Goal: Transaction & Acquisition: Purchase product/service

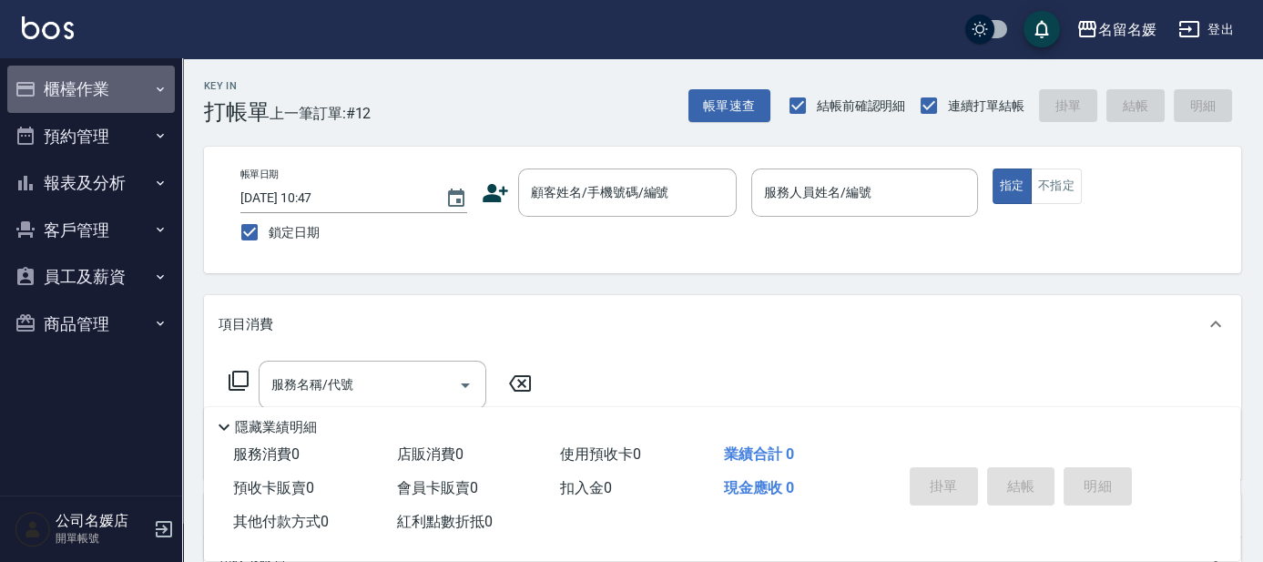
click at [107, 100] on button "櫃檯作業" at bounding box center [91, 89] width 168 height 47
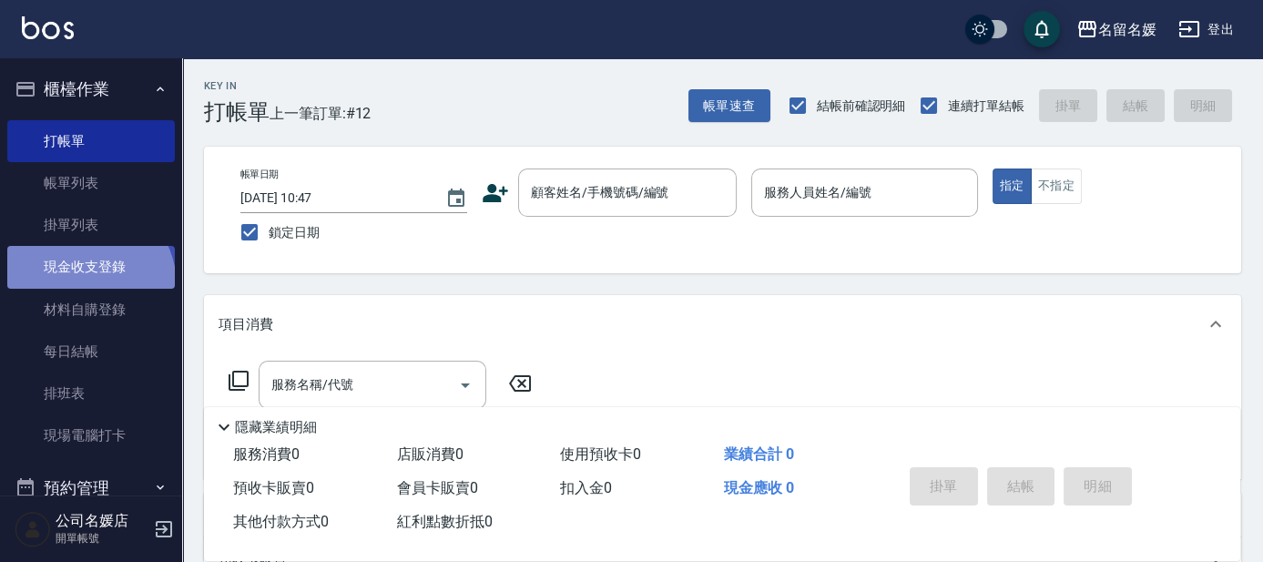
click at [85, 284] on link "現金收支登錄" at bounding box center [91, 267] width 168 height 42
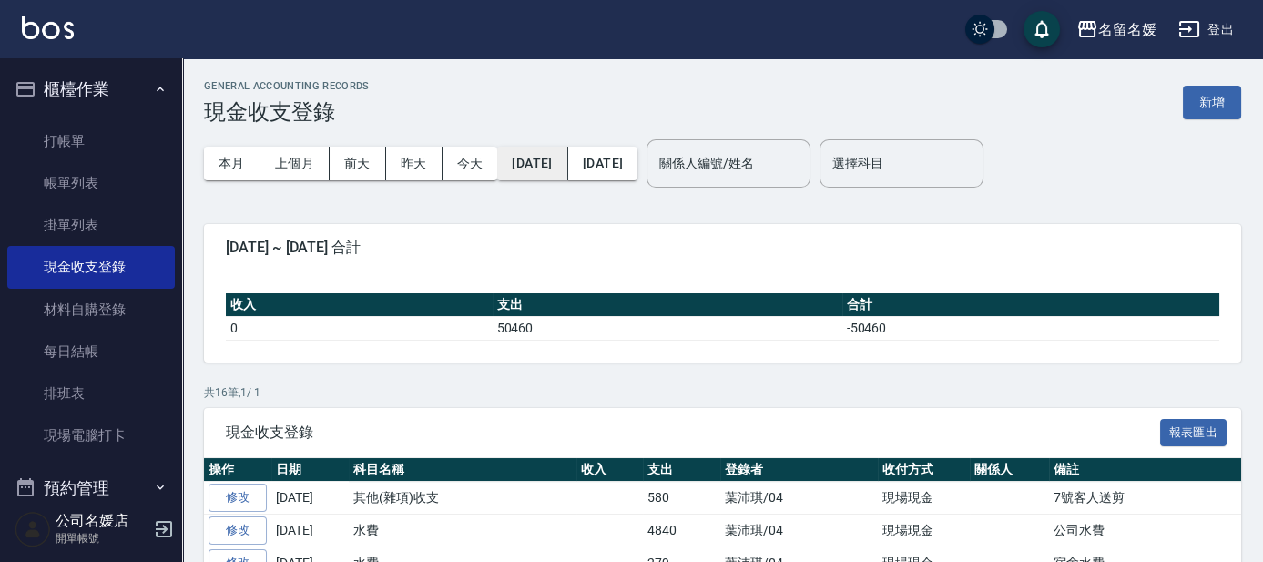
click at [503, 168] on button "[DATE]" at bounding box center [532, 164] width 70 height 34
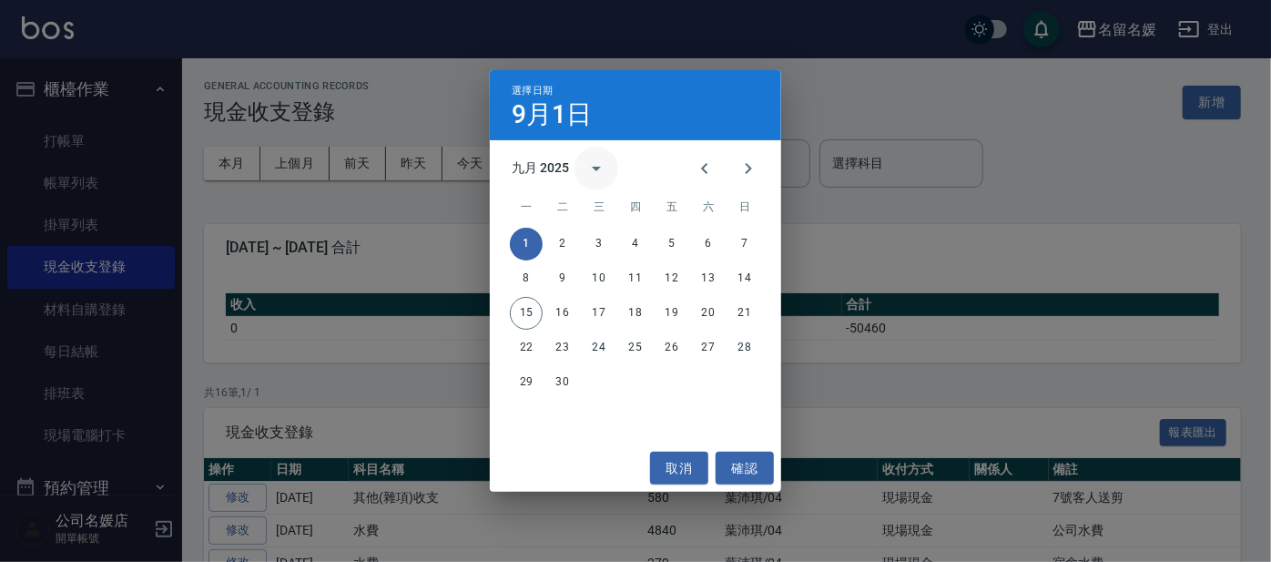
click at [587, 162] on icon "calendar view is open, switch to year view" at bounding box center [597, 169] width 22 height 22
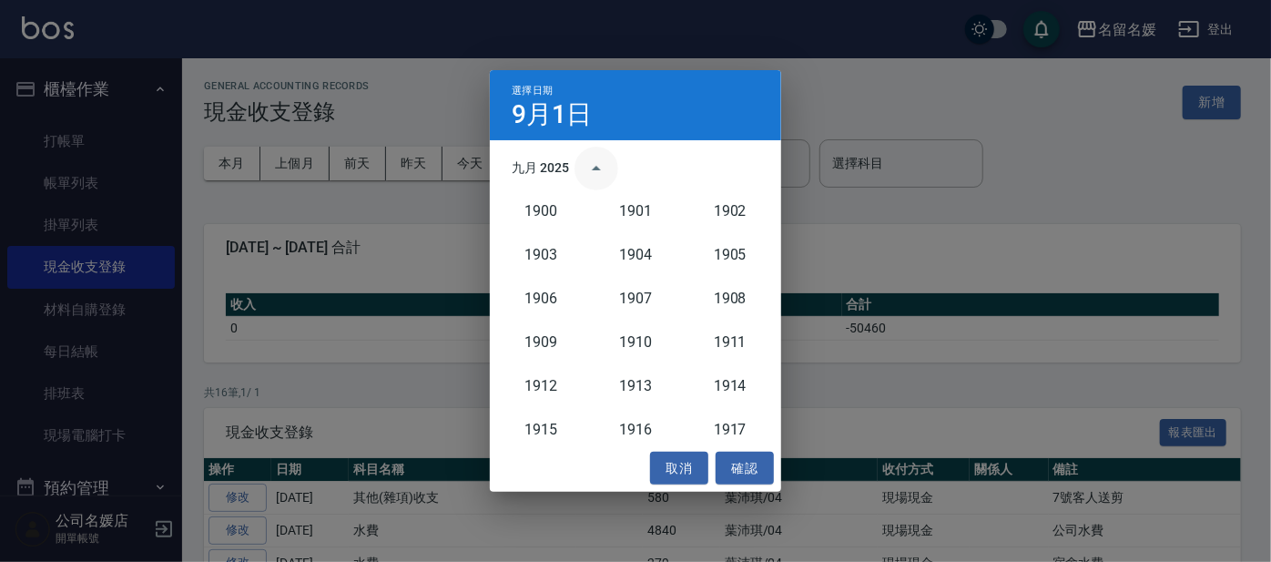
scroll to position [1686, 0]
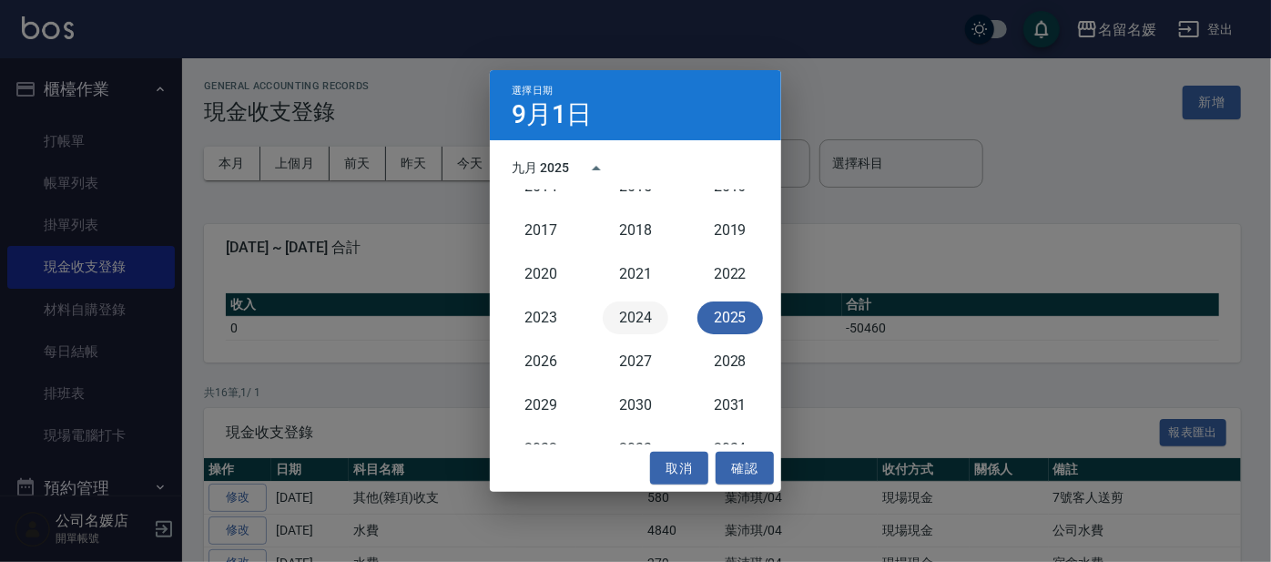
click at [641, 325] on button "2024" at bounding box center [636, 317] width 66 height 33
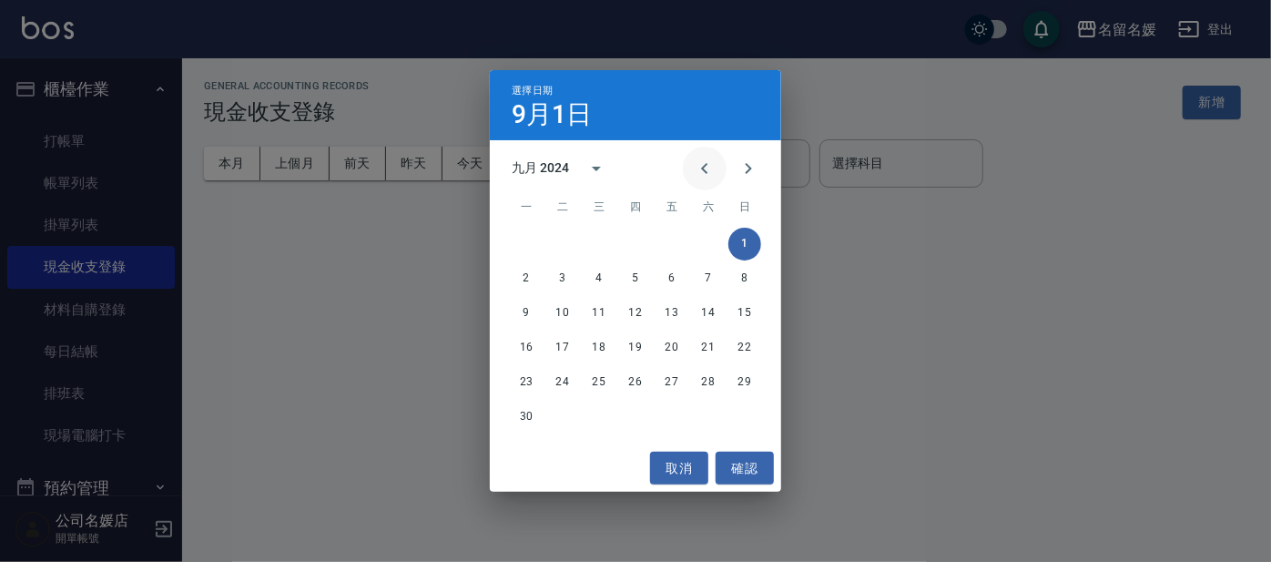
click at [697, 170] on icon "Previous month" at bounding box center [705, 169] width 22 height 22
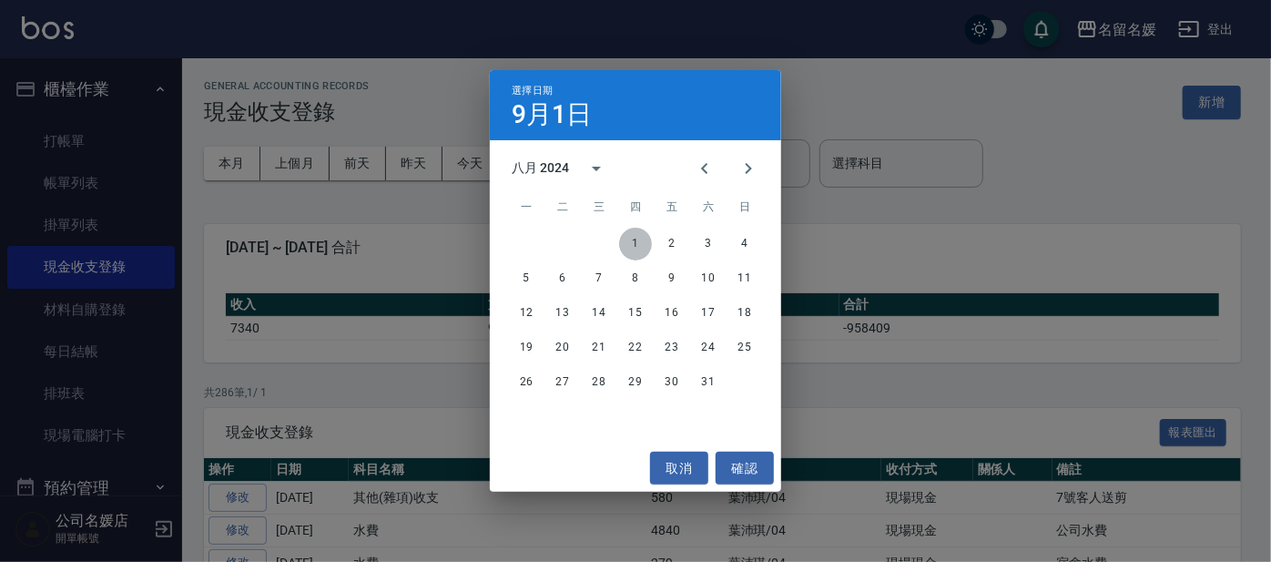
click at [638, 243] on button "1" at bounding box center [635, 244] width 33 height 33
click at [595, 169] on icon "calendar view is open, switch to year view" at bounding box center [597, 169] width 22 height 22
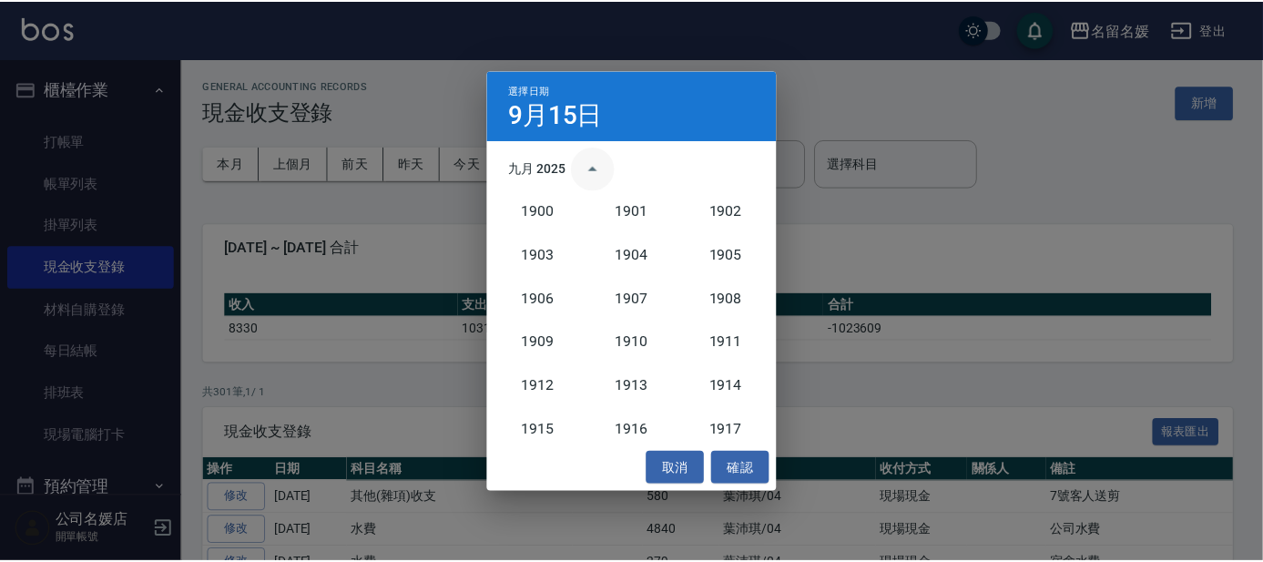
scroll to position [1686, 0]
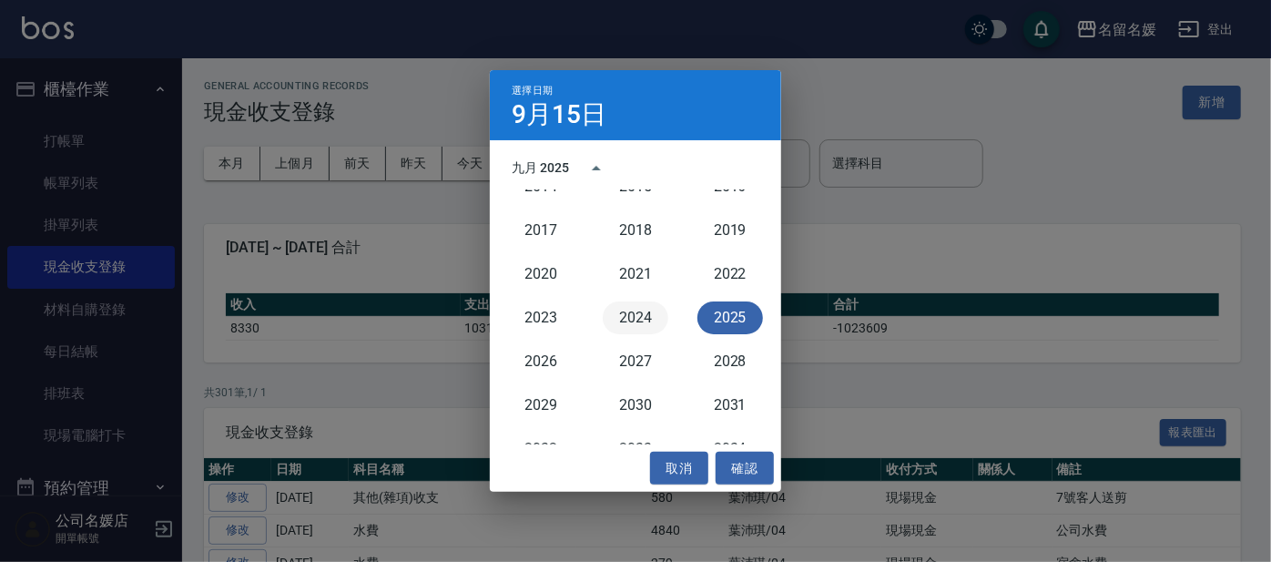
click at [633, 321] on button "2024" at bounding box center [636, 317] width 66 height 33
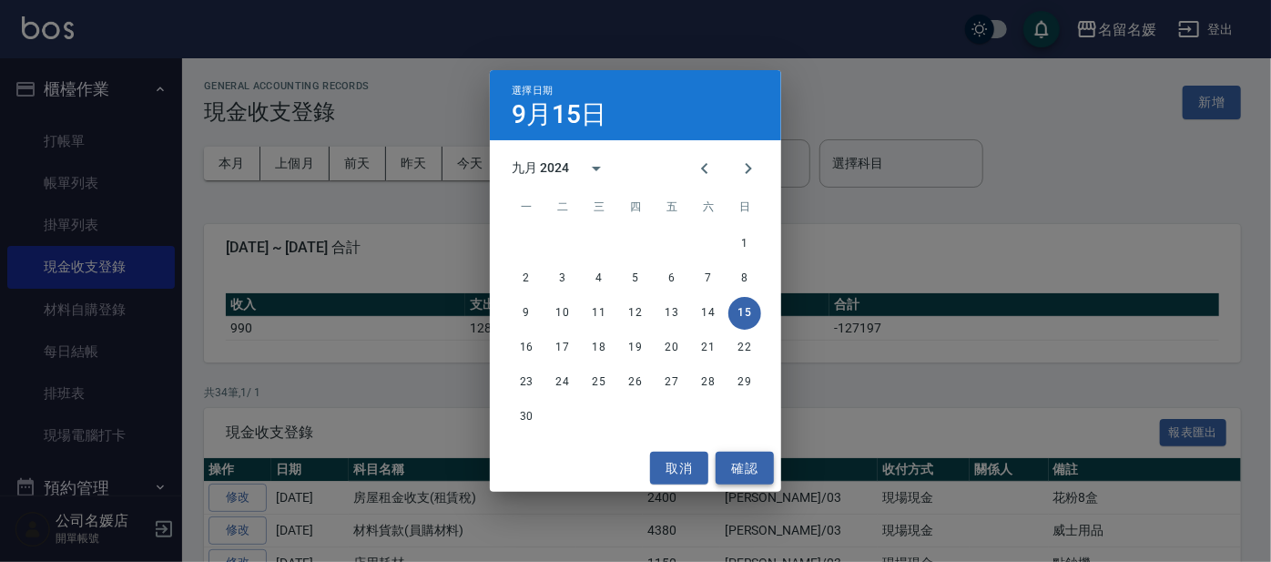
click at [740, 466] on button "確認" at bounding box center [745, 469] width 58 height 34
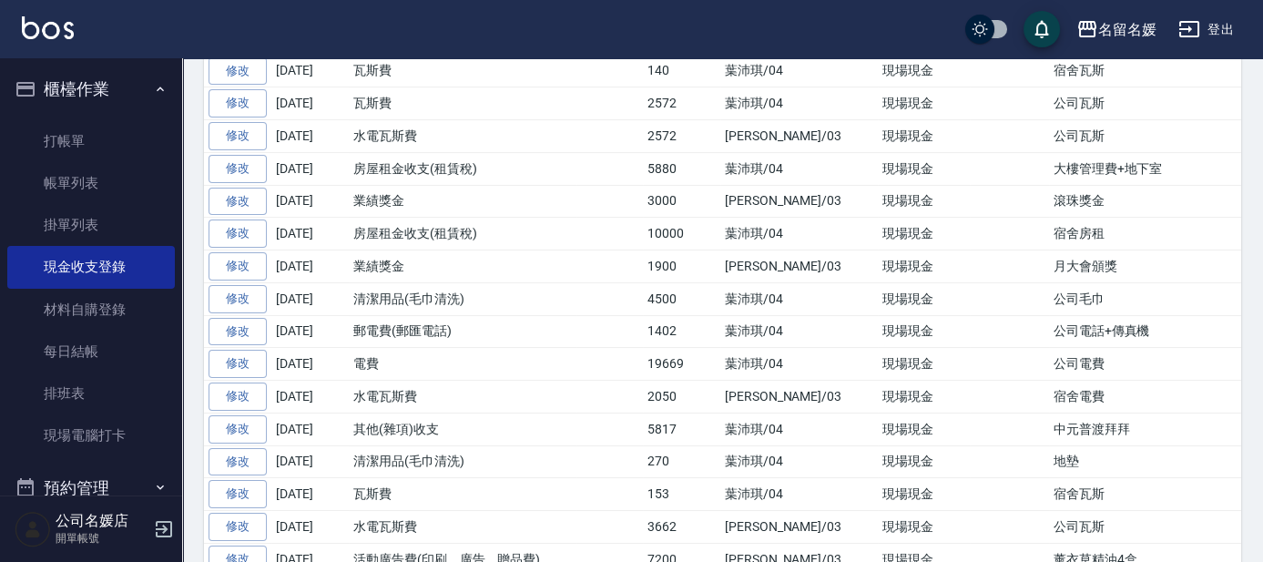
scroll to position [745, 0]
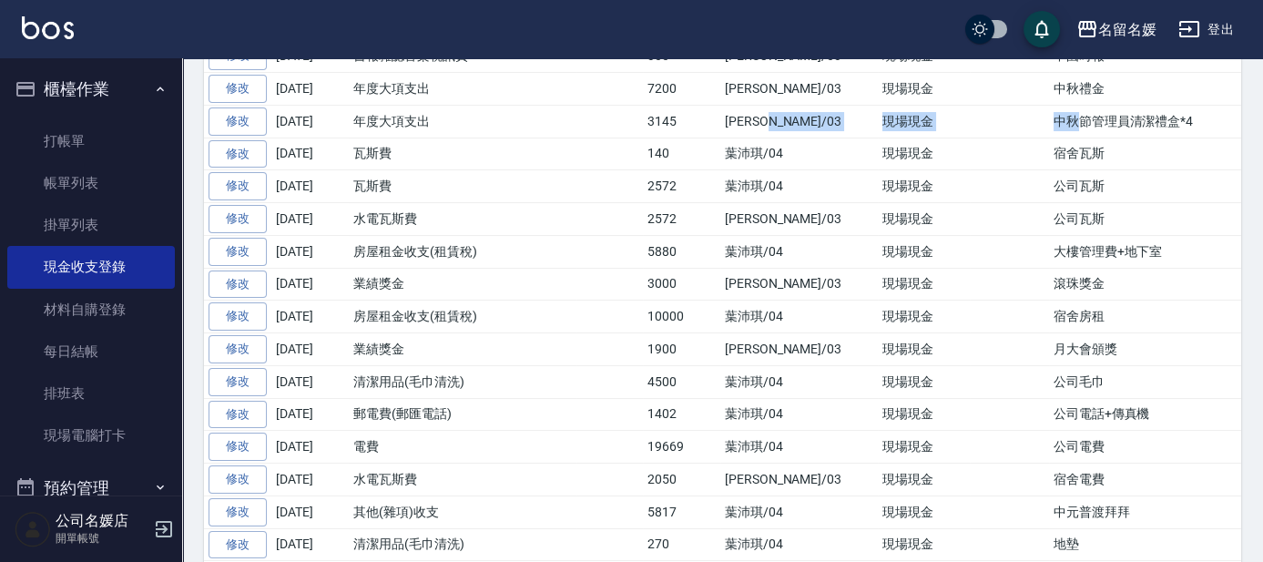
drag, startPoint x: 1017, startPoint y: 110, endPoint x: 693, endPoint y: 95, distance: 324.6
click at [726, 105] on tr "修改 [DATE] 年度大項支出 3145 [PERSON_NAME]/03 現場現金 中秋節管理員清潔禮盒*4" at bounding box center [796, 121] width 1184 height 33
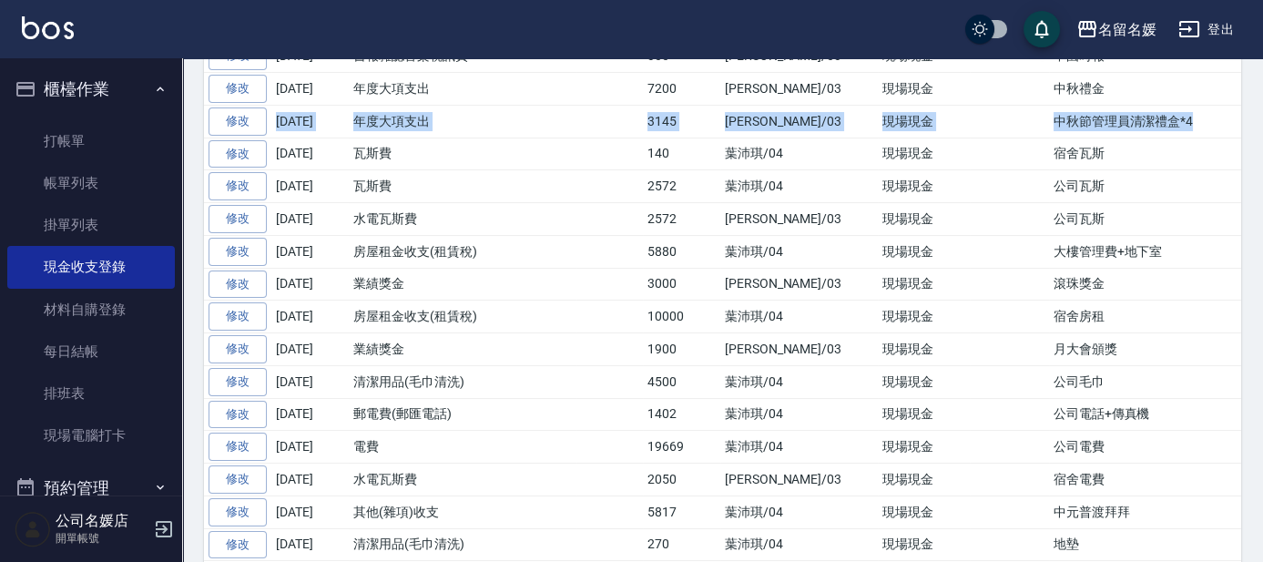
drag, startPoint x: 276, startPoint y: 112, endPoint x: 1143, endPoint y: 114, distance: 867.1
click at [1143, 114] on tr "修改 [DATE] 年度大項支出 3145 [PERSON_NAME]/03 現場現金 中秋節管理員清潔禮盒*4" at bounding box center [796, 121] width 1184 height 33
click at [67, 129] on link "打帳單" at bounding box center [91, 141] width 168 height 42
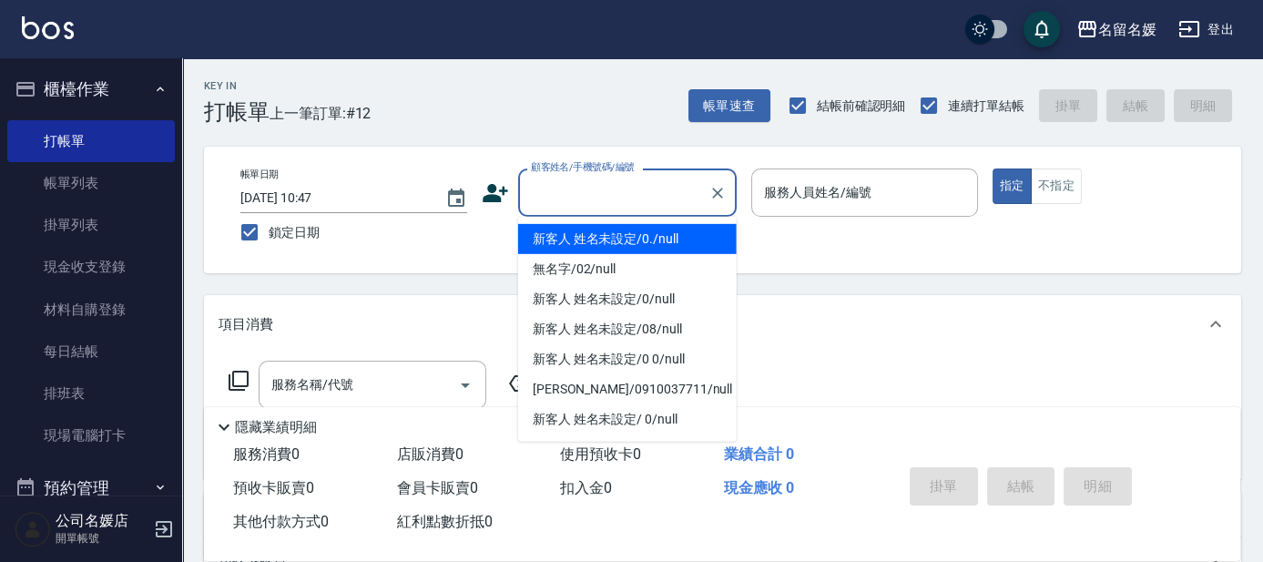
click at [581, 199] on input "顧客姓名/手機號碼/編號" at bounding box center [613, 193] width 175 height 32
click at [599, 232] on li "新客人 姓名未設定/0./null" at bounding box center [627, 239] width 219 height 30
type input "新客人 姓名未設定/0./null"
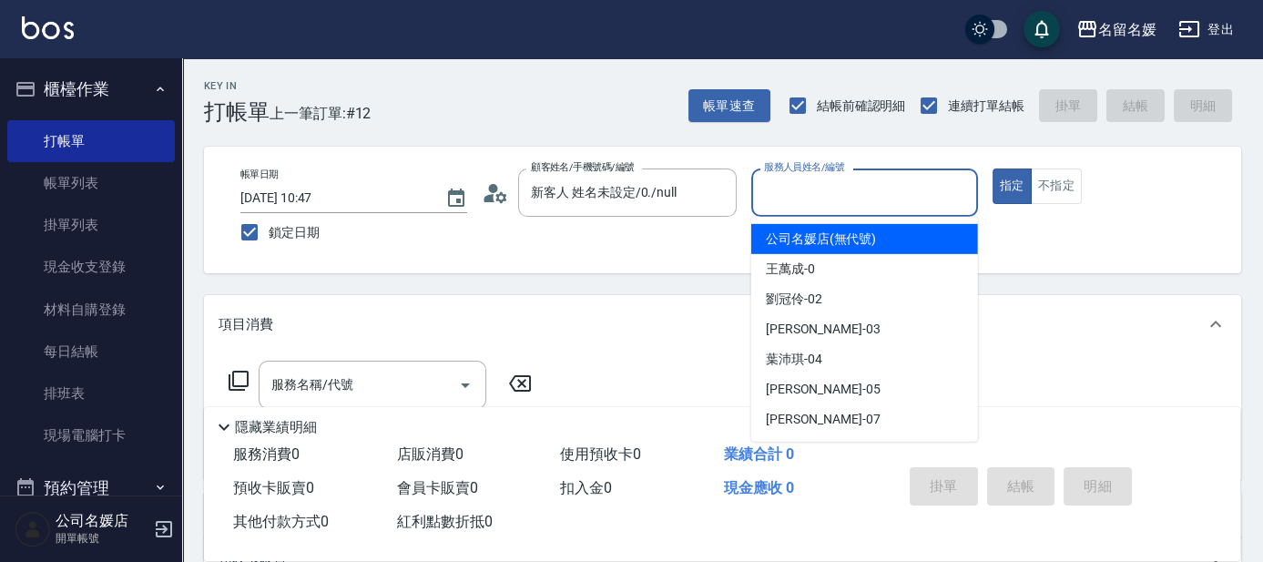
click at [825, 204] on input "服務人員姓名/編號" at bounding box center [865, 193] width 210 height 32
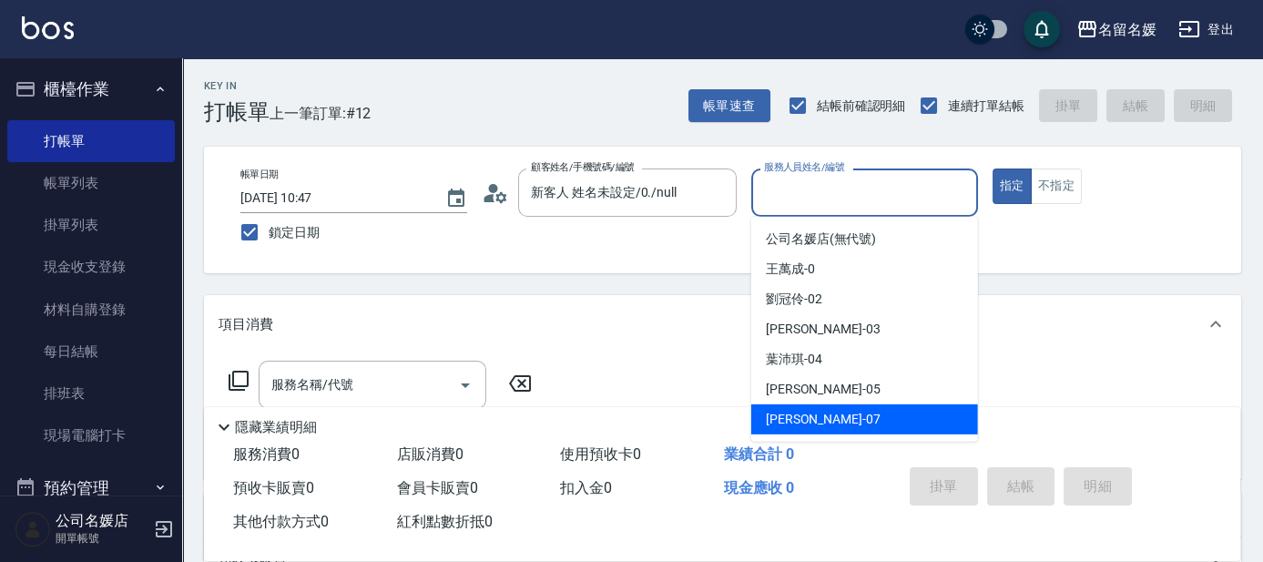
drag, startPoint x: 804, startPoint y: 415, endPoint x: 620, endPoint y: 474, distance: 193.0
click at [805, 418] on span "[PERSON_NAME] -07" at bounding box center [823, 419] width 115 height 19
type input "[PERSON_NAME]-07"
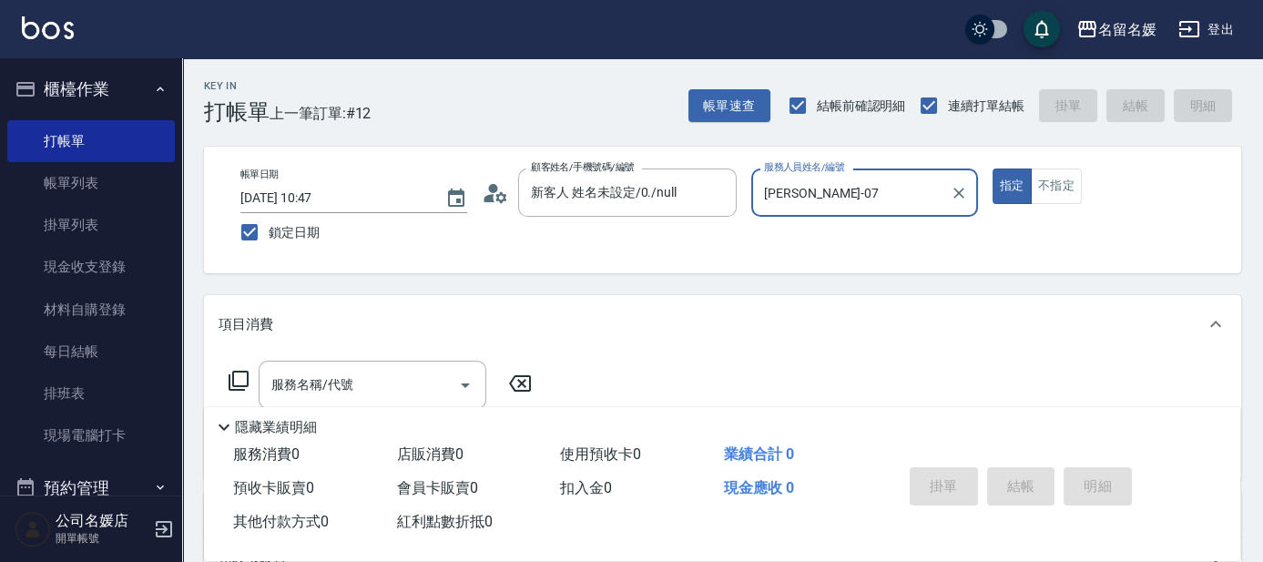
click at [235, 377] on icon at bounding box center [239, 381] width 22 height 22
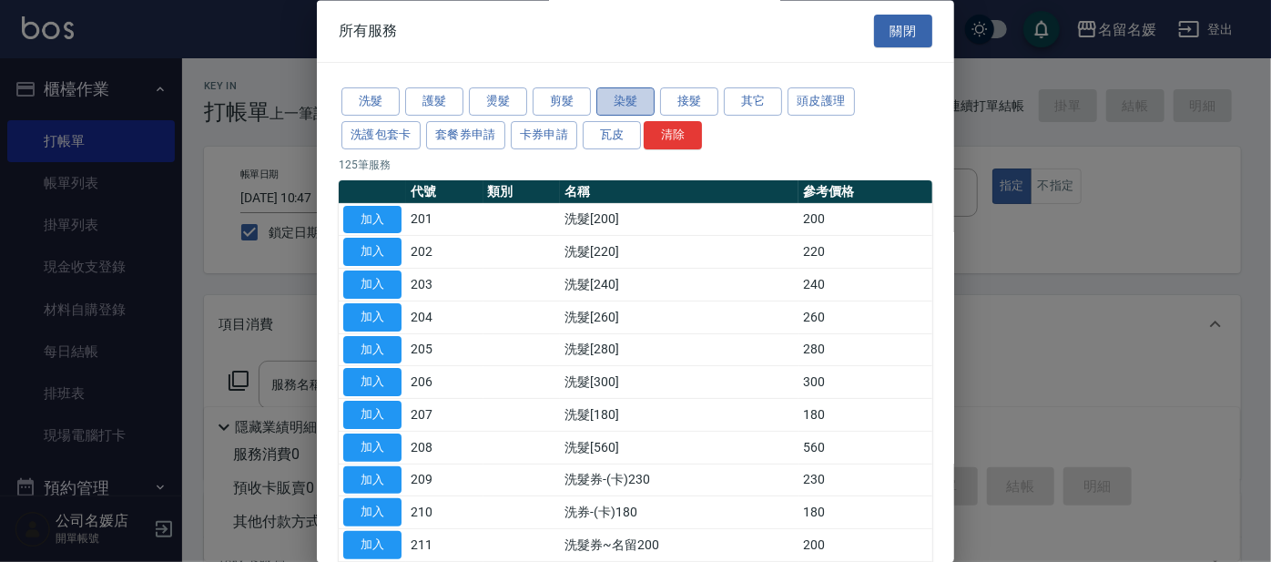
click at [648, 93] on button "染髮" at bounding box center [626, 102] width 58 height 28
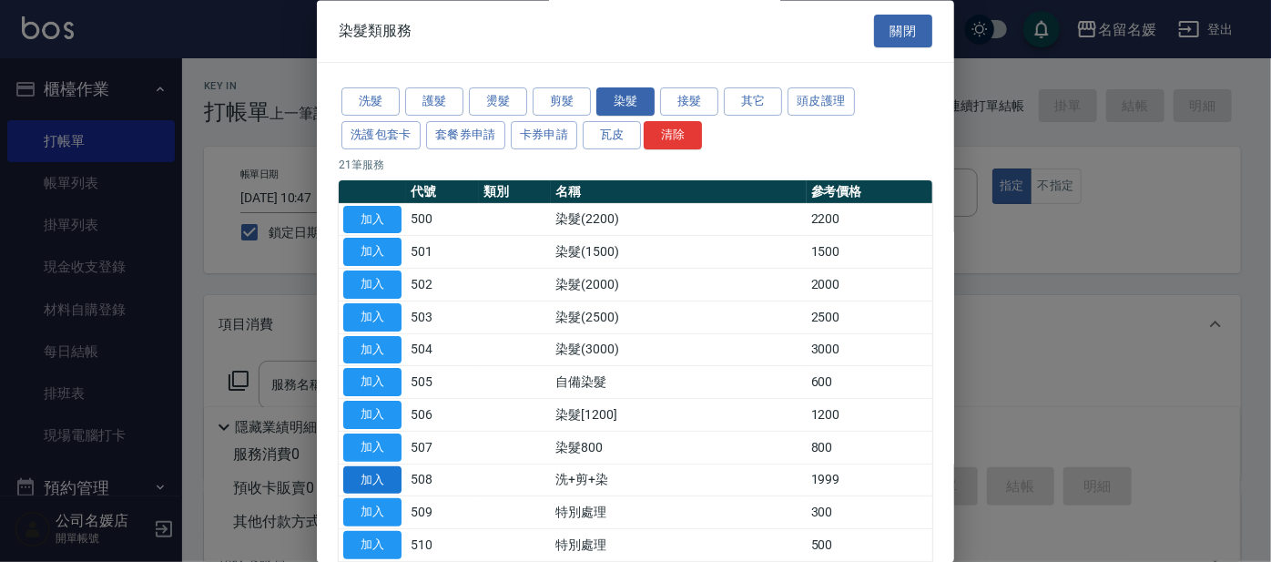
click at [369, 466] on button "加入" at bounding box center [372, 480] width 58 height 28
type input "洗+剪+染(508)"
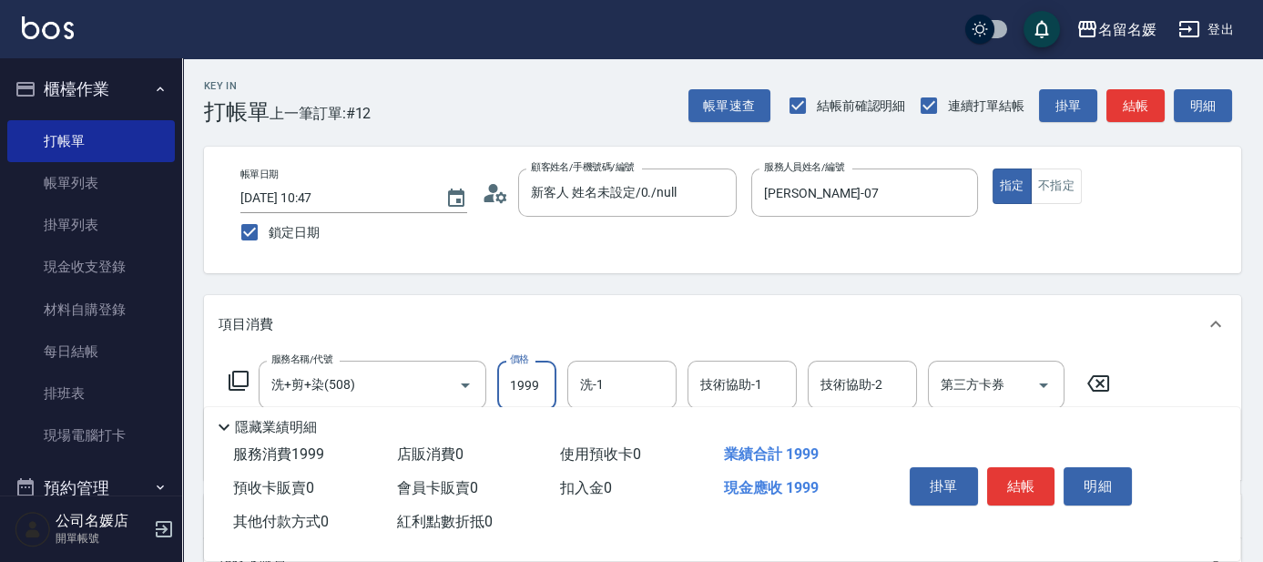
click at [533, 383] on input "1999" at bounding box center [526, 385] width 59 height 49
type input "2499"
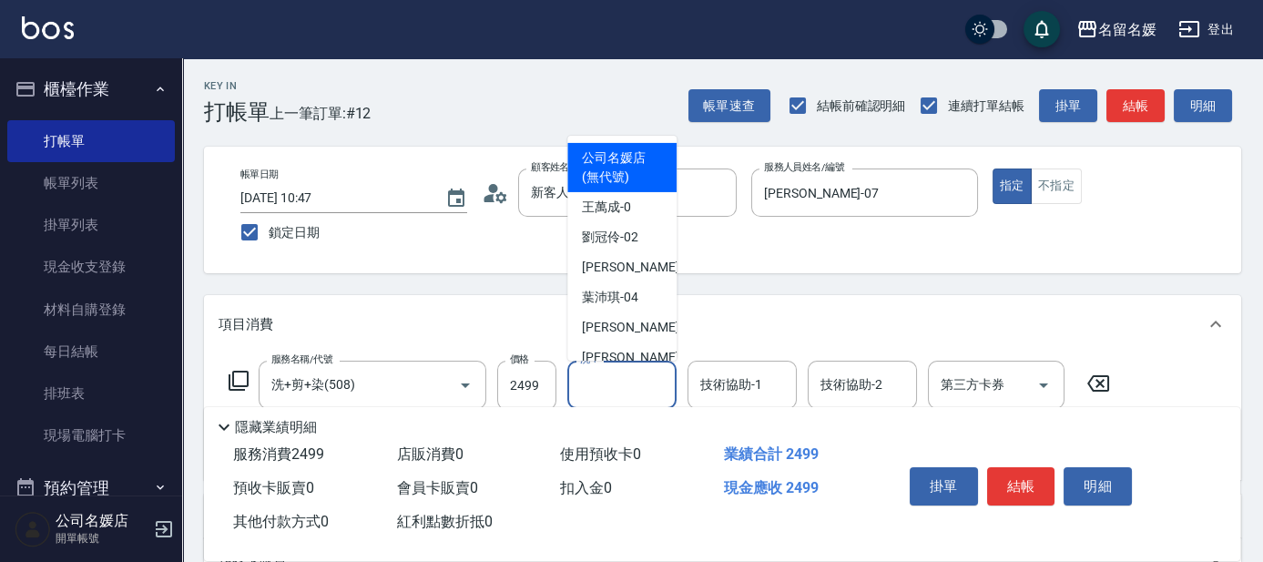
click at [631, 381] on input "洗-1" at bounding box center [622, 385] width 93 height 32
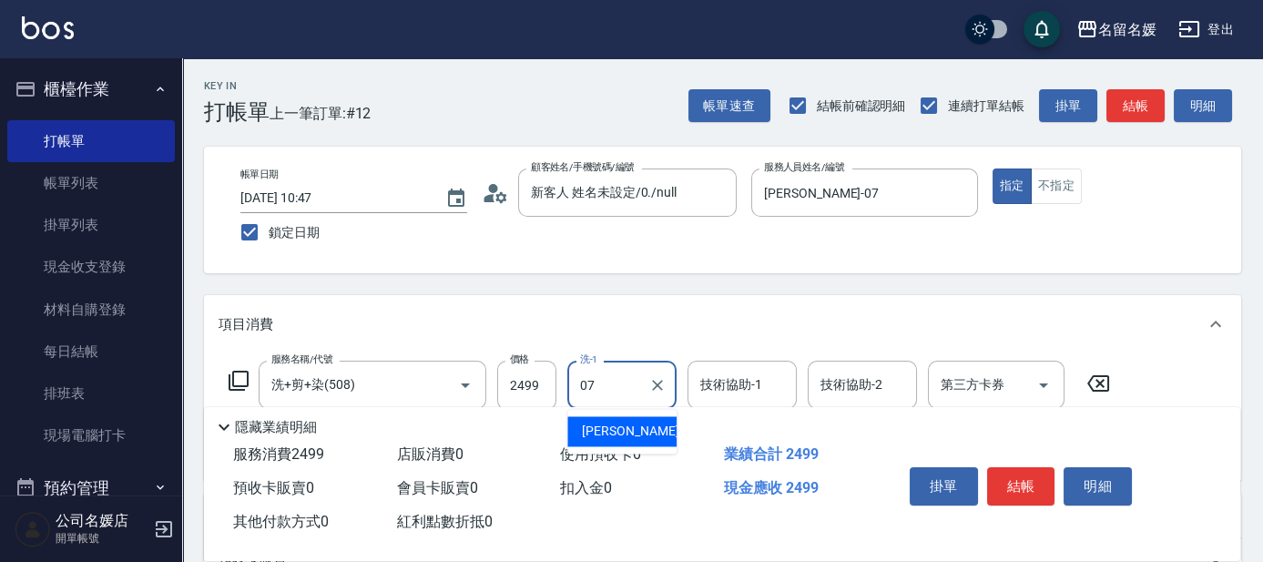
click at [642, 429] on div "[PERSON_NAME] -07" at bounding box center [621, 431] width 109 height 30
type input "[PERSON_NAME]-07"
click at [750, 380] on div "技術協助-1 技術協助-1" at bounding box center [742, 385] width 109 height 48
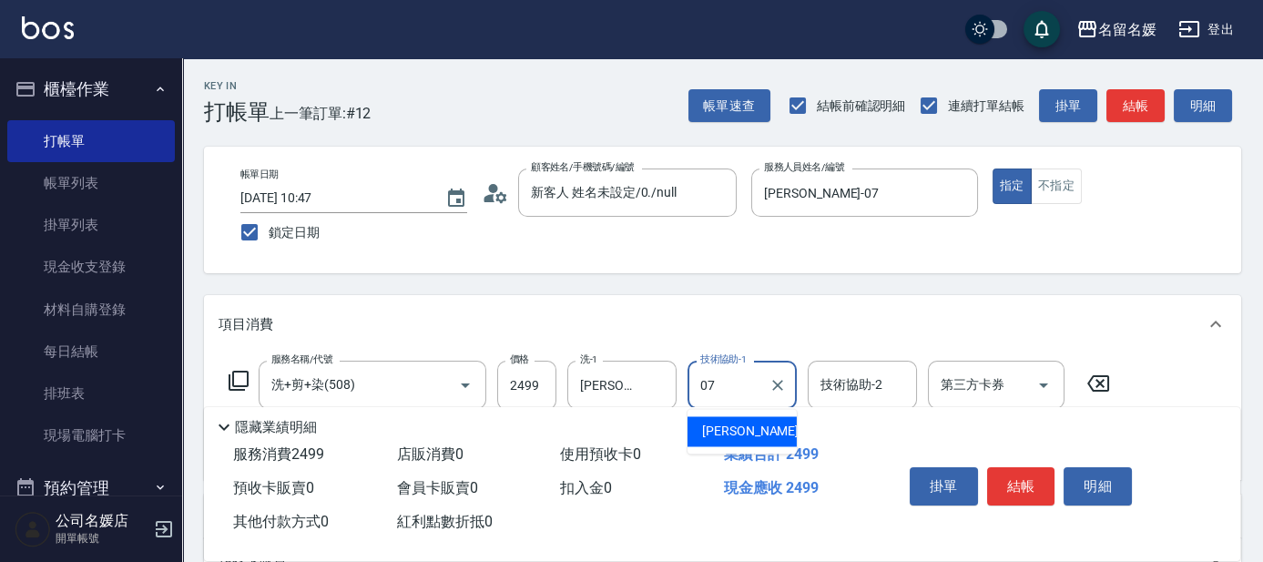
click at [748, 426] on span "[PERSON_NAME] -07" at bounding box center [759, 431] width 115 height 19
type input "[PERSON_NAME]-07"
click at [238, 377] on icon at bounding box center [239, 381] width 22 height 22
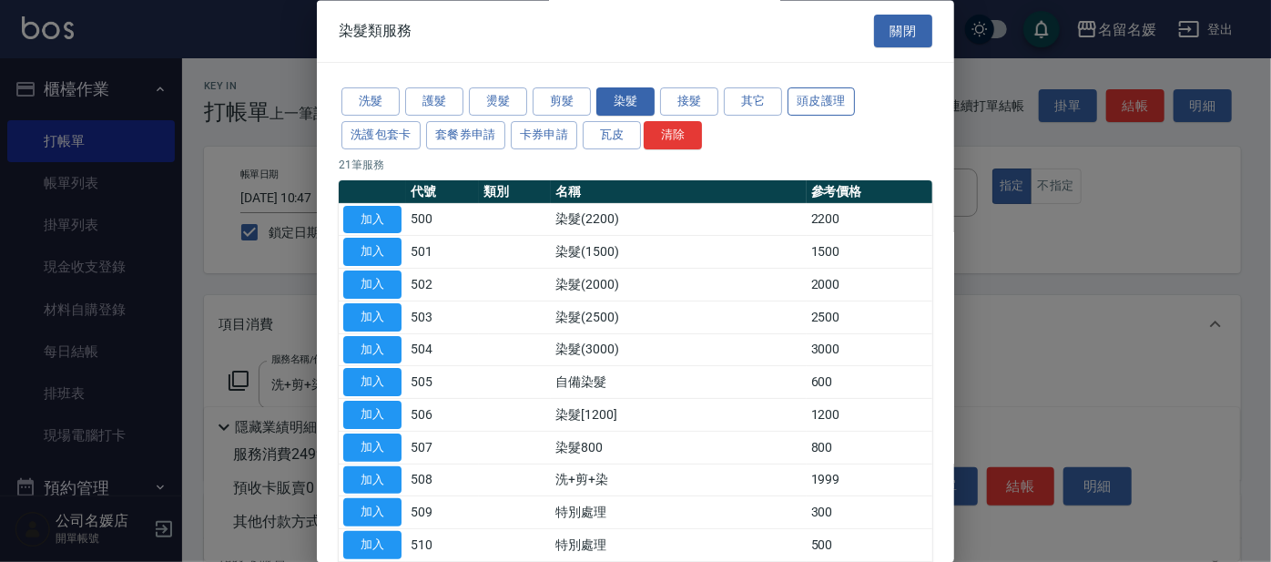
click at [834, 89] on button "頭皮護理" at bounding box center [821, 102] width 67 height 28
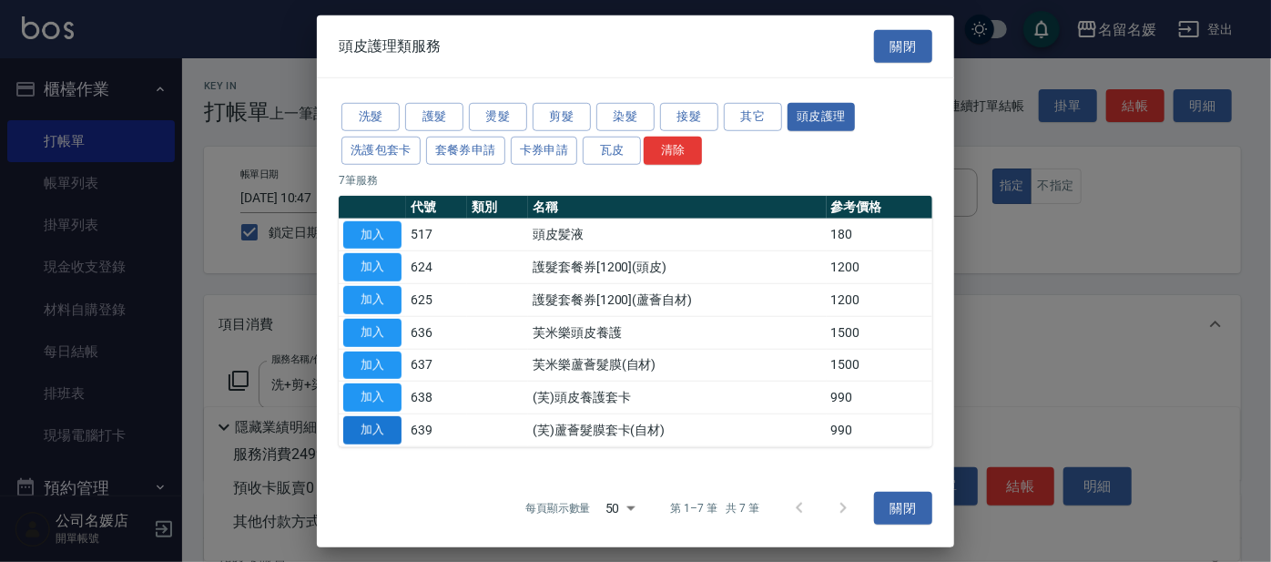
click at [388, 426] on button "加入" at bounding box center [372, 430] width 58 height 28
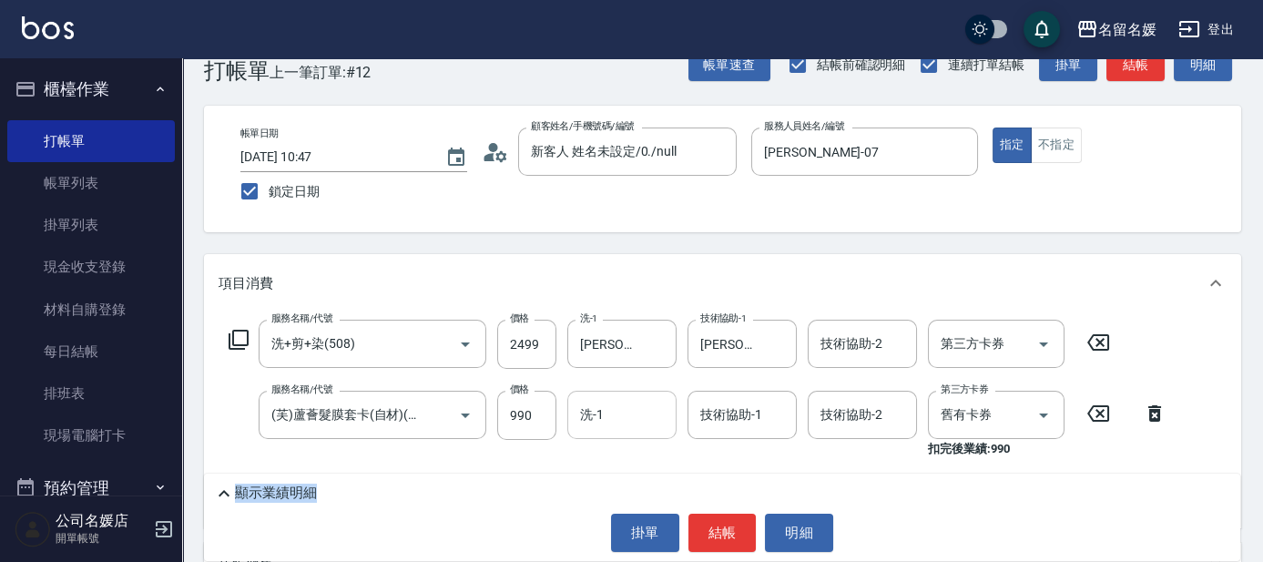
scroll to position [82, 0]
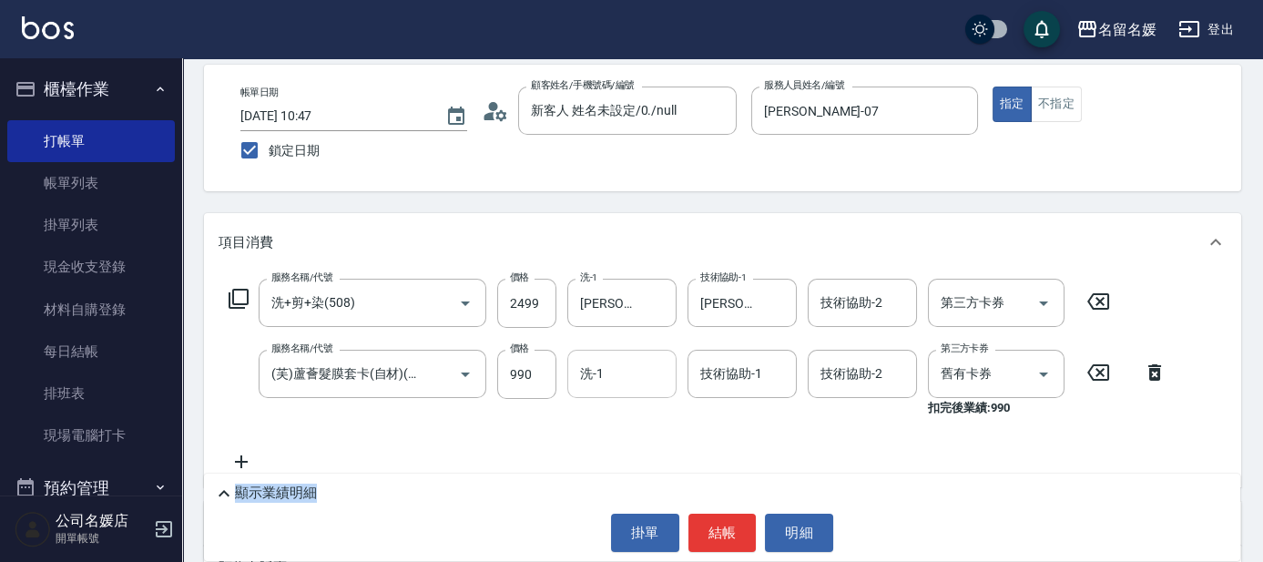
click at [618, 365] on input "洗-1" at bounding box center [622, 374] width 93 height 32
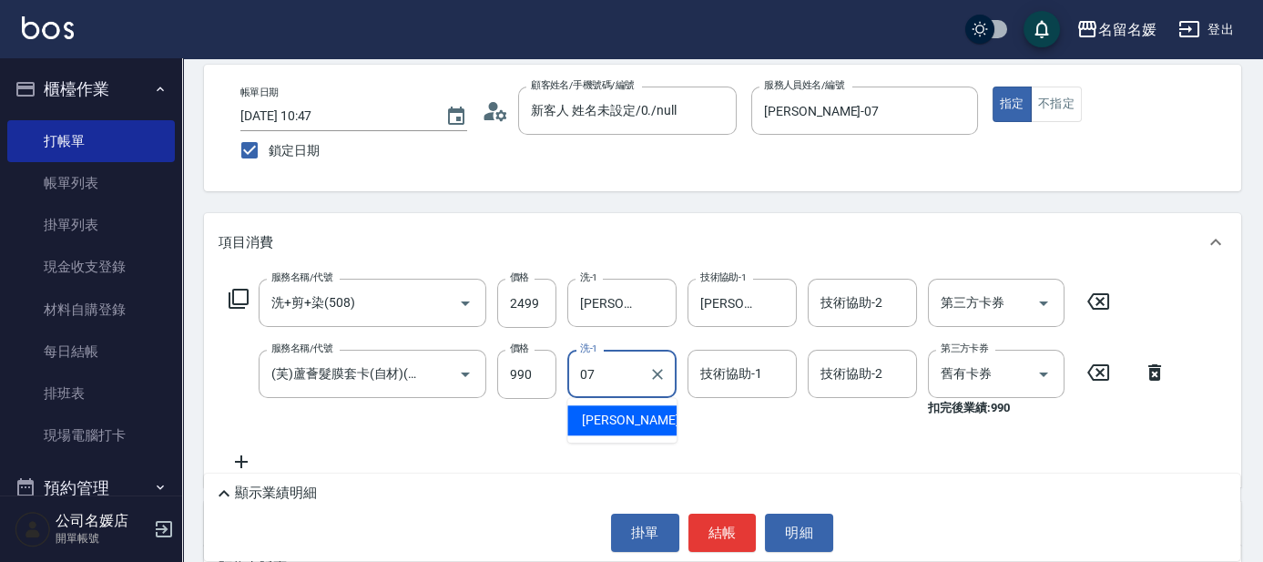
drag, startPoint x: 617, startPoint y: 415, endPoint x: 740, endPoint y: 388, distance: 126.0
click at [617, 416] on span "[PERSON_NAME] -07" at bounding box center [639, 420] width 115 height 19
type input "[PERSON_NAME]-07"
click at [750, 384] on input "技術協助-1" at bounding box center [742, 374] width 93 height 32
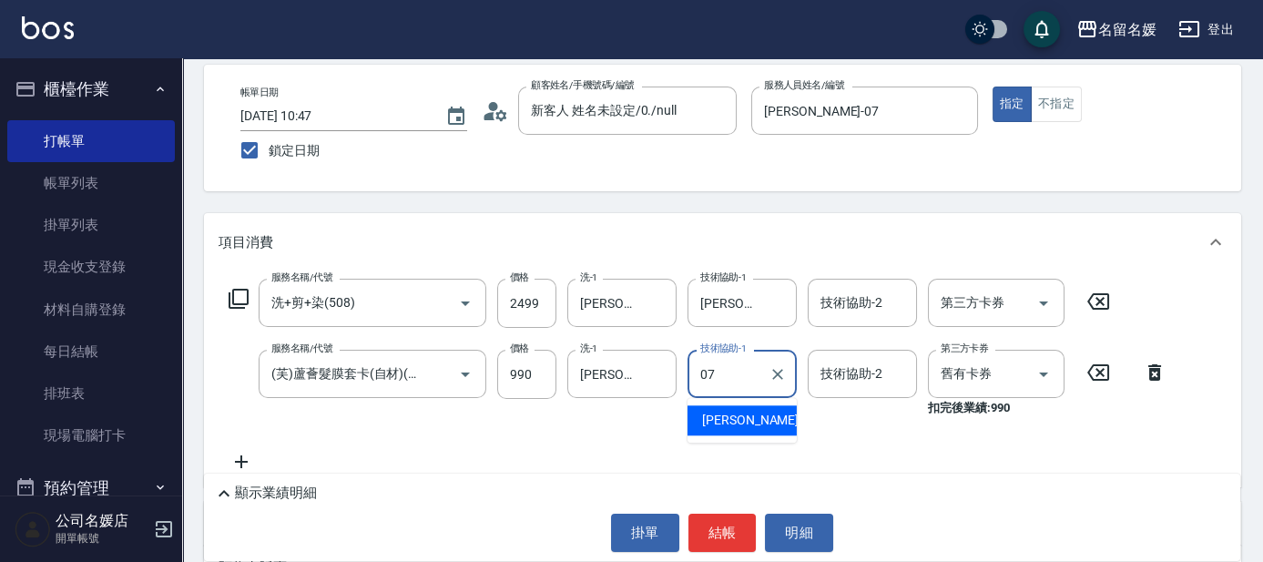
click at [760, 421] on div "[PERSON_NAME] -07" at bounding box center [742, 420] width 109 height 30
type input "[PERSON_NAME]-07"
click at [540, 299] on input "2499" at bounding box center [526, 303] width 59 height 49
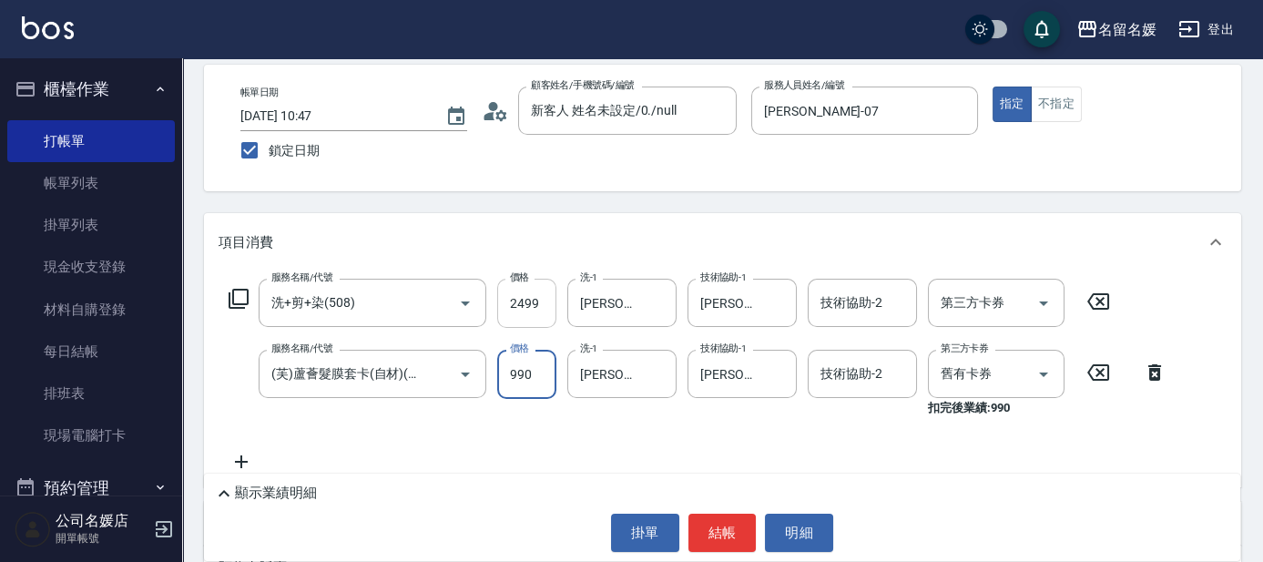
click at [535, 306] on input "2499" at bounding box center [526, 303] width 59 height 49
type input "2699"
click at [271, 236] on p "項目消費" at bounding box center [246, 242] width 55 height 19
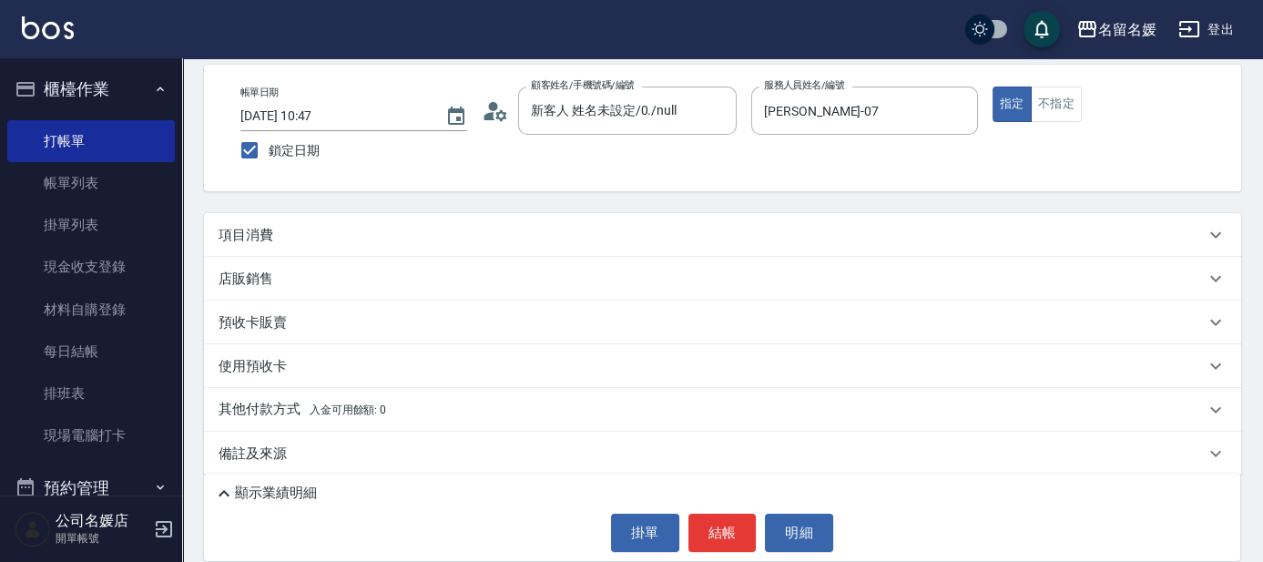
click at [303, 285] on div "店販銷售" at bounding box center [712, 279] width 986 height 19
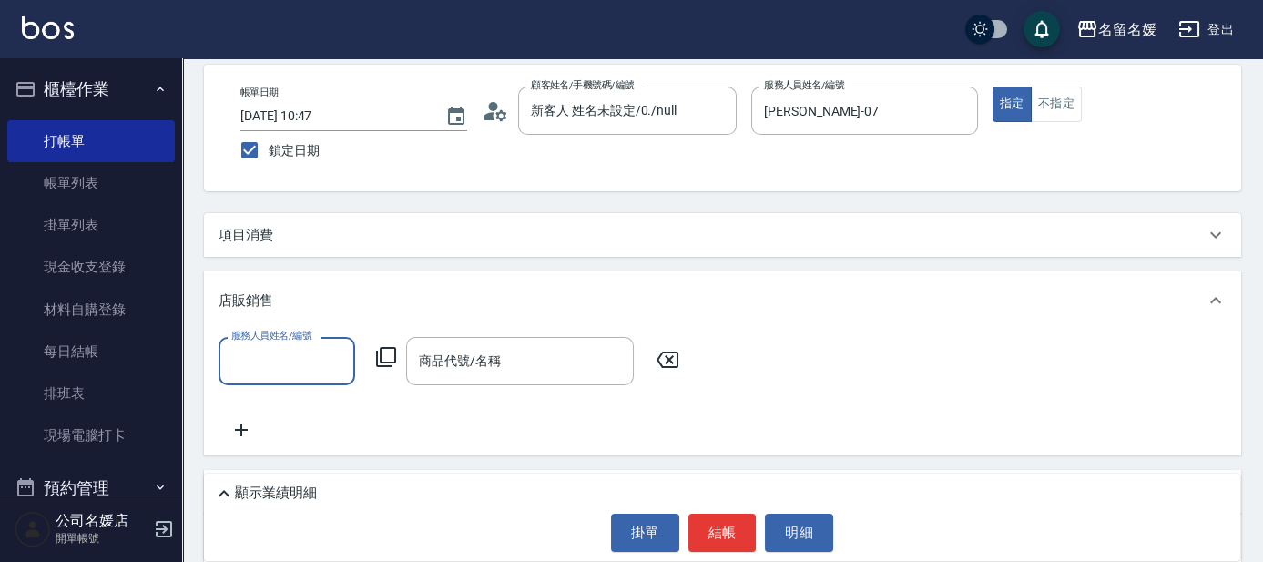
scroll to position [0, 0]
click at [299, 342] on div "服務人員姓名/編號" at bounding box center [287, 361] width 137 height 48
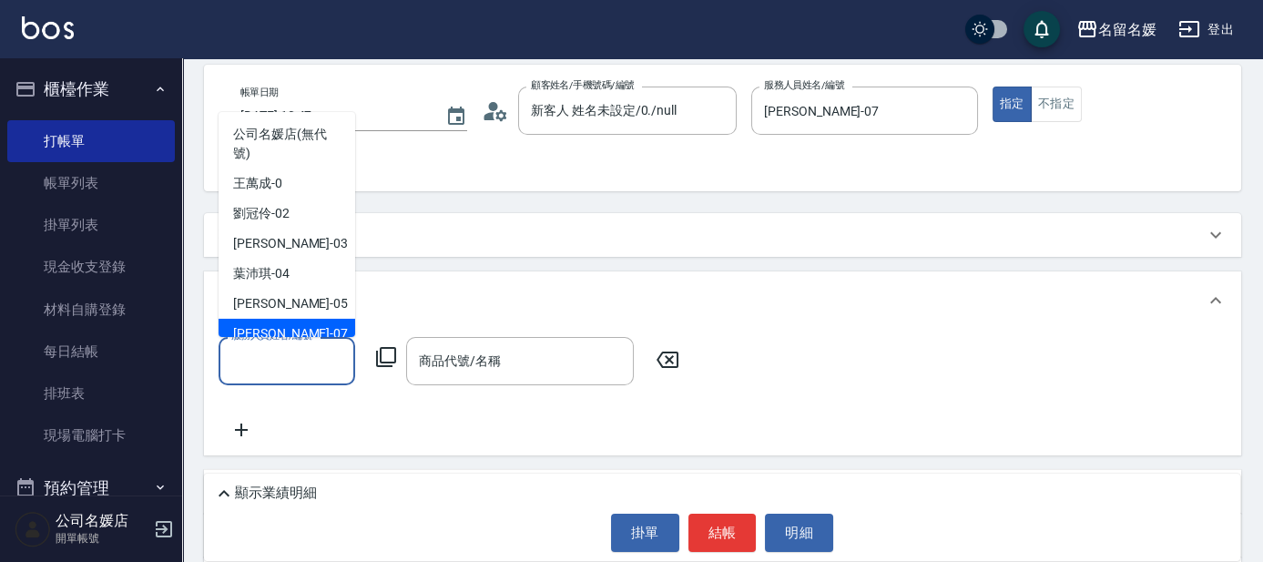
click at [304, 333] on div "[PERSON_NAME] -07" at bounding box center [287, 334] width 137 height 30
type input "[PERSON_NAME]-07"
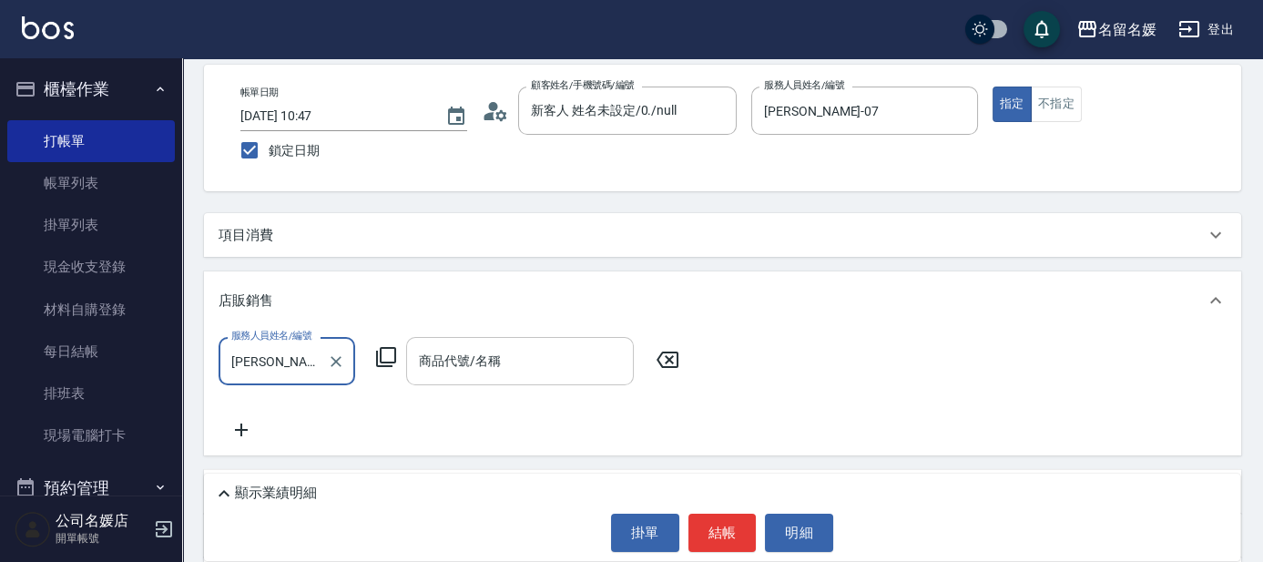
click at [444, 362] on div "商品代號/名稱 商品代號/名稱" at bounding box center [520, 361] width 228 height 48
click at [393, 349] on icon at bounding box center [386, 357] width 22 height 22
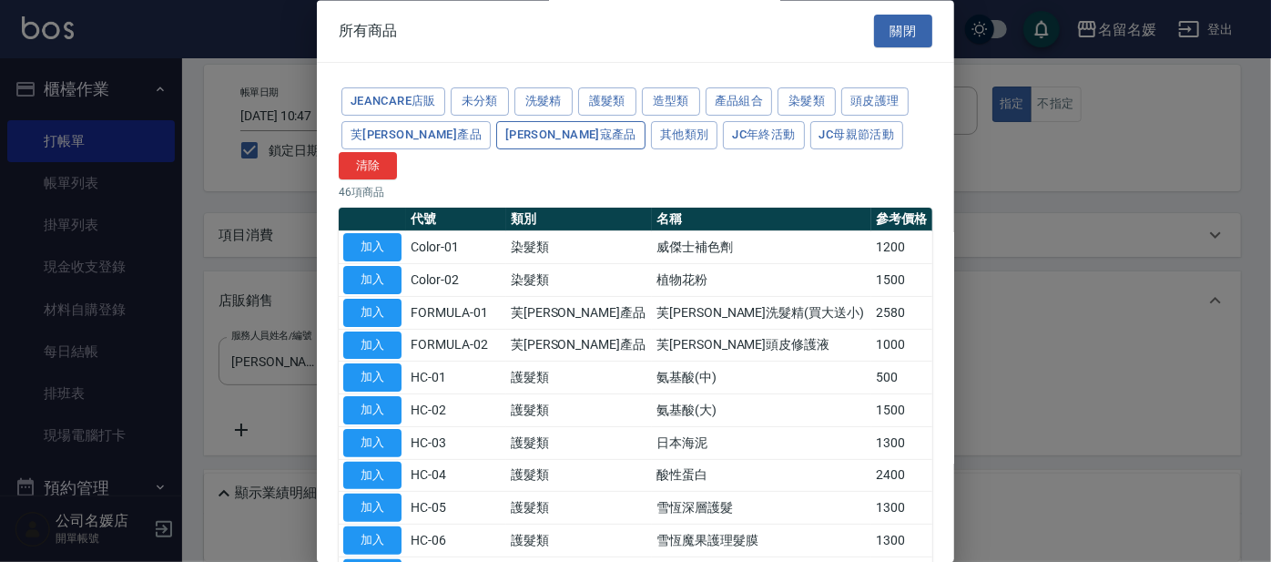
click at [496, 132] on button "[PERSON_NAME]寇產品" at bounding box center [570, 135] width 149 height 28
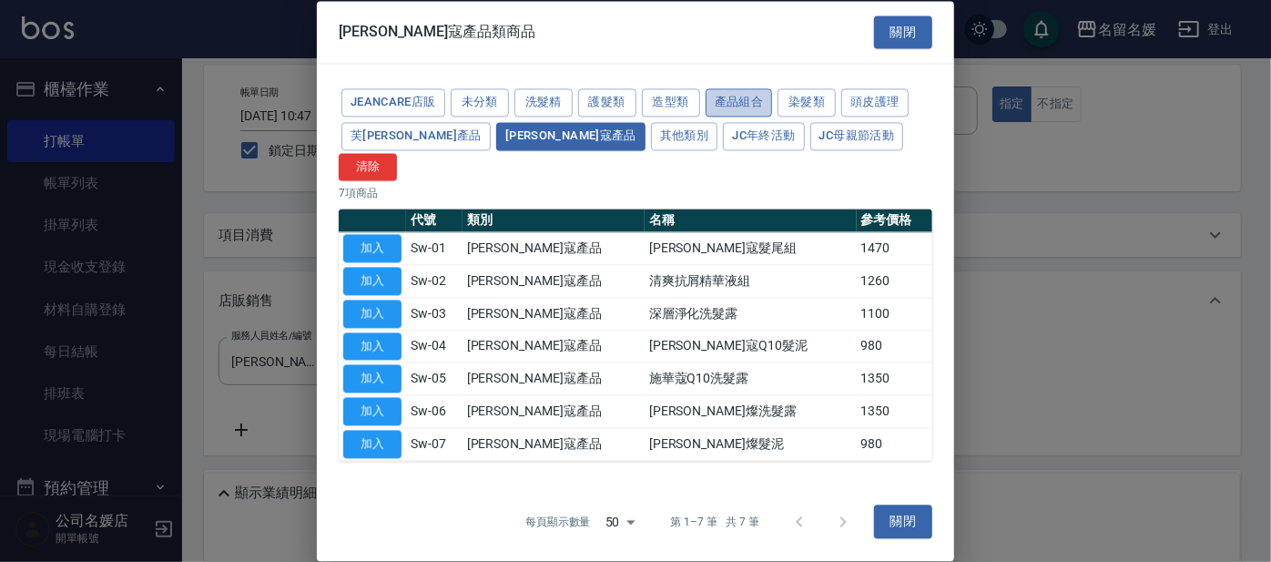
click at [724, 117] on button "產品組合" at bounding box center [739, 102] width 67 height 28
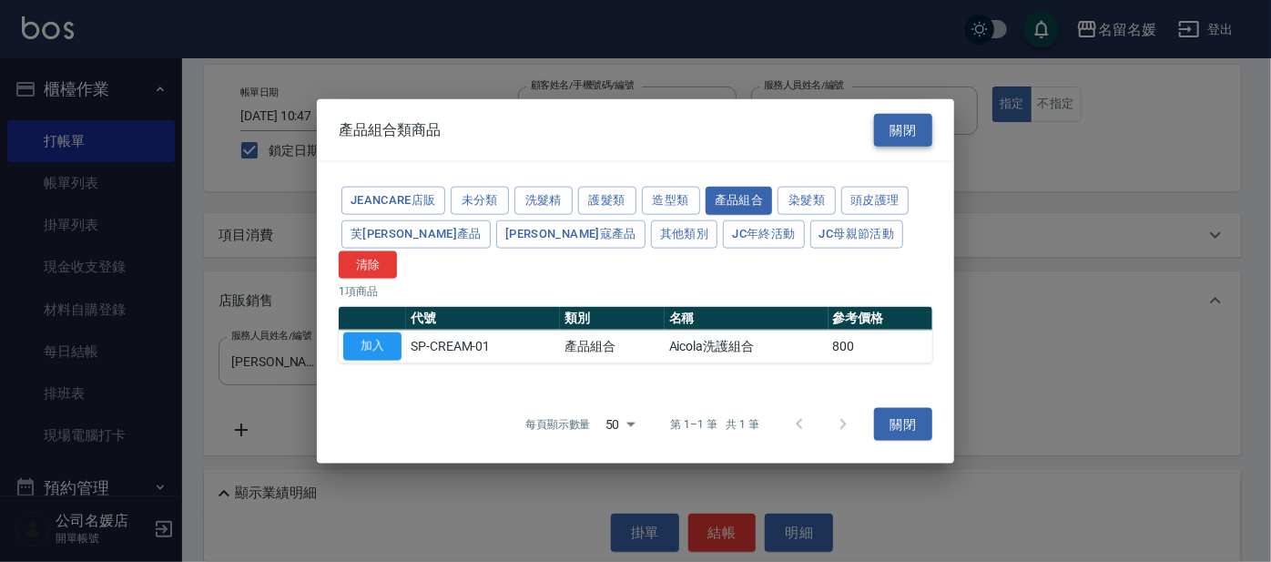
click at [903, 147] on button "關閉" at bounding box center [903, 130] width 58 height 34
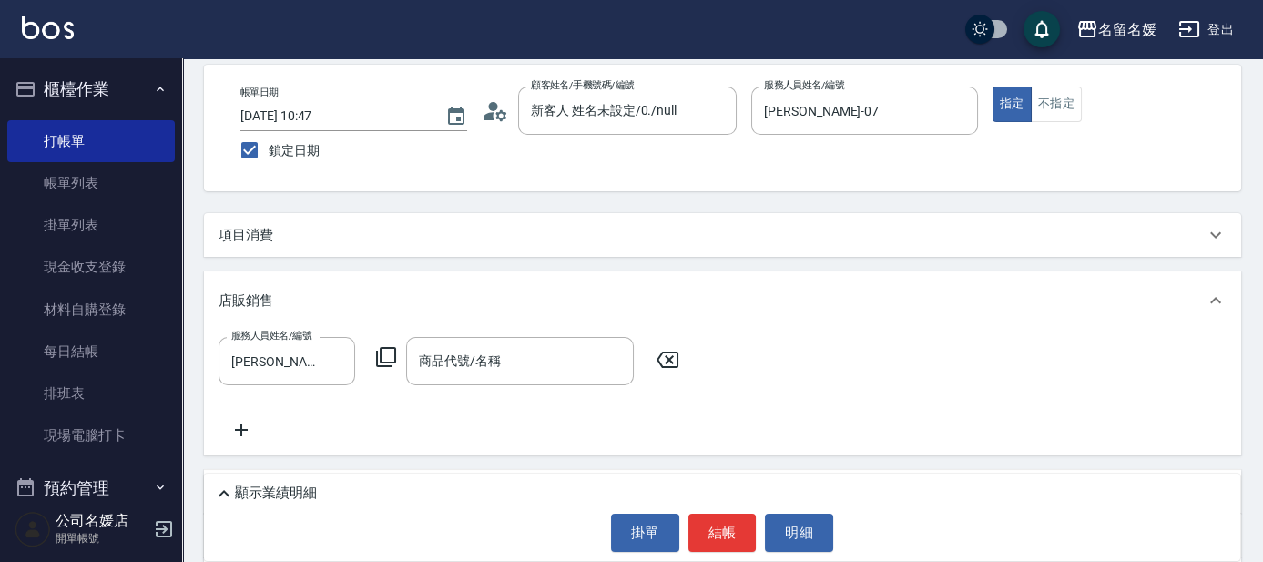
click at [390, 354] on icon at bounding box center [386, 357] width 22 height 22
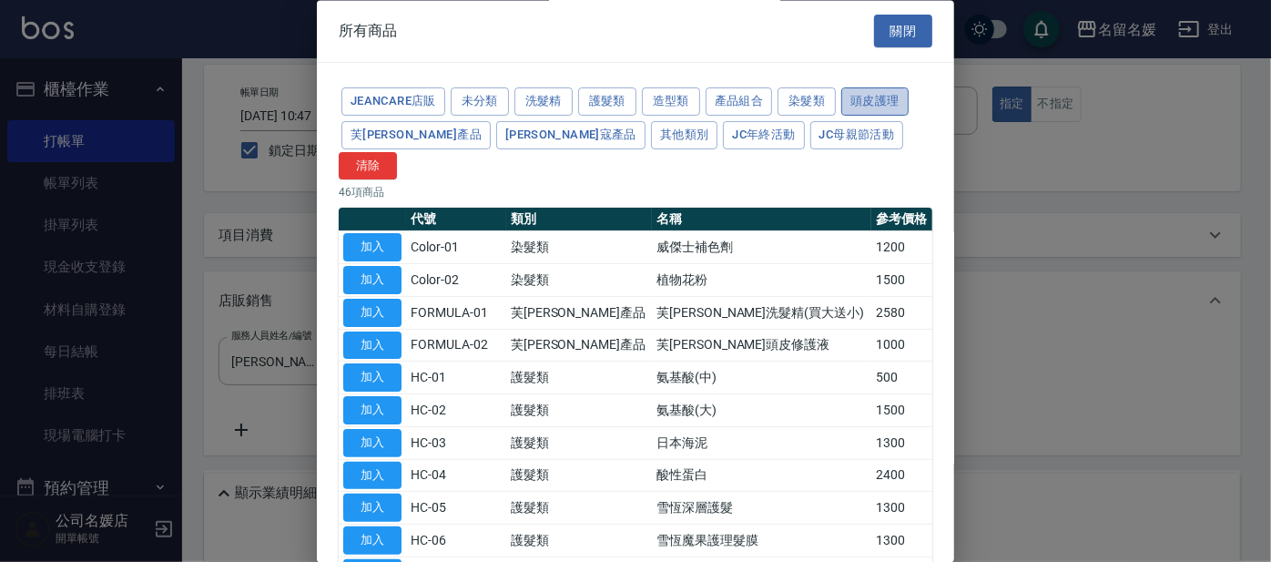
click at [876, 99] on button "頭皮護理" at bounding box center [875, 102] width 67 height 28
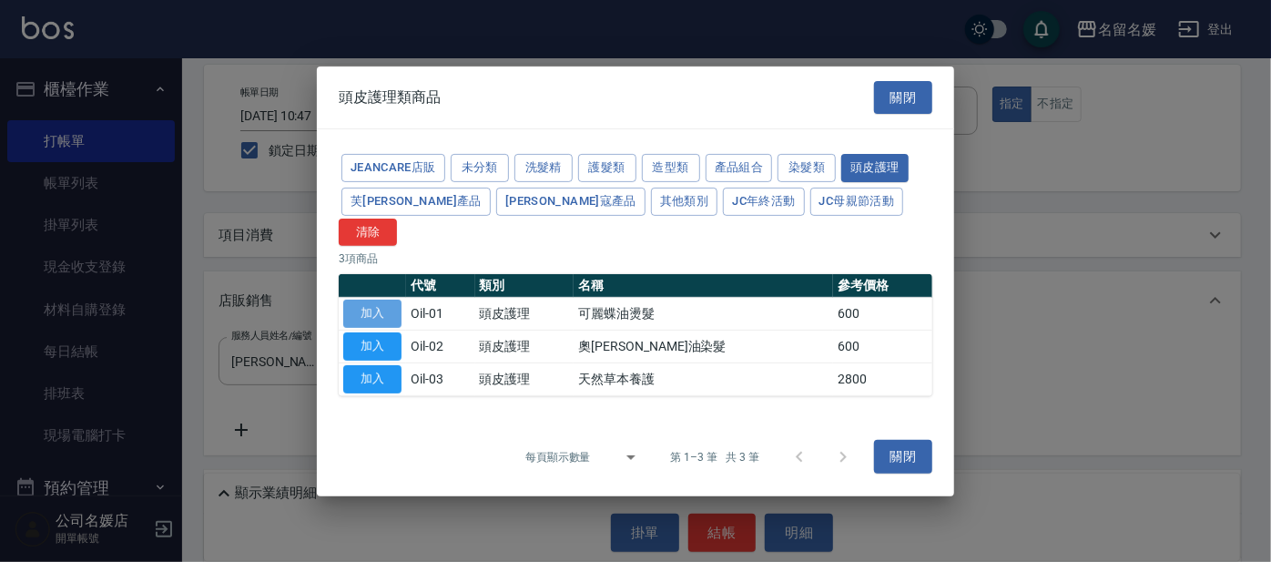
click at [386, 300] on button "加入" at bounding box center [372, 314] width 58 height 28
type input "可麗蝶油燙髮"
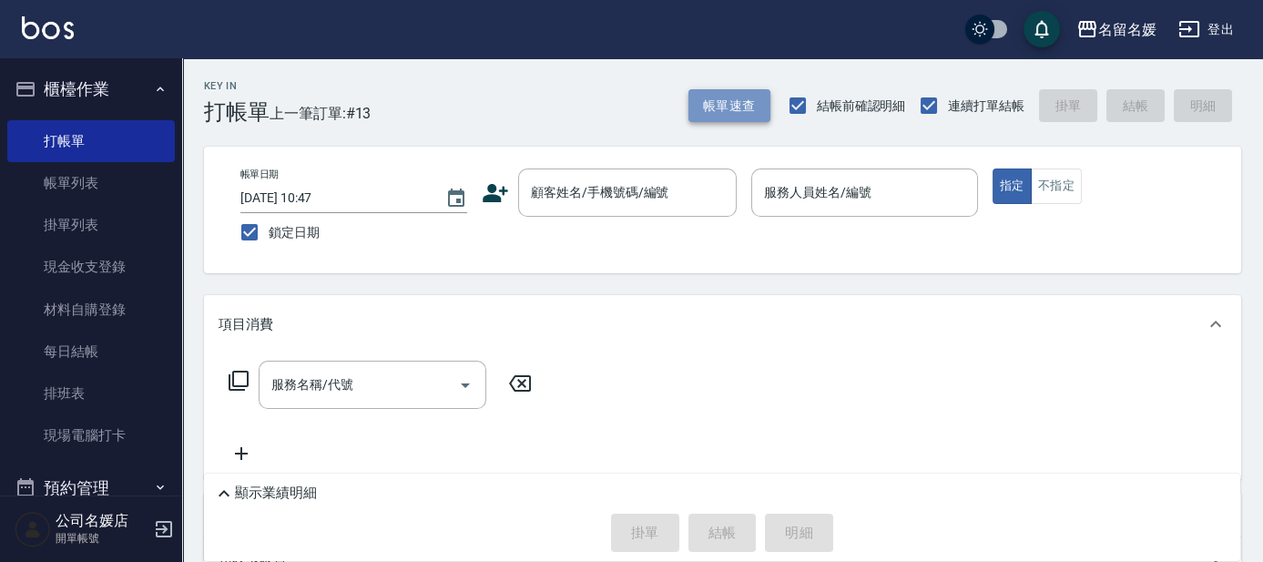
click at [730, 104] on button "帳單速查" at bounding box center [730, 106] width 82 height 34
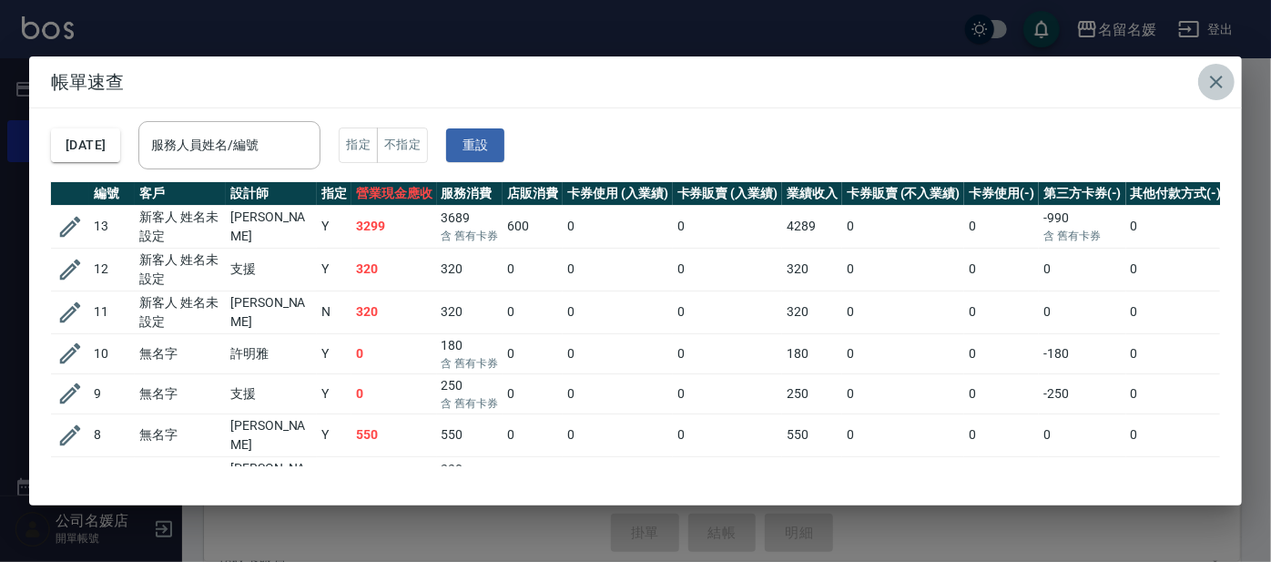
click at [1217, 81] on icon "button" at bounding box center [1216, 82] width 13 height 13
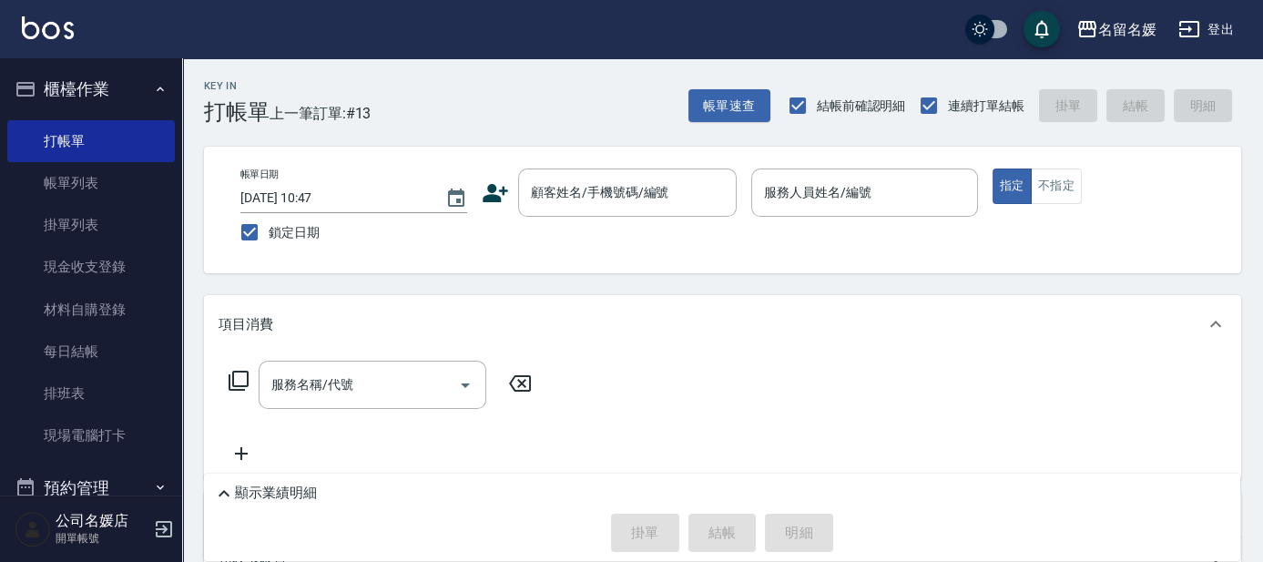
drag, startPoint x: 1217, startPoint y: 81, endPoint x: 1207, endPoint y: 114, distance: 34.3
click at [1214, 97] on div "Key In 打帳單 上一筆訂單:#13 帳單速查 結帳前確認明細 連續打單結帳 掛單 結帳 明細" at bounding box center [711, 91] width 1059 height 66
click at [647, 212] on div "顧客姓名/手機號碼/編號" at bounding box center [627, 192] width 219 height 48
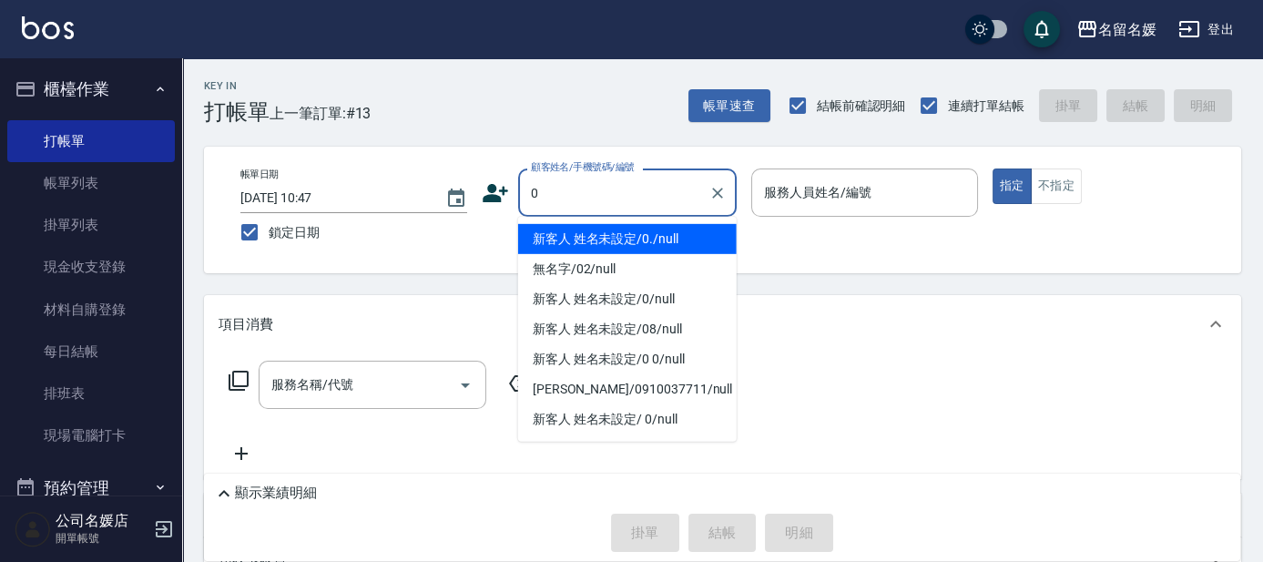
type input "0"
type input "02"
type button "true"
type input "新客人 姓名未設定/0./null"
type input "[PERSON_NAME]-02"
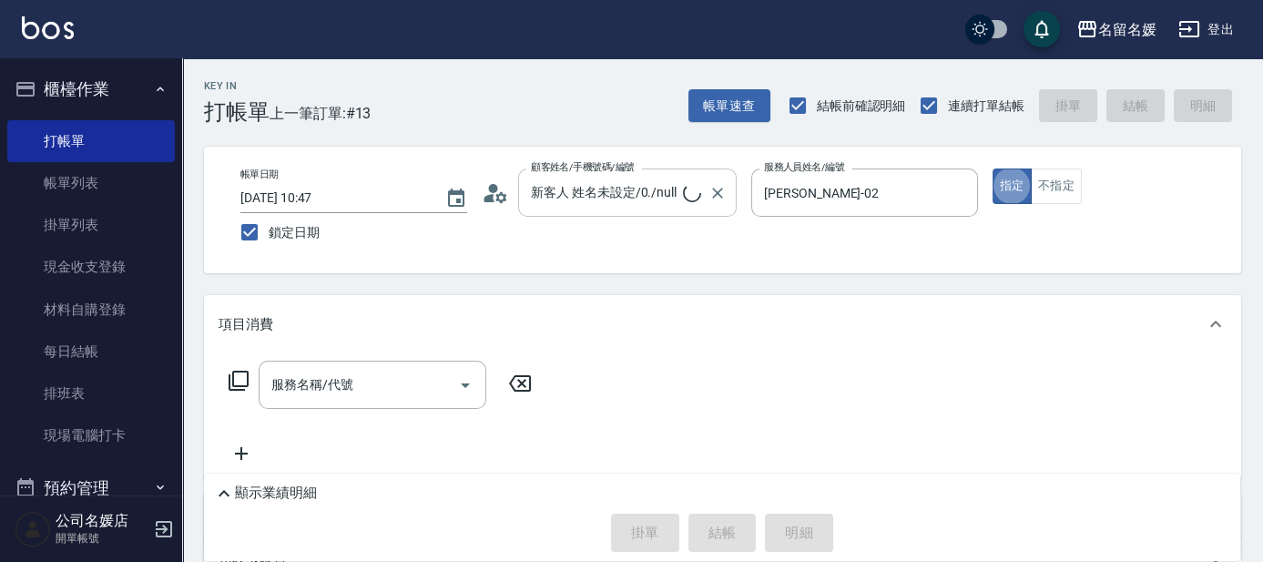
type input "新客人 姓名未設定/0/null"
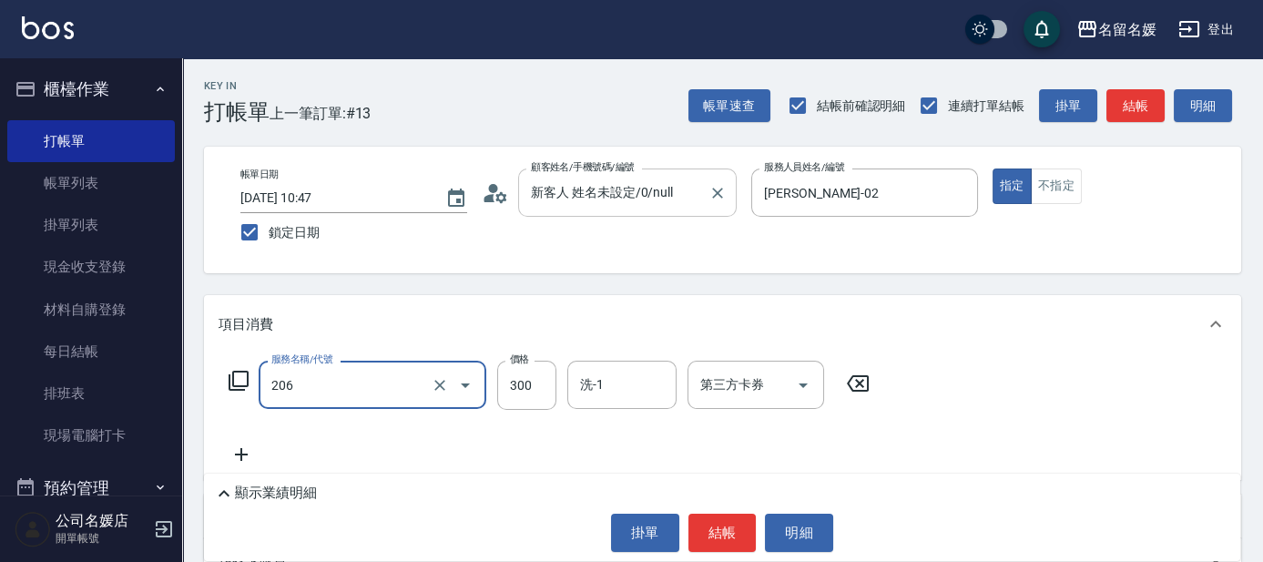
type input "洗髮[300](206)"
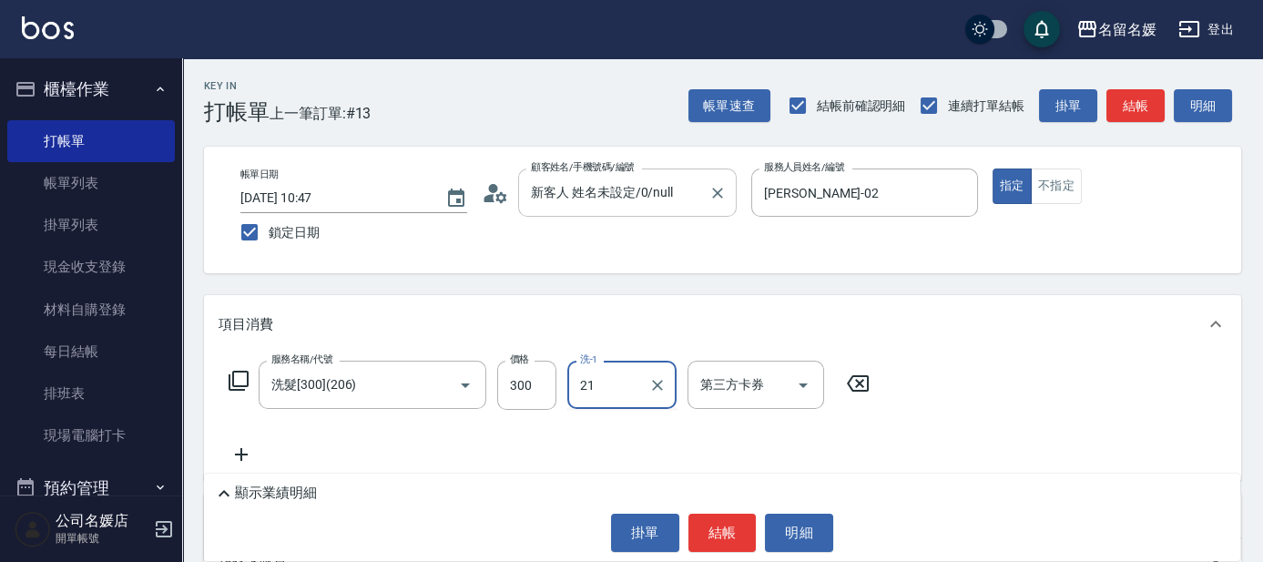
type input "許庭瑀-21"
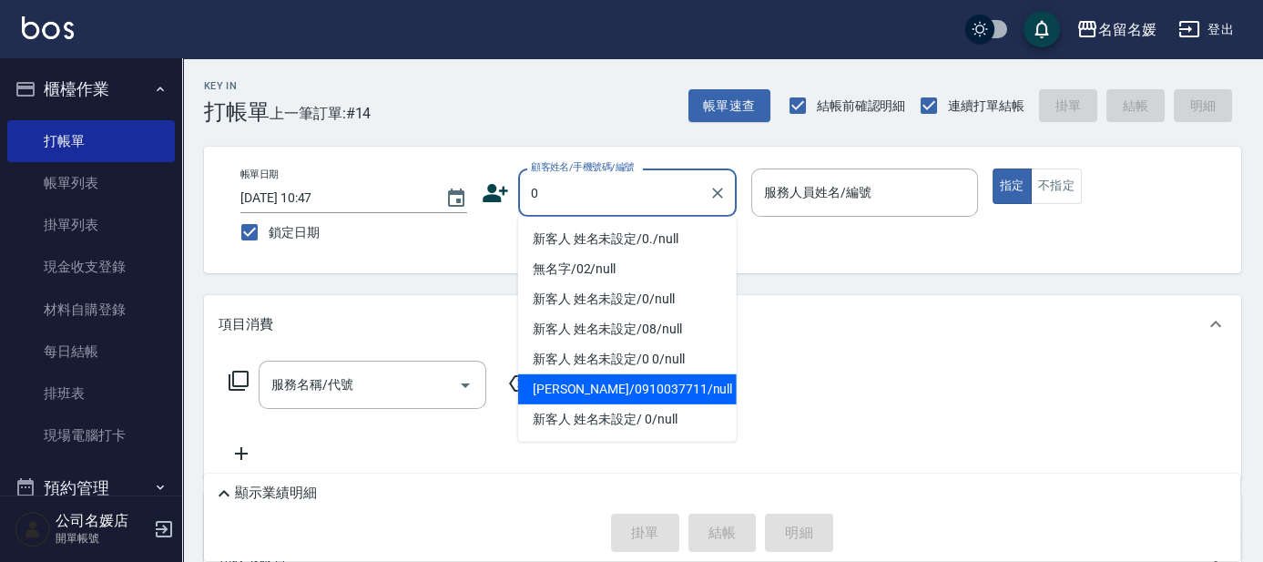
type input "0"
click at [1007, 455] on div "服務名稱/代號 服務名稱/代號" at bounding box center [722, 416] width 1037 height 126
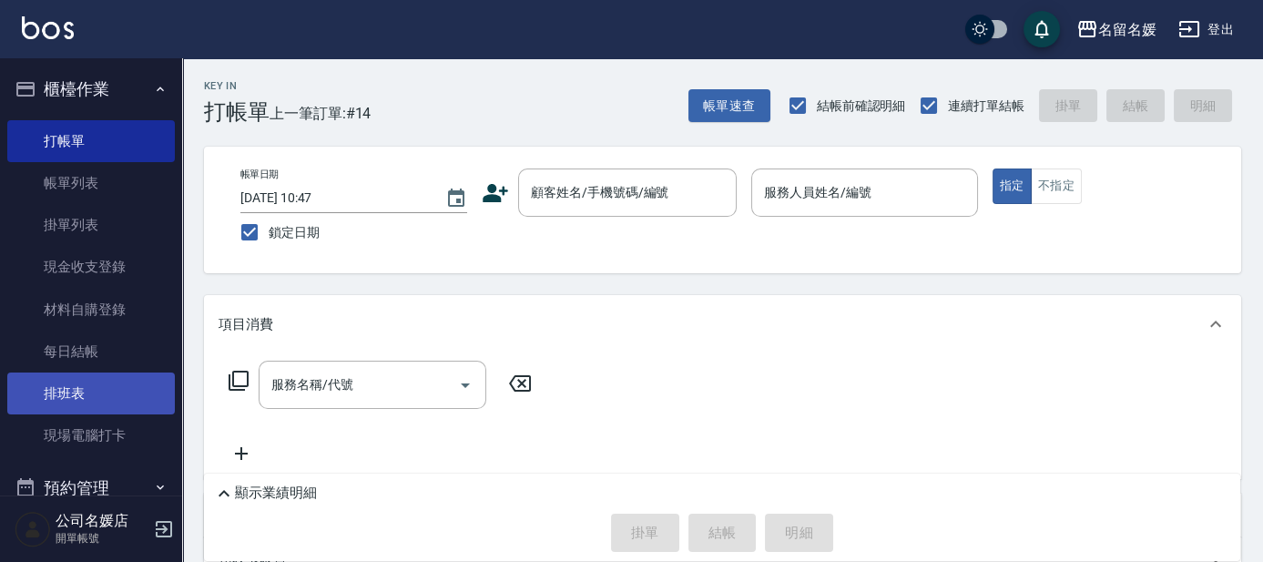
scroll to position [225, 0]
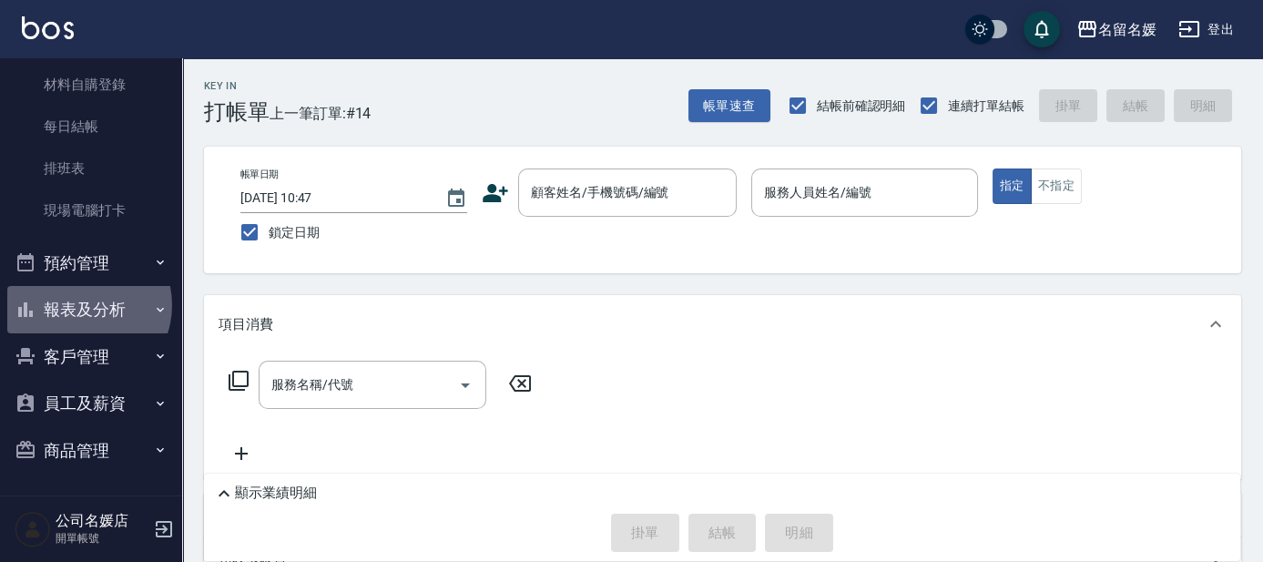
click at [80, 305] on button "報表及分析" at bounding box center [91, 309] width 168 height 47
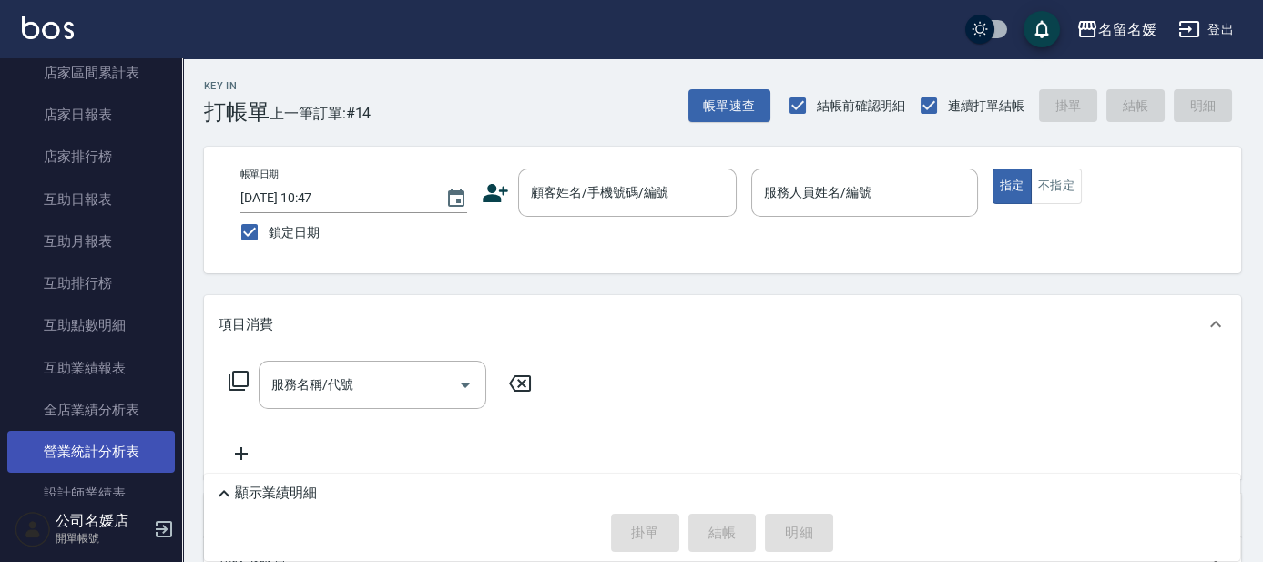
scroll to position [721, 0]
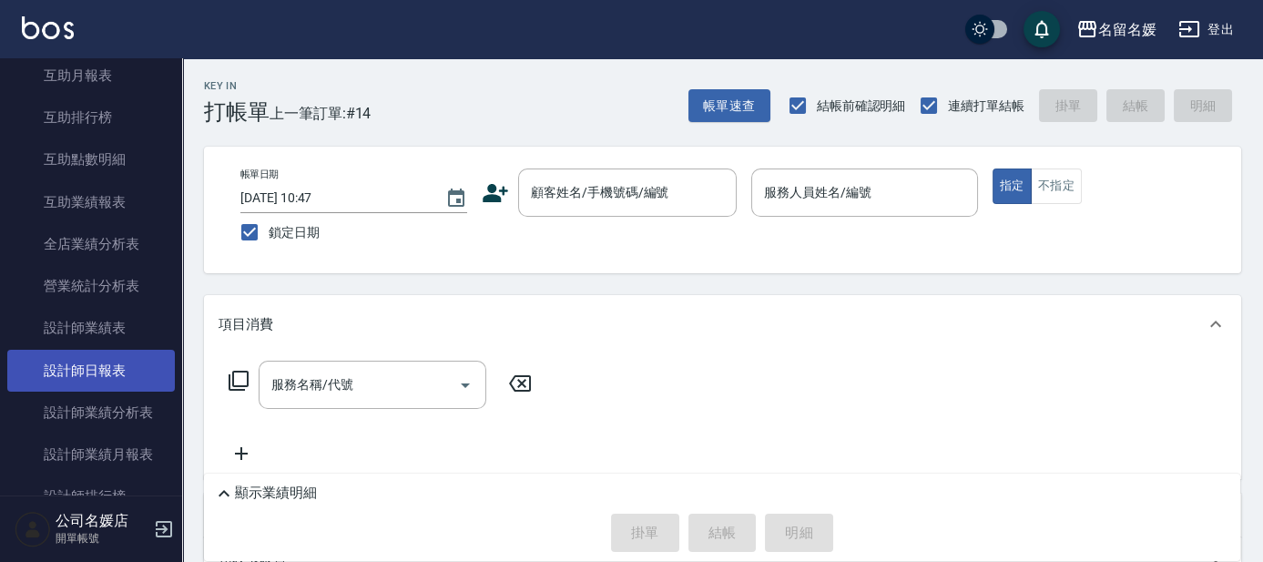
click at [113, 357] on link "設計師日報表" at bounding box center [91, 371] width 168 height 42
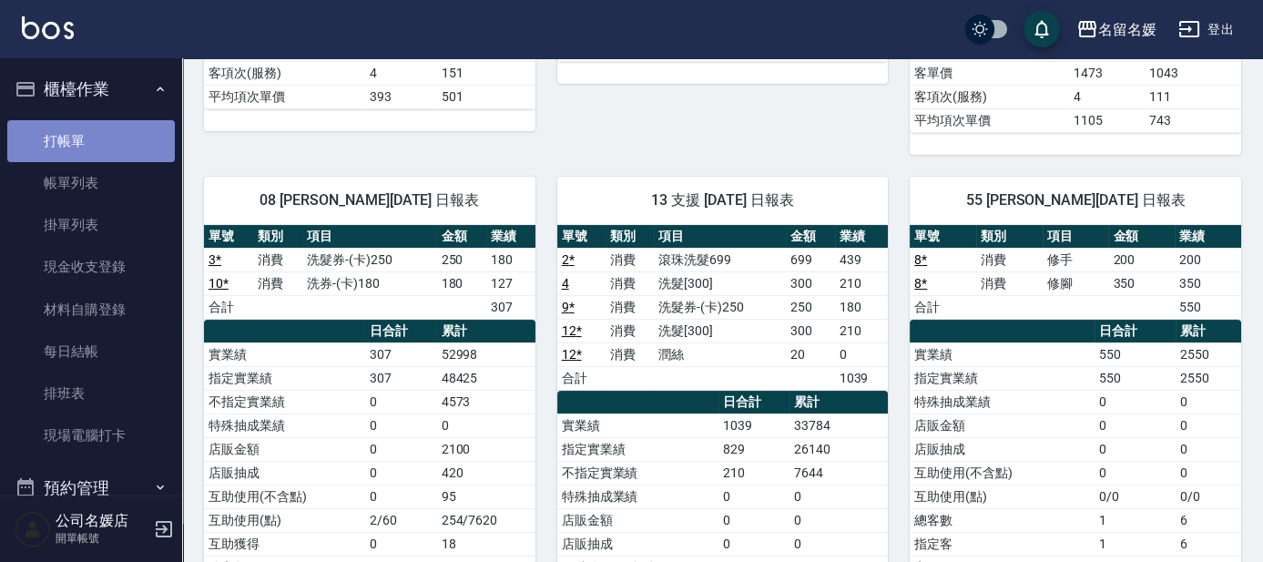
click at [136, 149] on link "打帳單" at bounding box center [91, 141] width 168 height 42
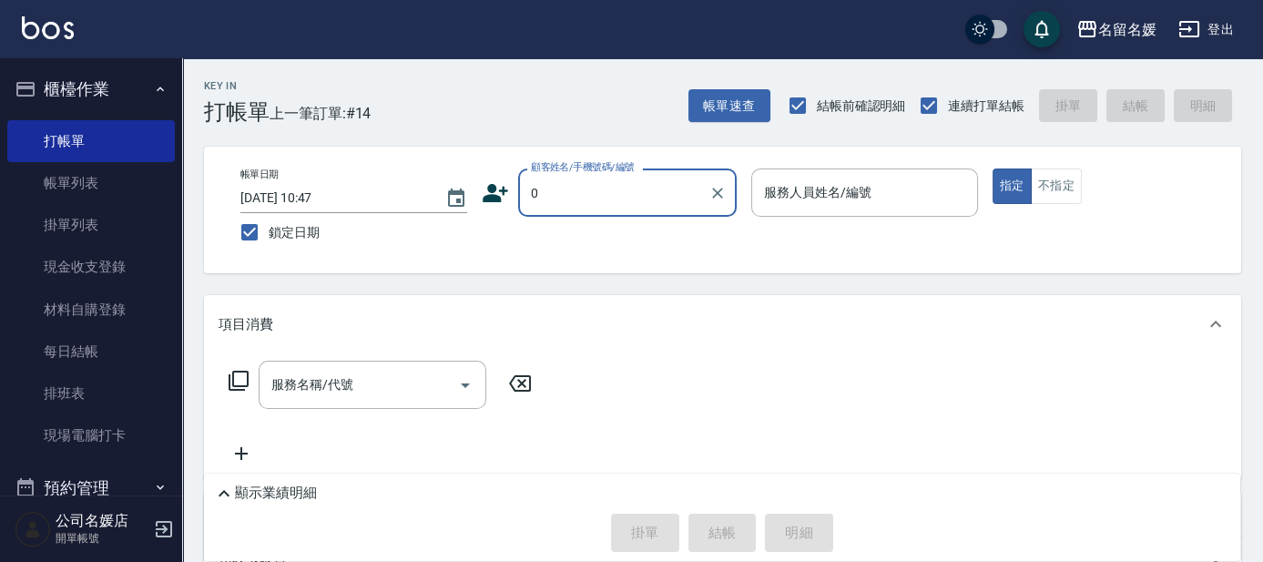
type input "新客人 姓名未設定/0/null"
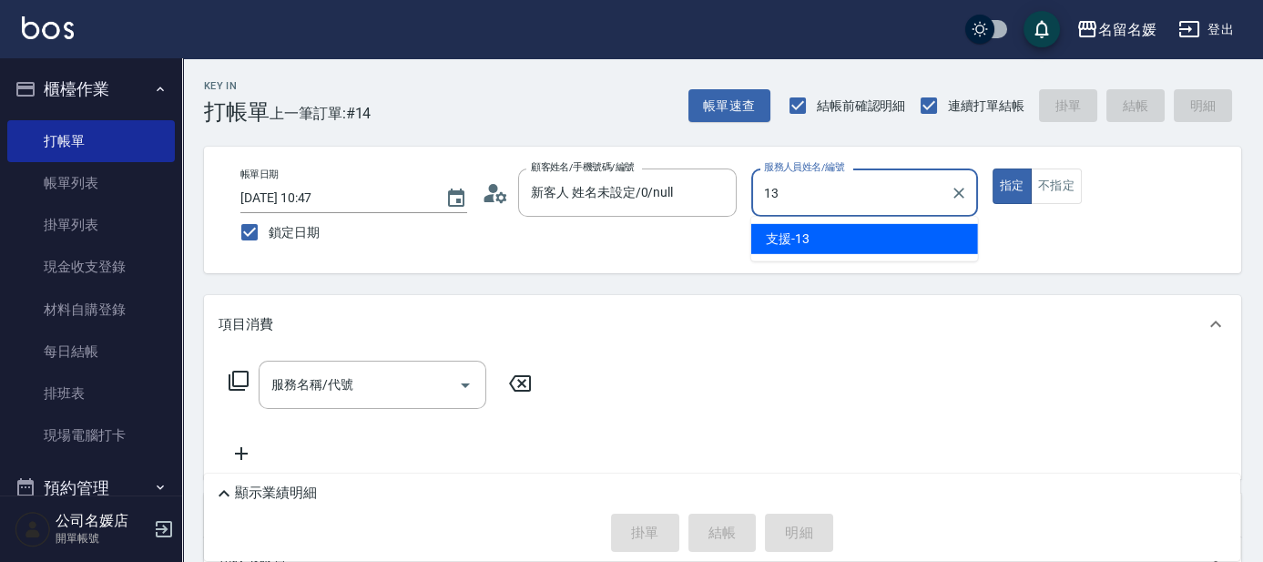
type input "13"
type button "true"
type input "支援-13"
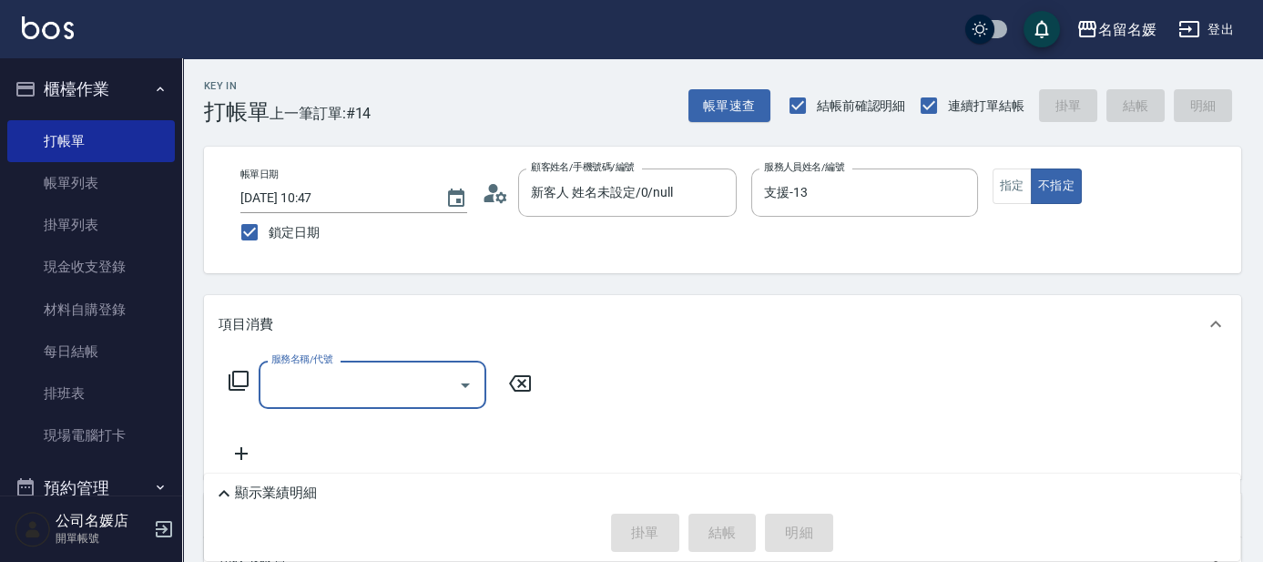
click at [297, 398] on input "服務名稱/代號" at bounding box center [359, 385] width 184 height 32
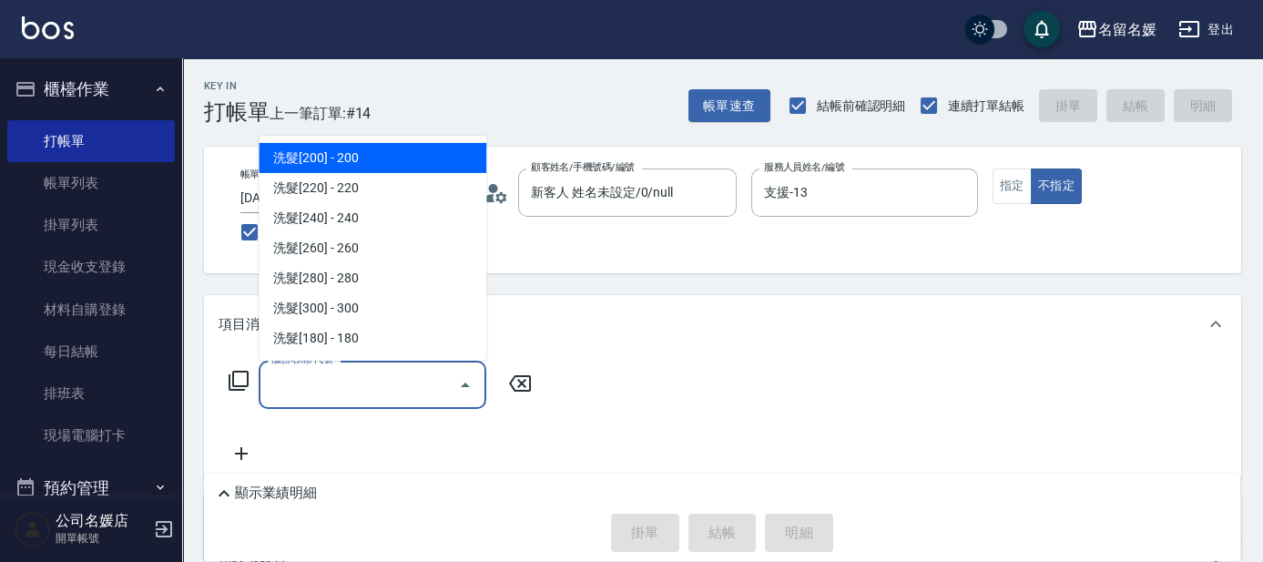
click at [577, 284] on div "Key In 打帳單 上一筆訂單:#14 帳單速查 結帳前確認明細 連續打單結帳 掛單 結帳 明細 帳單日期 [DATE] 10:47 鎖定日期 顧客姓名/手…" at bounding box center [722, 438] width 1081 height 760
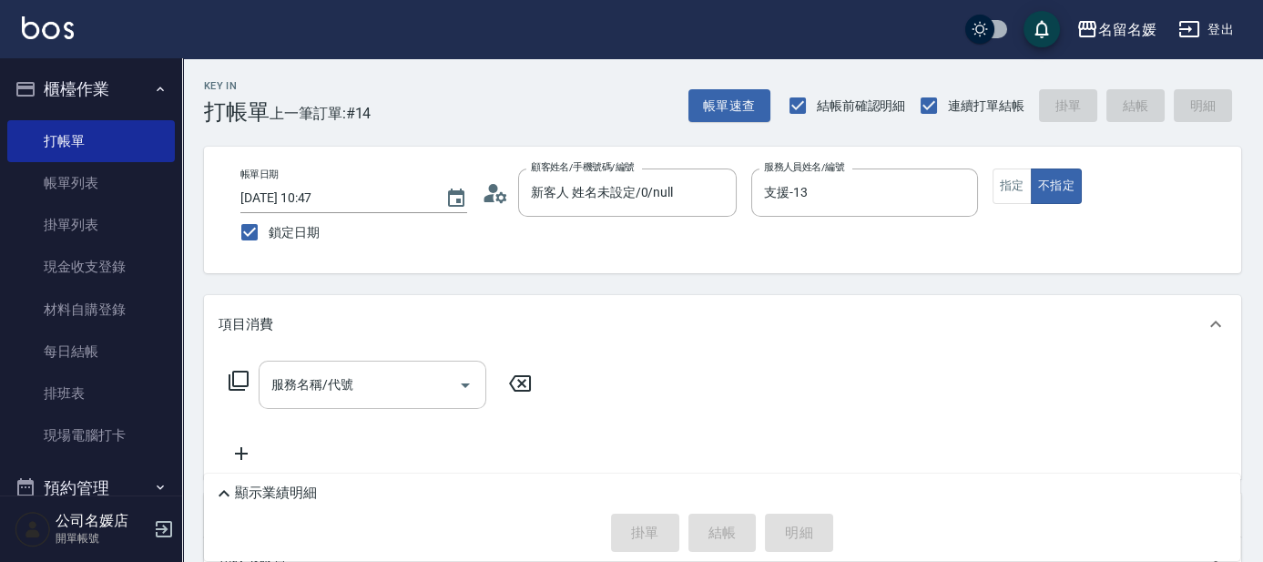
click at [360, 393] on input "服務名稱/代號" at bounding box center [359, 385] width 184 height 32
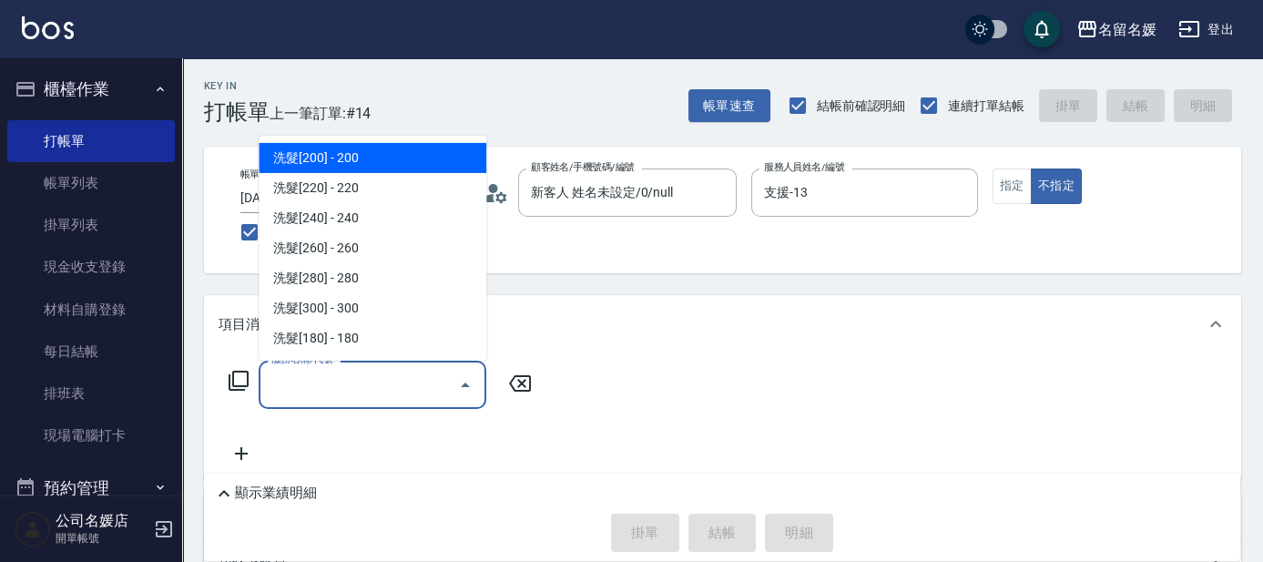
type input "6"
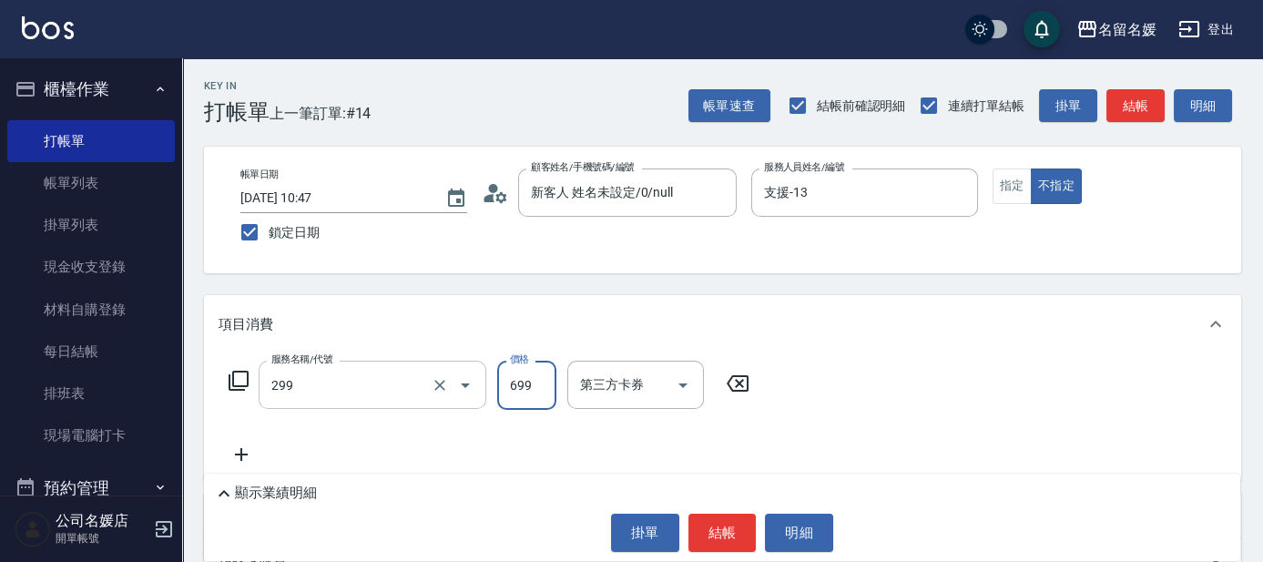
type input "滾珠洗髮699(299)"
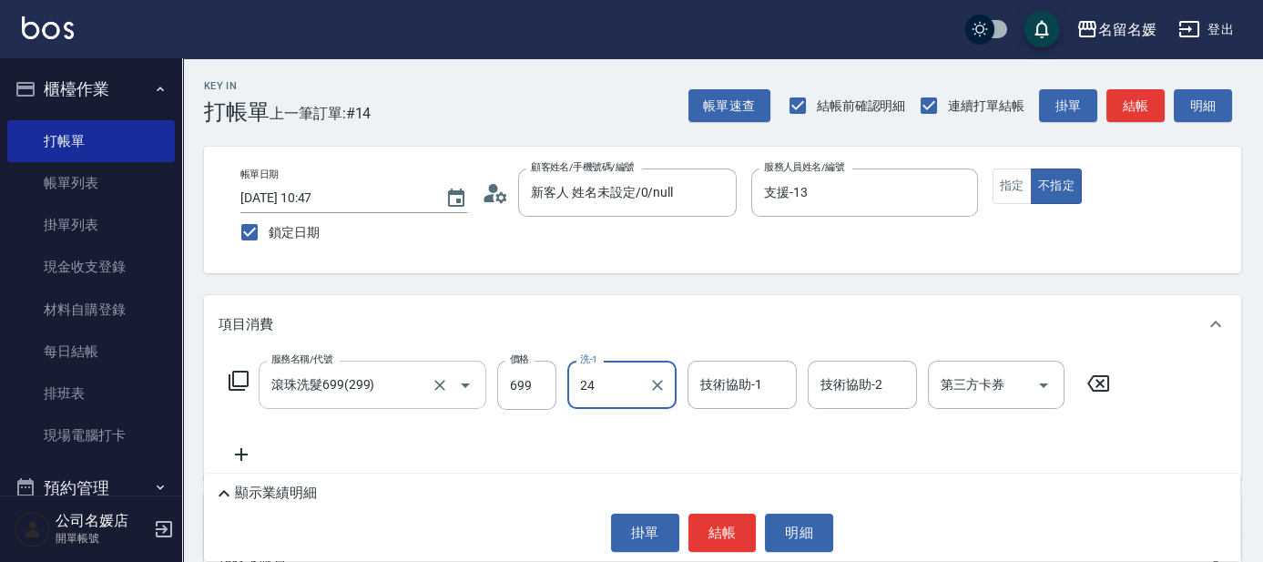
type input "[PERSON_NAME]-24"
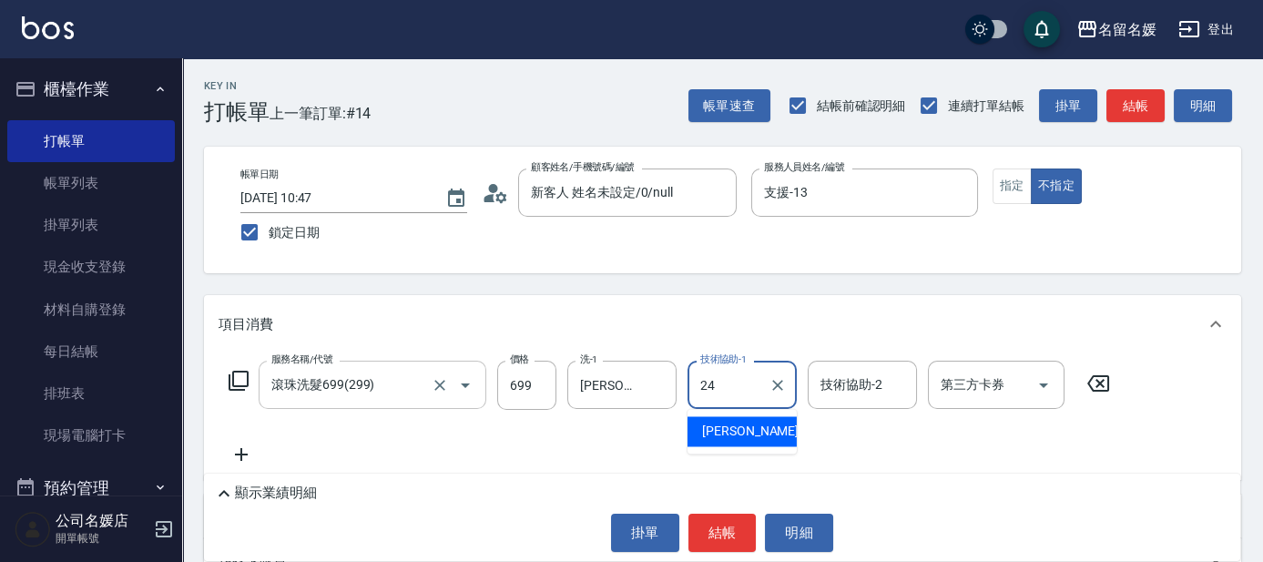
type input "[PERSON_NAME]-24"
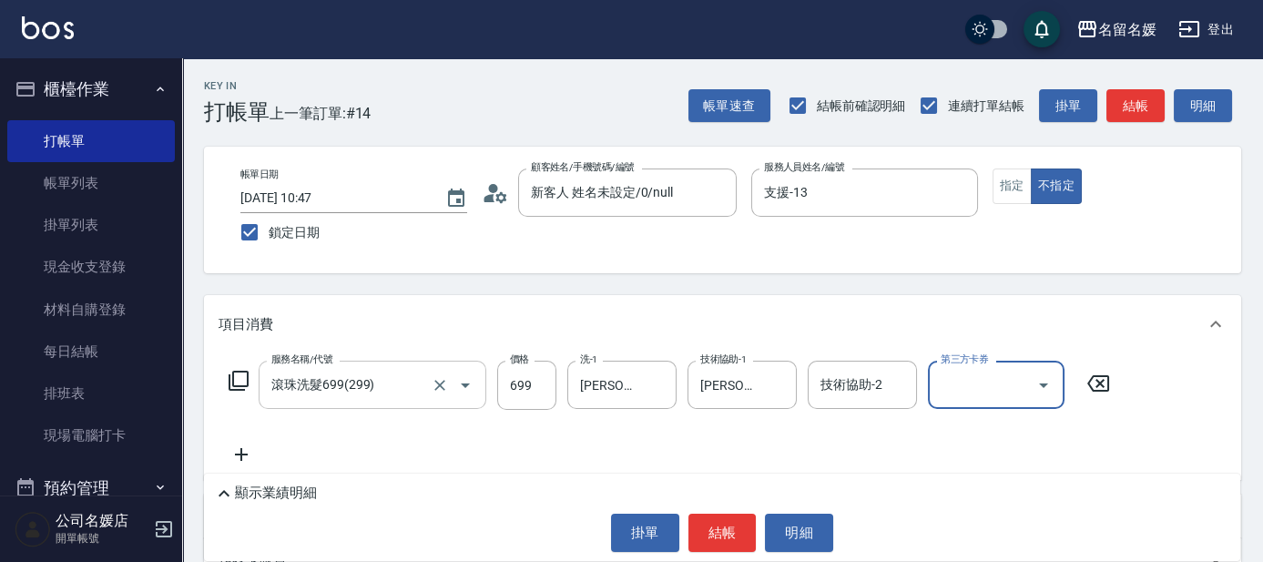
scroll to position [82, 0]
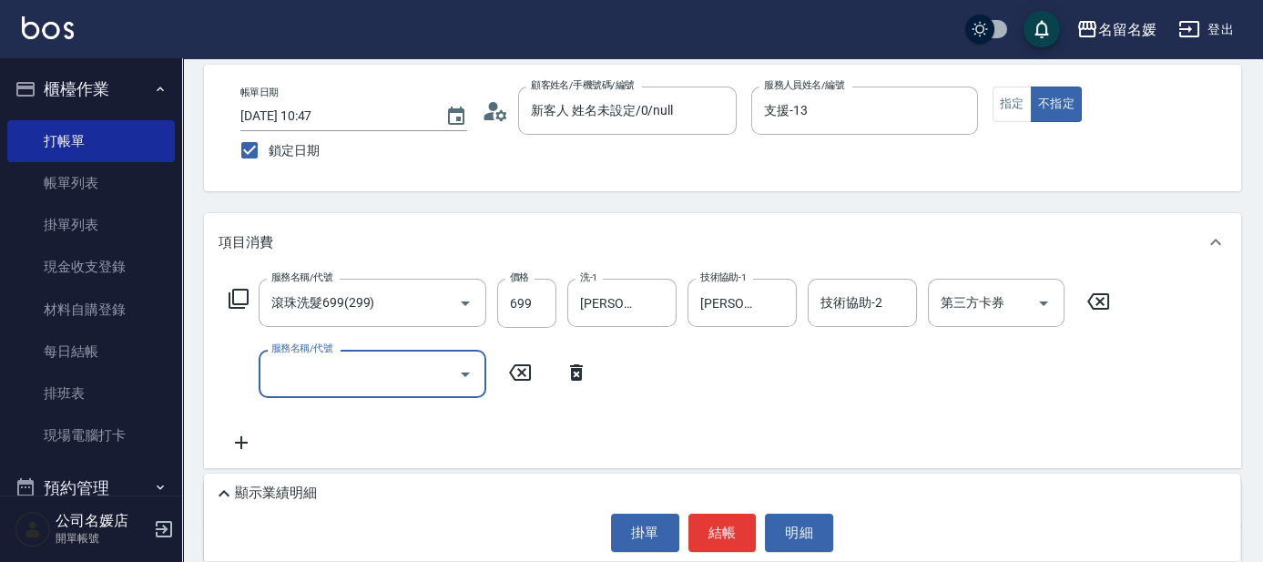
click at [571, 369] on icon at bounding box center [576, 372] width 13 height 16
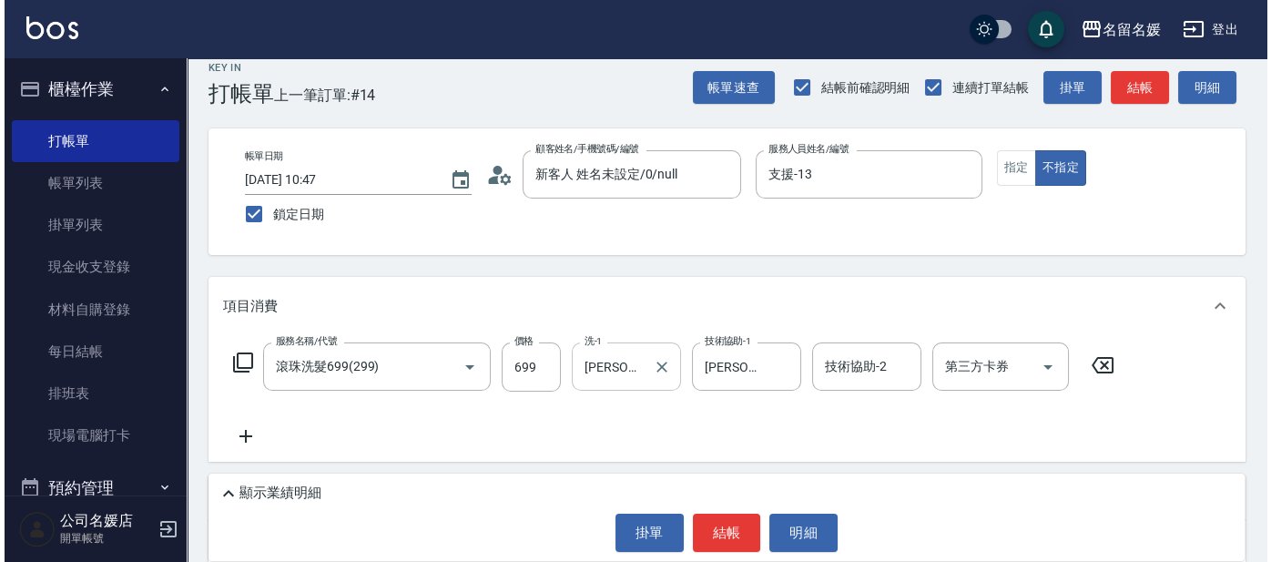
scroll to position [0, 0]
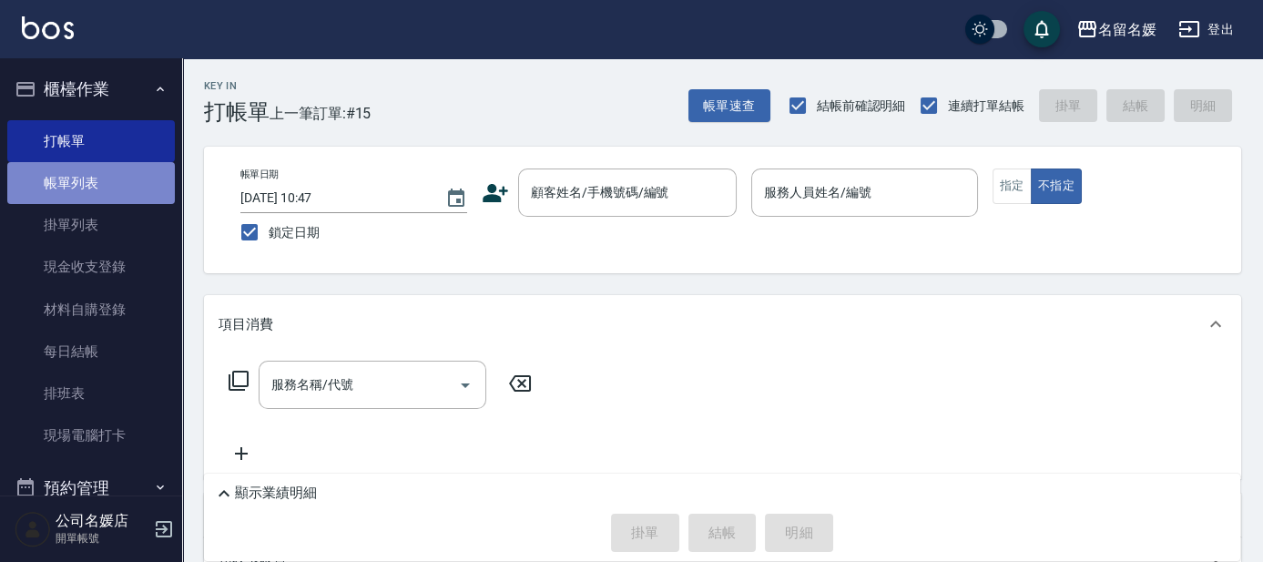
click at [113, 189] on link "帳單列表" at bounding box center [91, 183] width 168 height 42
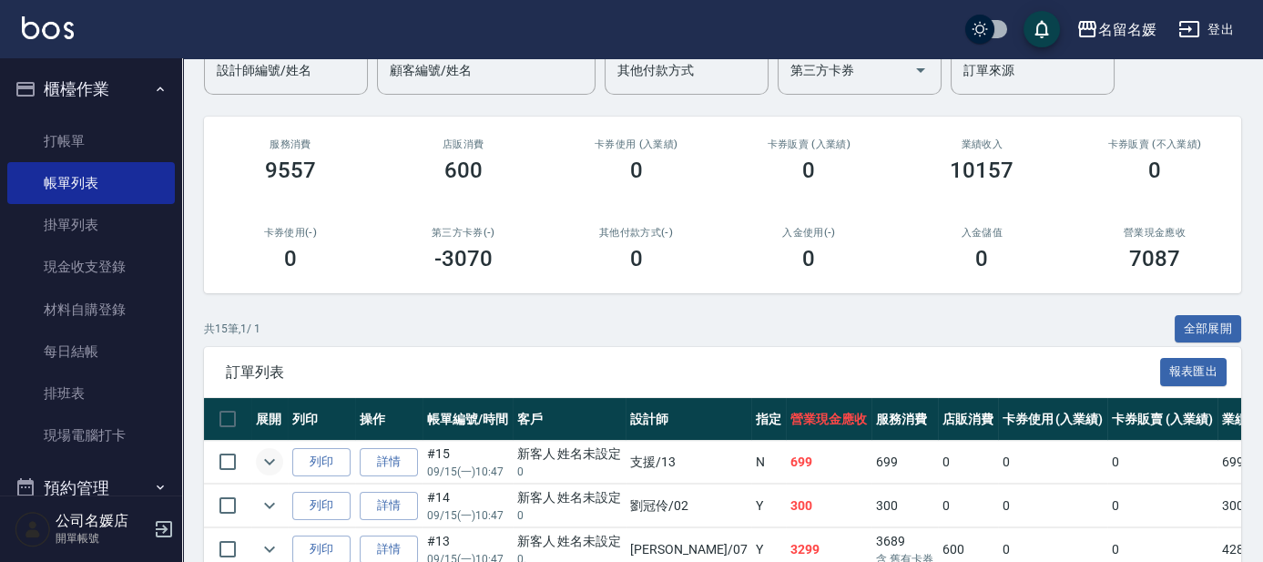
scroll to position [331, 0]
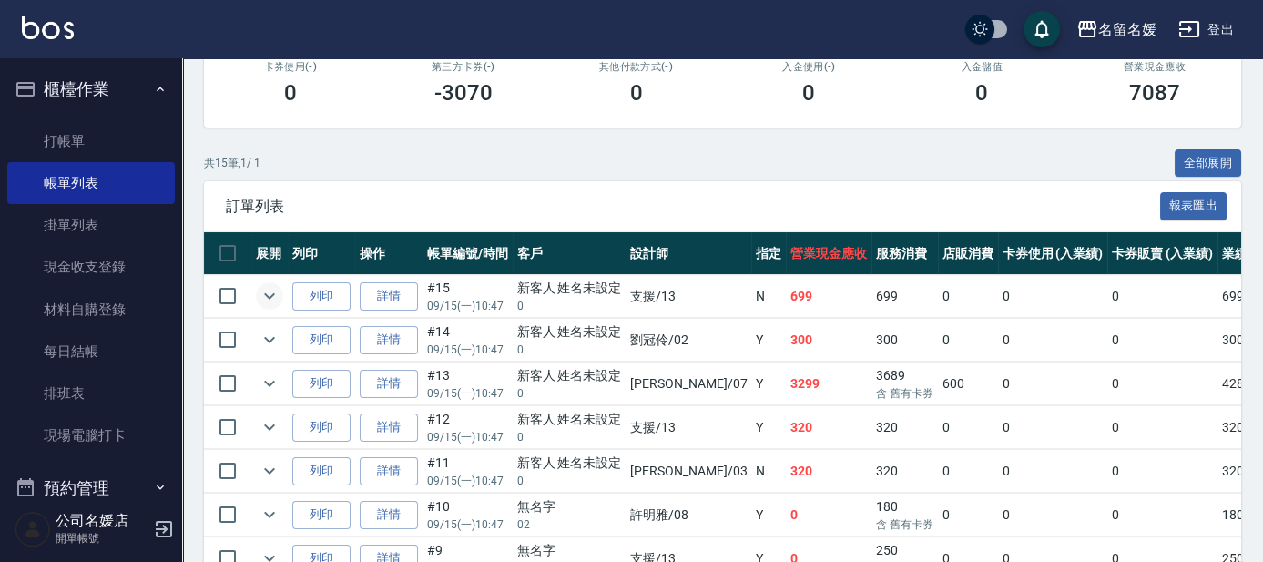
click at [269, 300] on icon "expand row" at bounding box center [270, 296] width 22 height 22
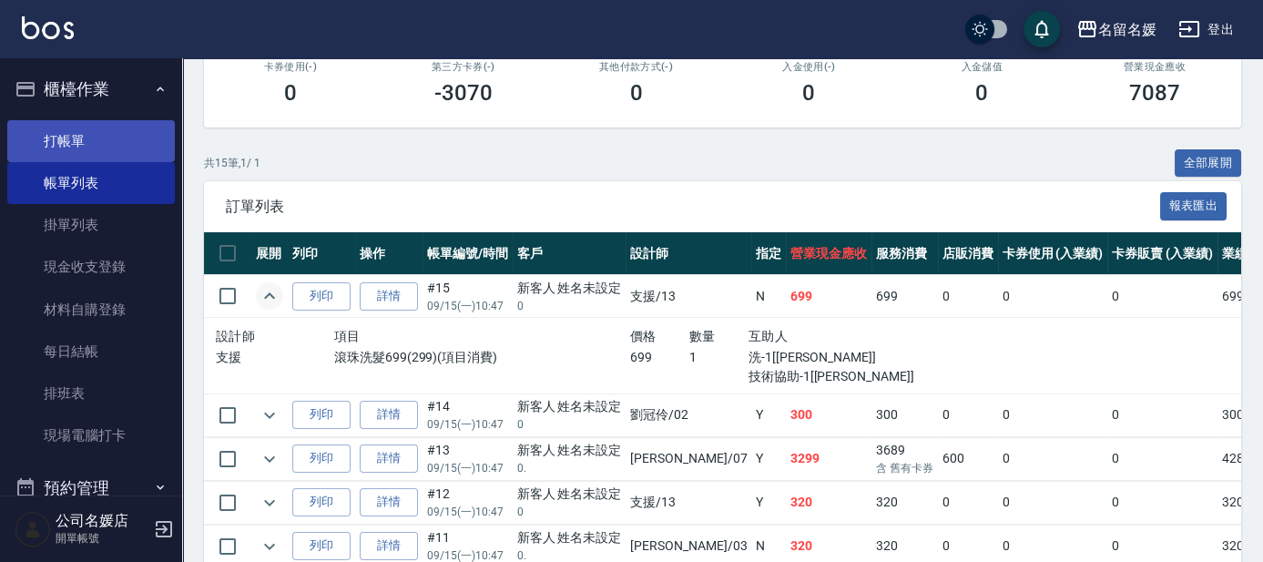
click at [90, 138] on link "打帳單" at bounding box center [91, 141] width 168 height 42
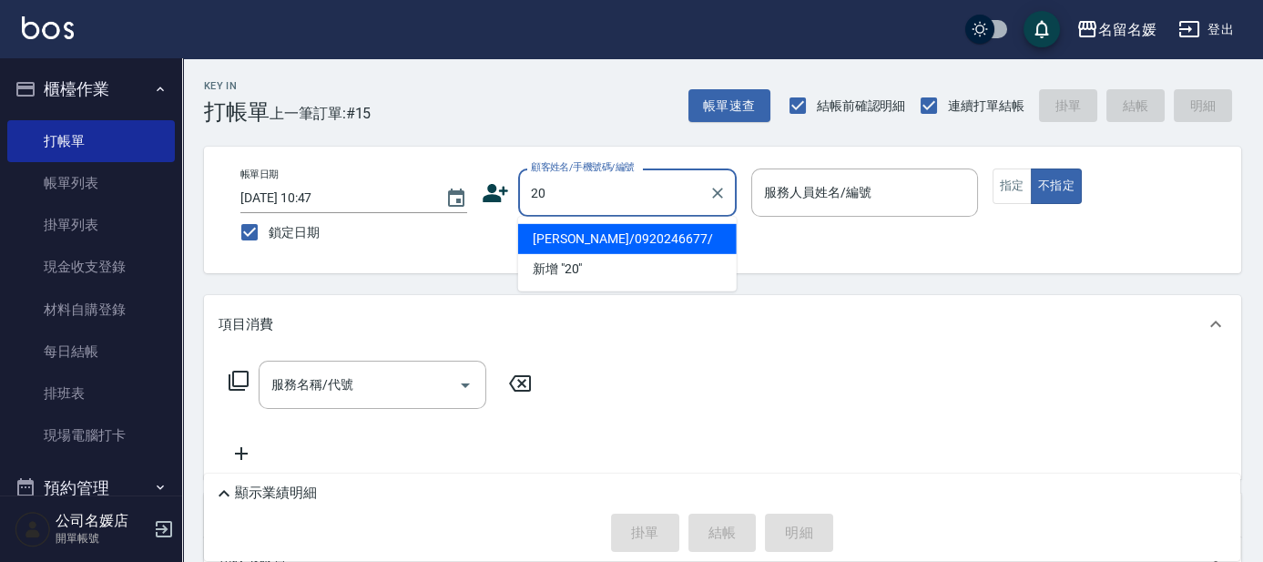
type input "20"
type input "02"
type button "false"
type input "[PERSON_NAME]/0920246677/"
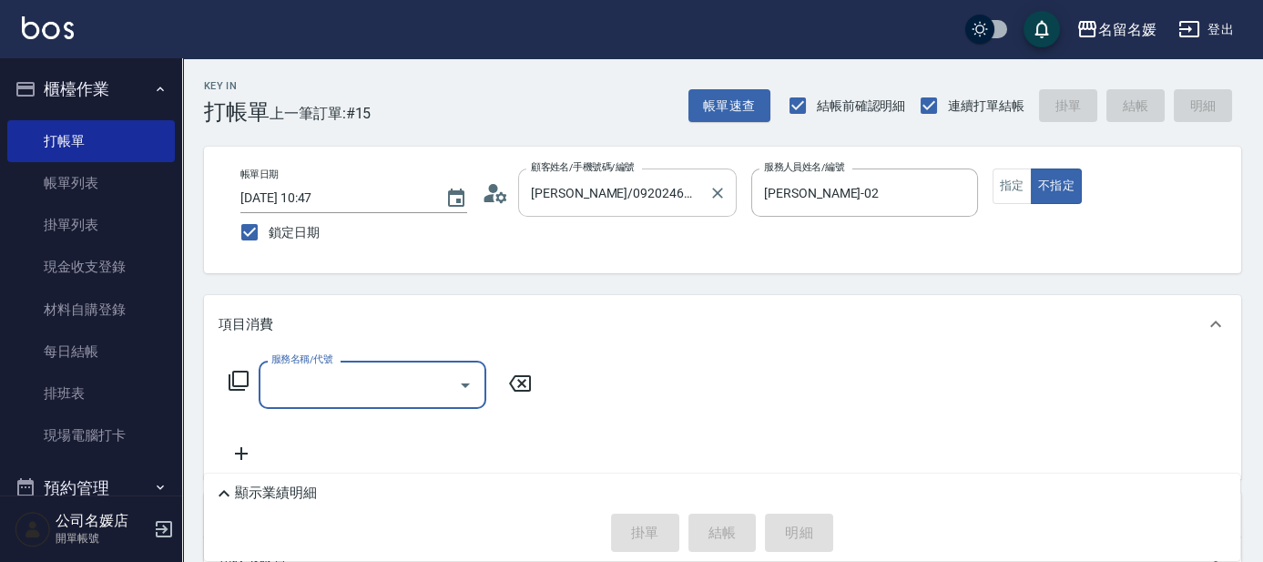
type input "[PERSON_NAME]-04"
click at [692, 189] on icon at bounding box center [691, 192] width 25 height 25
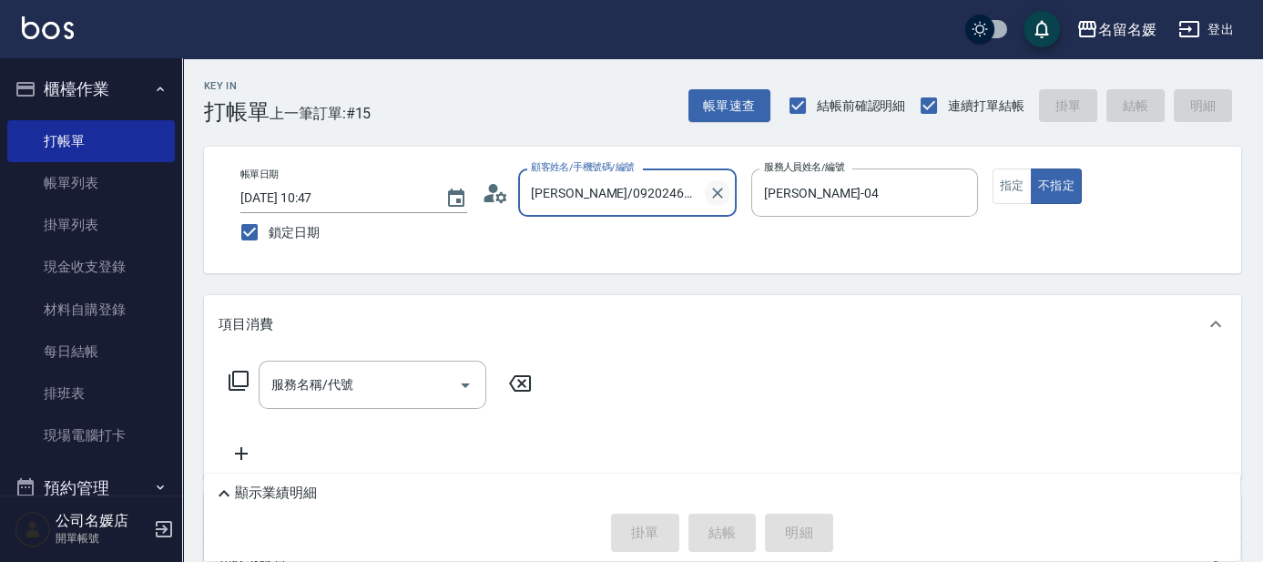
click at [716, 187] on icon "Clear" at bounding box center [718, 193] width 18 height 18
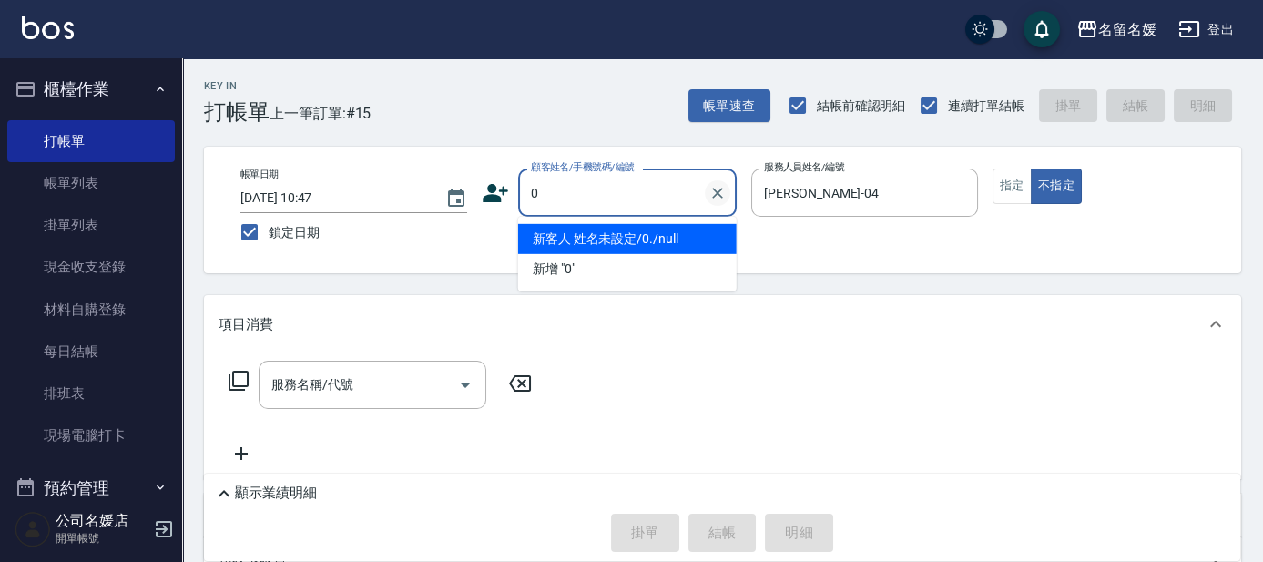
type input "新客人 姓名未設定/0./null"
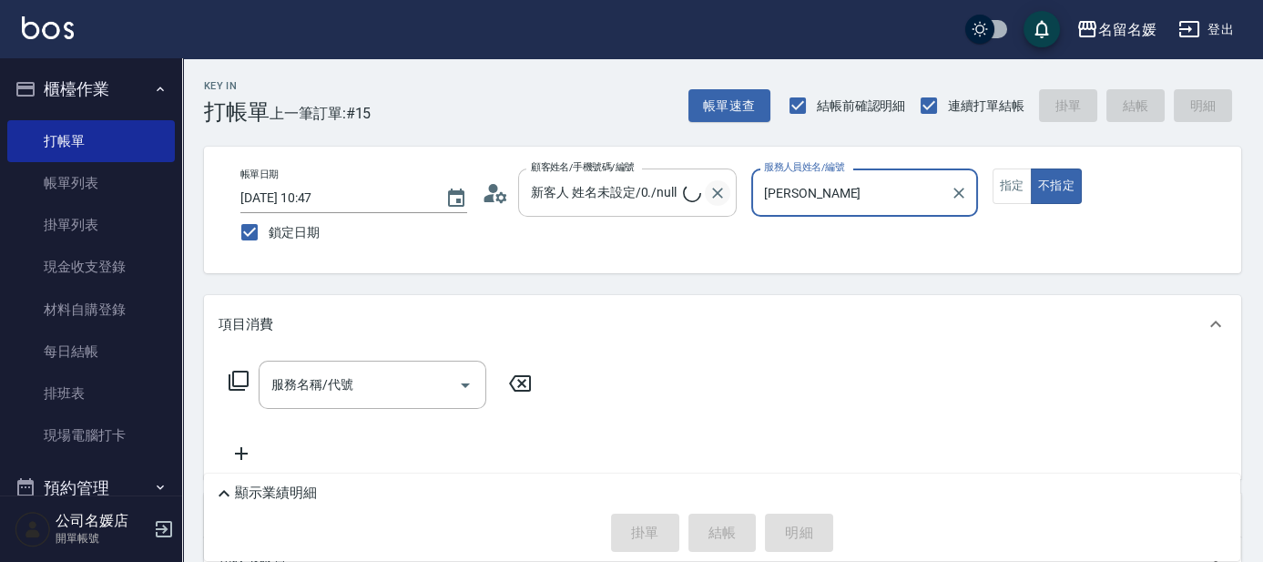
type input "葉沛琪"
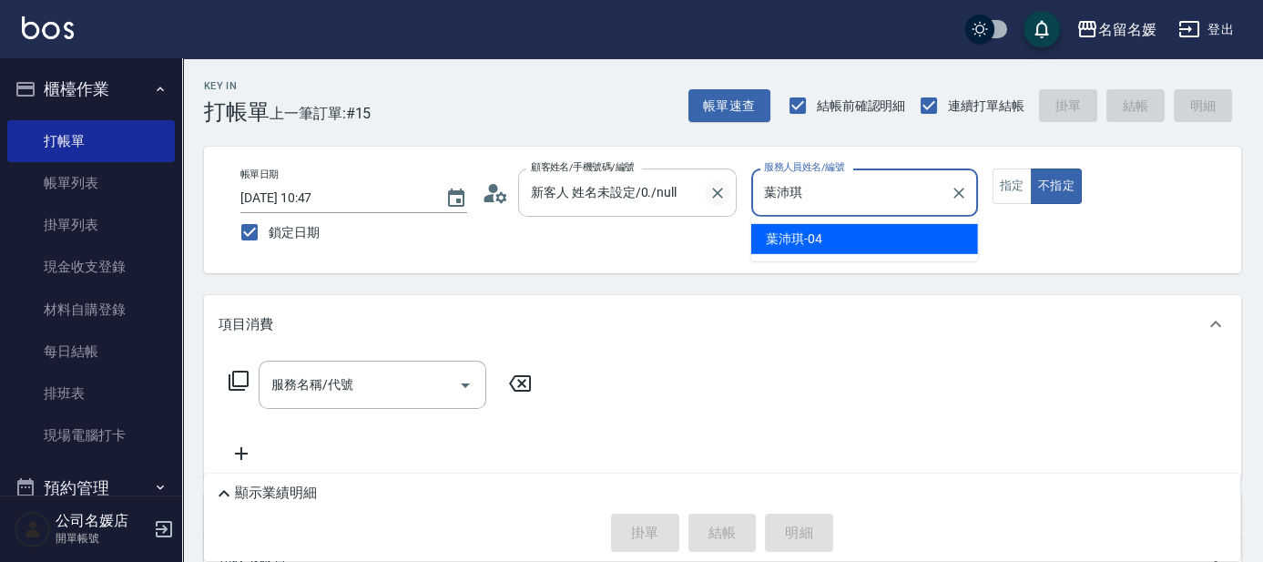
type input "新客人 姓名未設定/0/null"
type input "葉"
type input "[PERSON_NAME]-02"
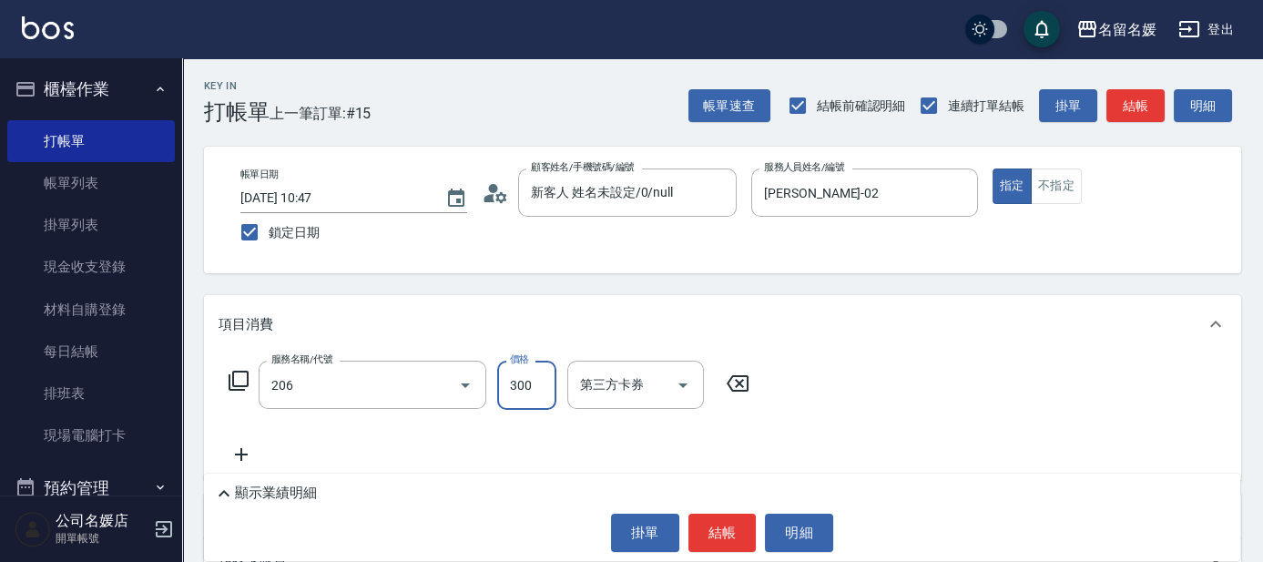
type input "洗髮[300](206)"
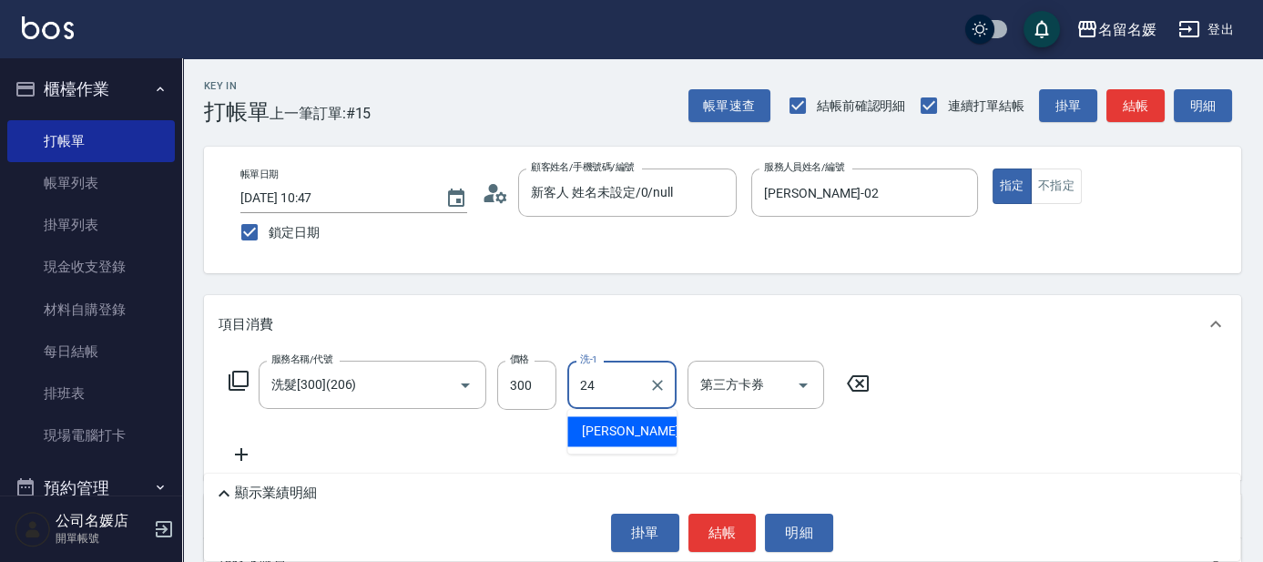
type input "[PERSON_NAME]-24"
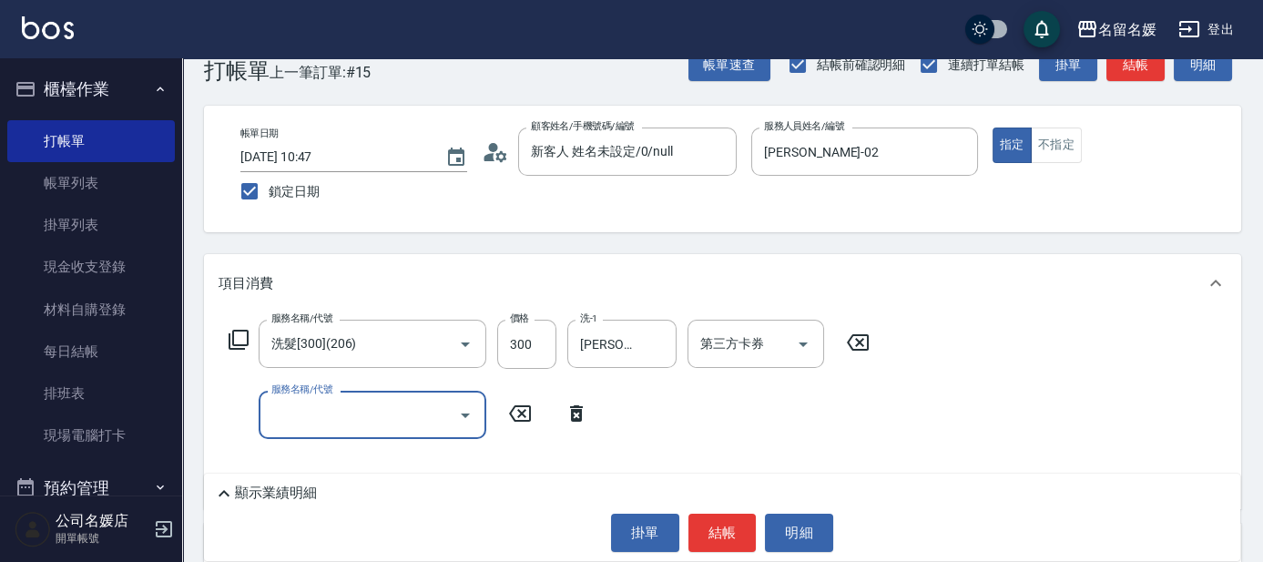
scroll to position [82, 0]
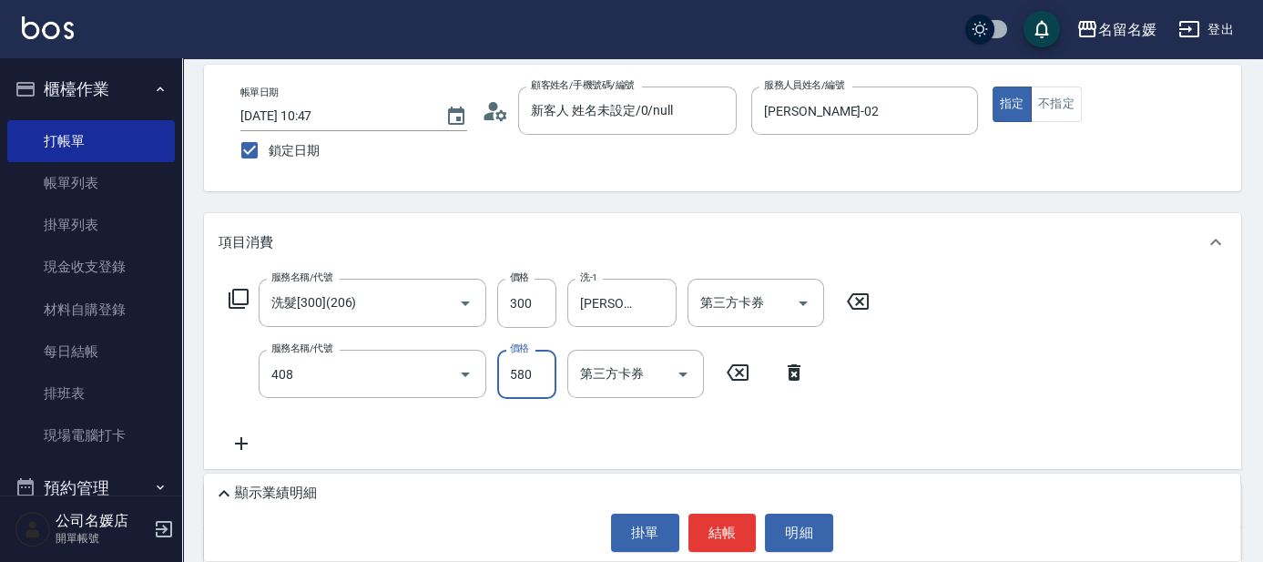
type input "剪髮(580)(408)"
click at [533, 282] on input "300" at bounding box center [526, 303] width 59 height 49
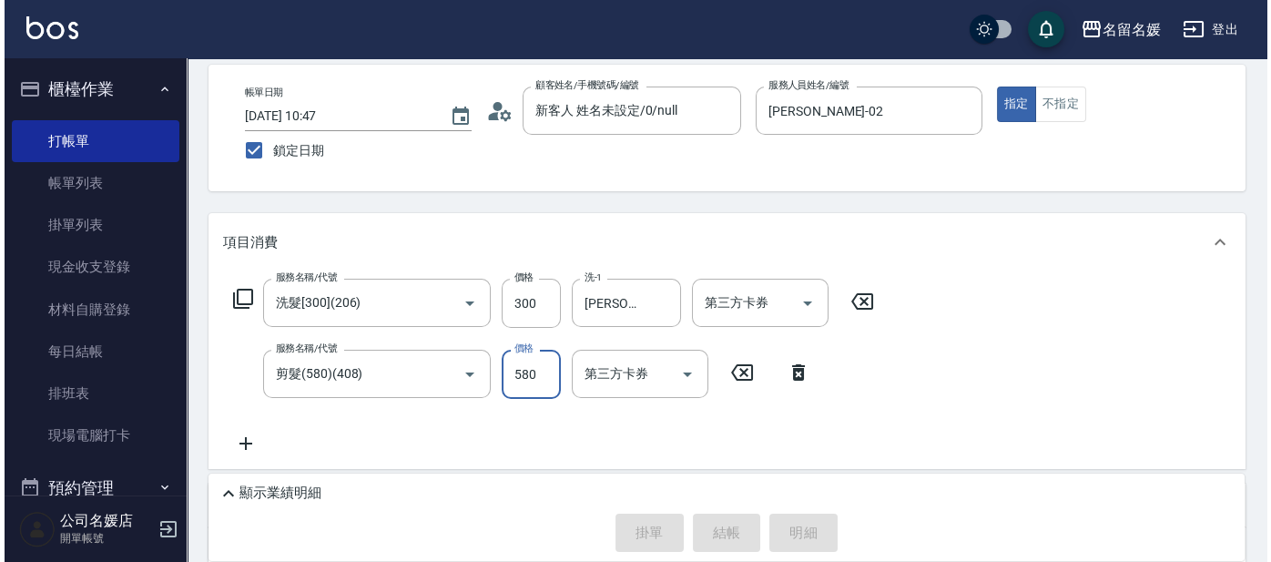
scroll to position [0, 0]
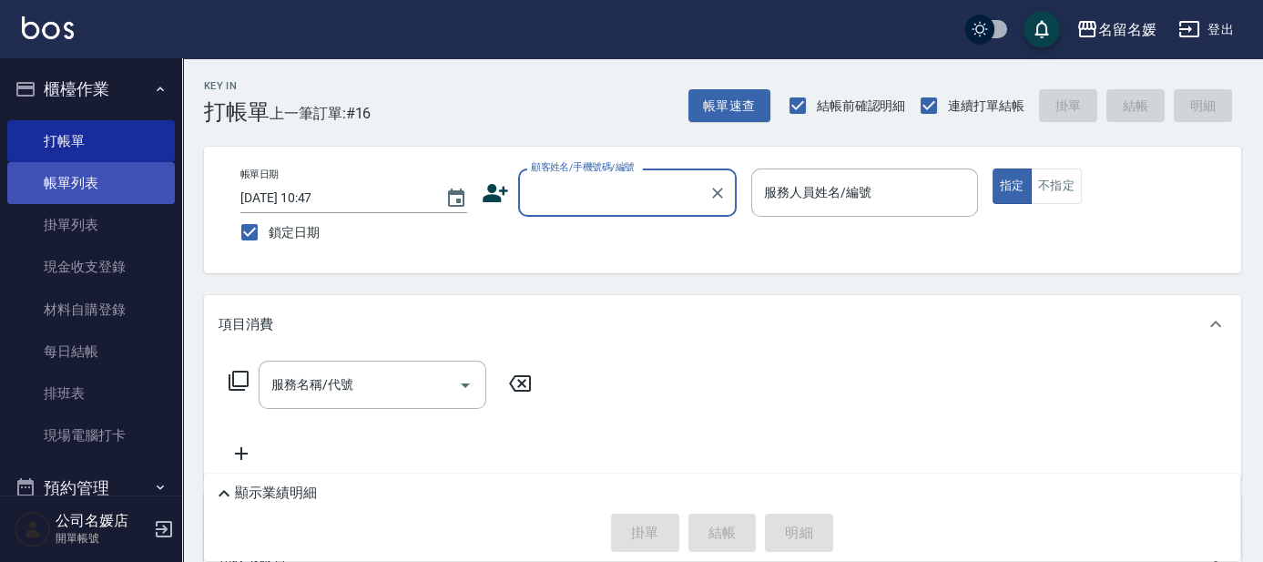
click at [70, 196] on link "帳單列表" at bounding box center [91, 183] width 168 height 42
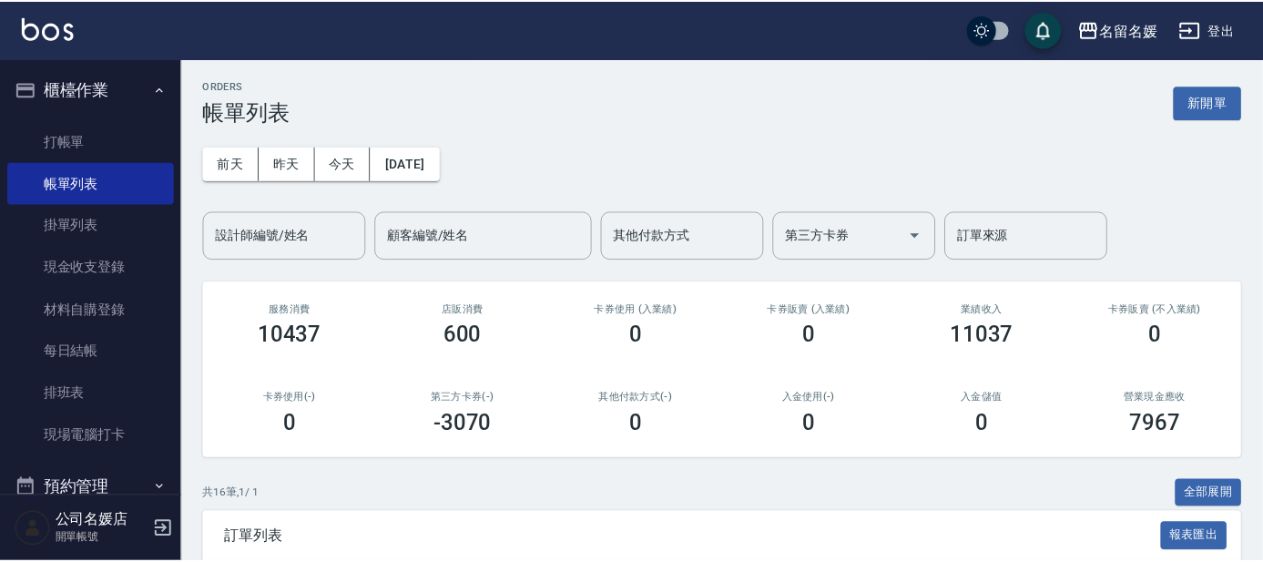
scroll to position [331, 0]
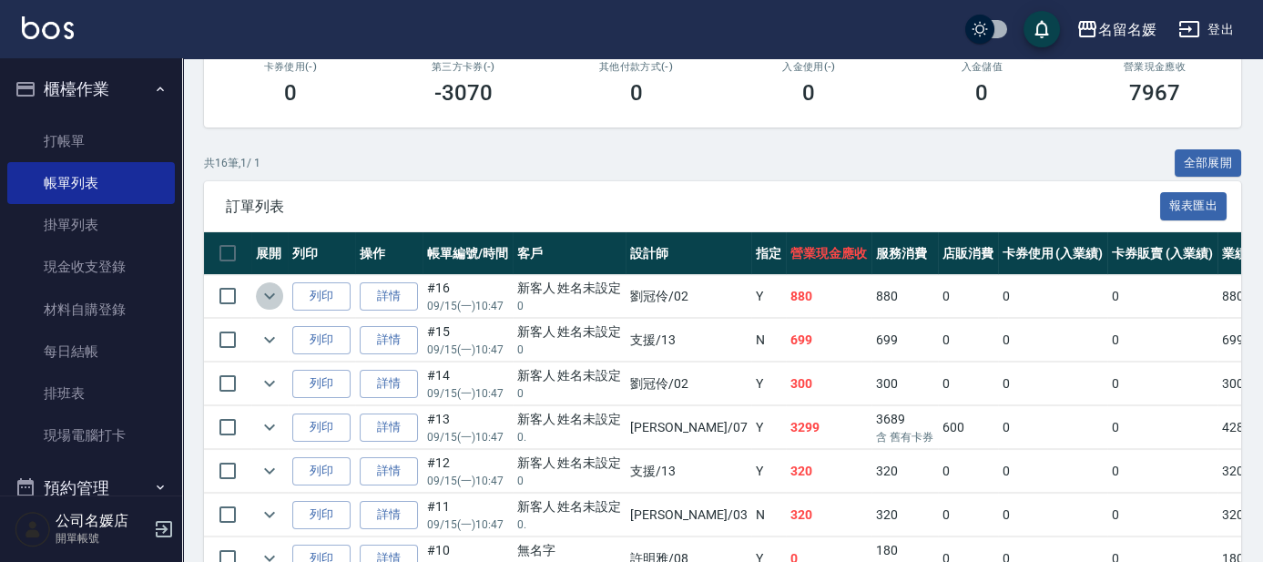
click at [264, 292] on icon "expand row" at bounding box center [270, 296] width 22 height 22
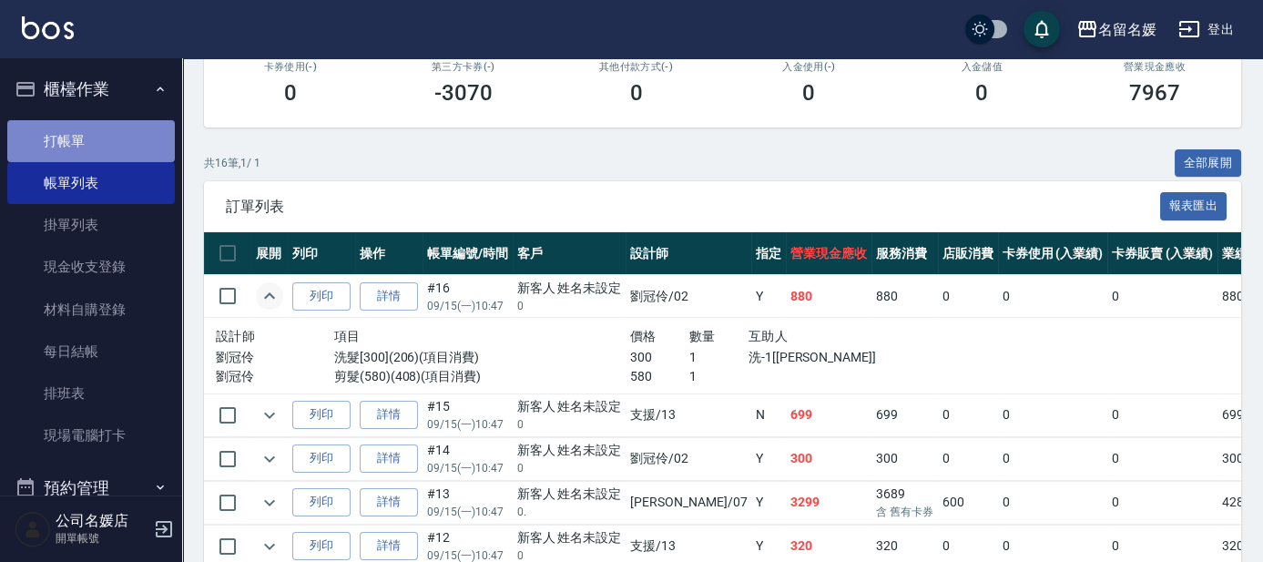
click at [104, 148] on link "打帳單" at bounding box center [91, 141] width 168 height 42
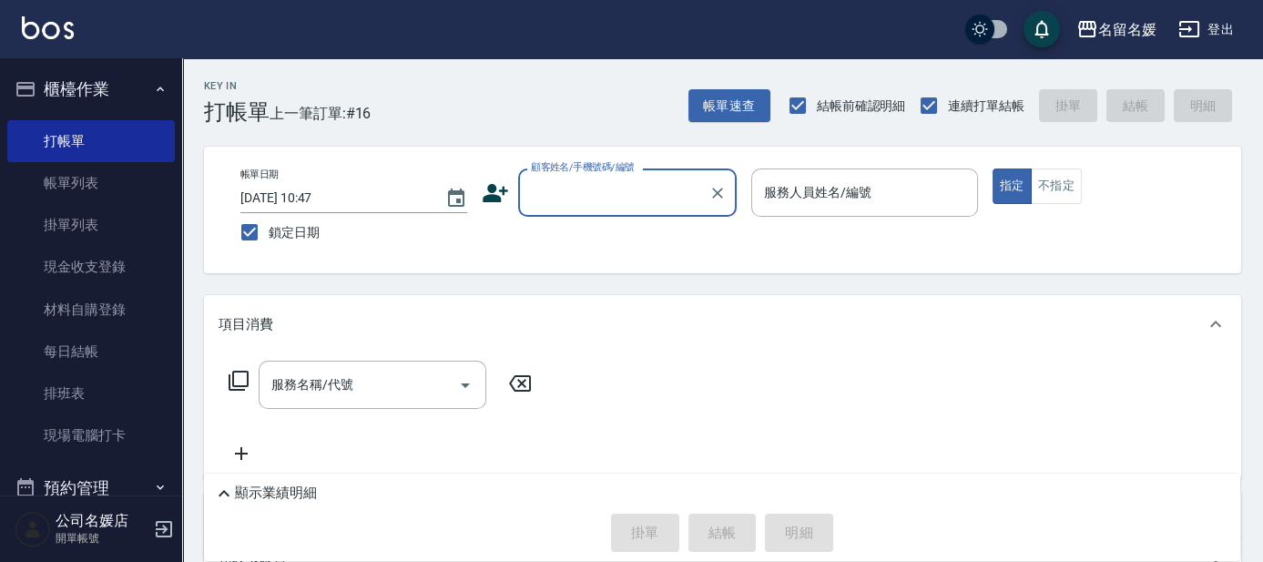
click at [638, 207] on input "顧客姓名/手機號碼/編號" at bounding box center [613, 193] width 175 height 32
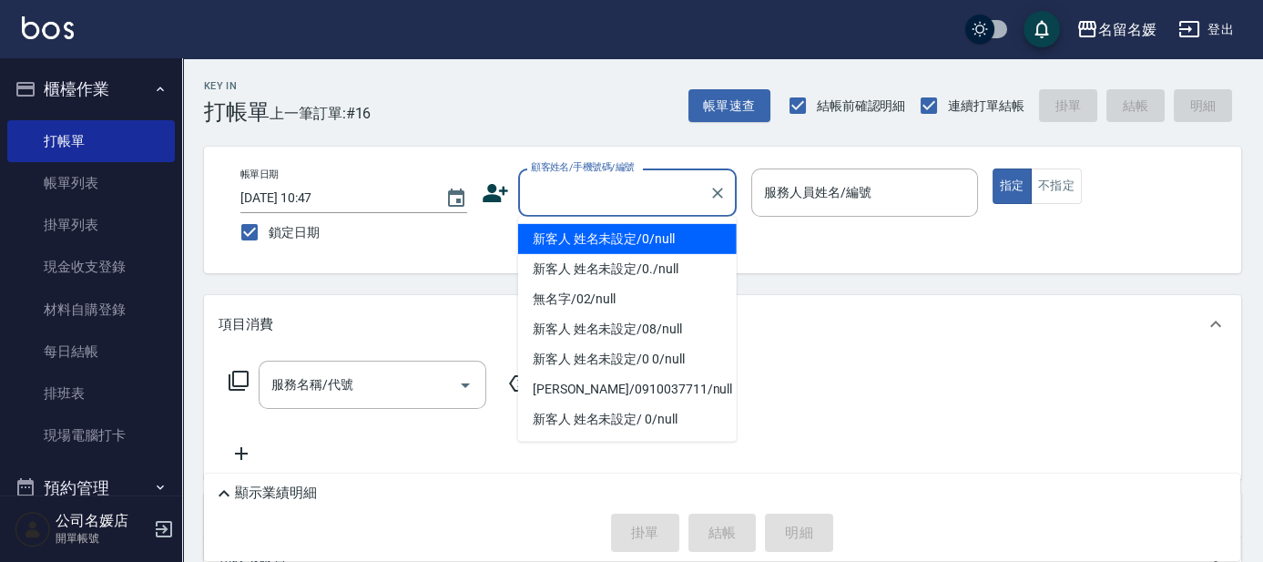
click at [627, 236] on li "新客人 姓名未設定/0/null" at bounding box center [627, 239] width 219 height 30
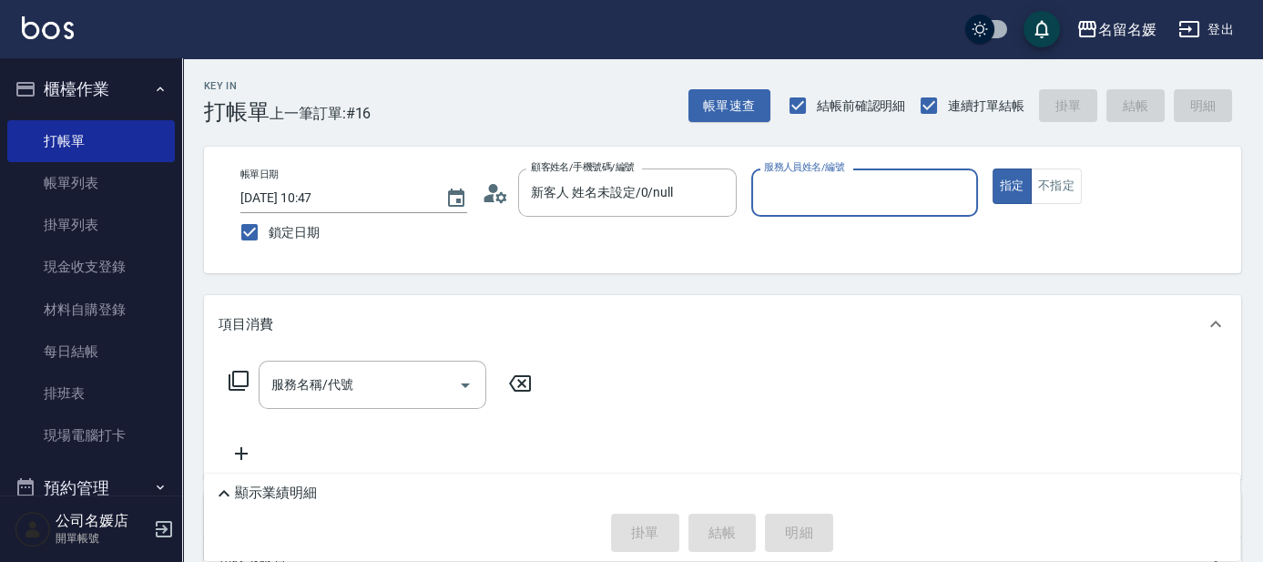
type input "新客人 姓名未設定/0/null"
click at [816, 185] on input "服務人員姓名/編號" at bounding box center [865, 193] width 210 height 32
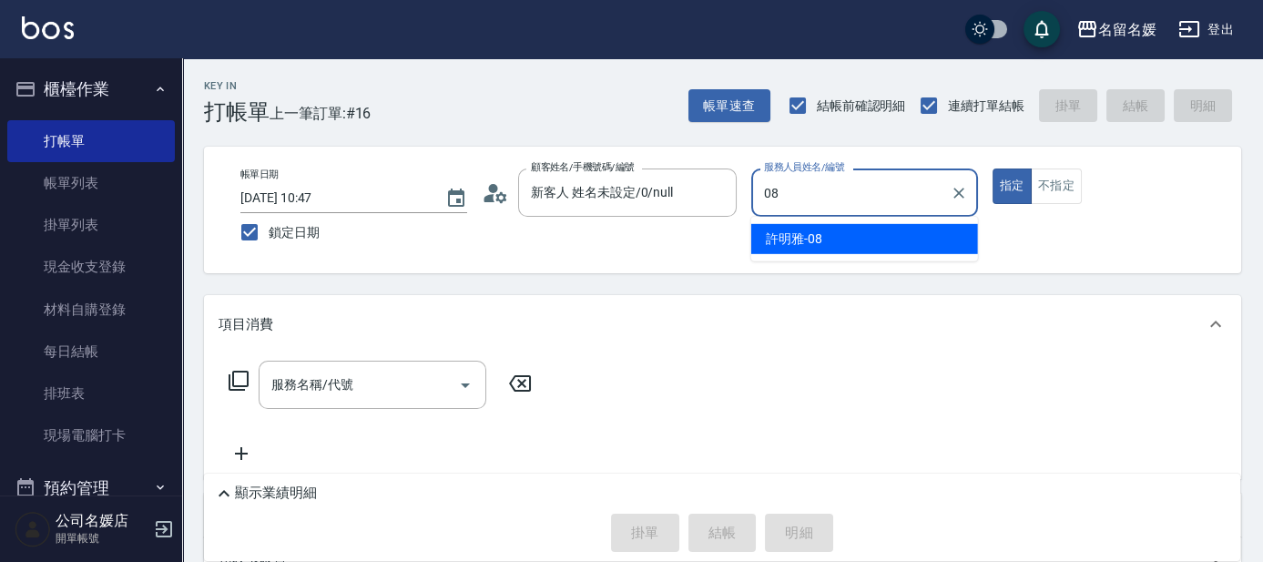
click at [809, 243] on span "[PERSON_NAME]-08" at bounding box center [794, 239] width 56 height 19
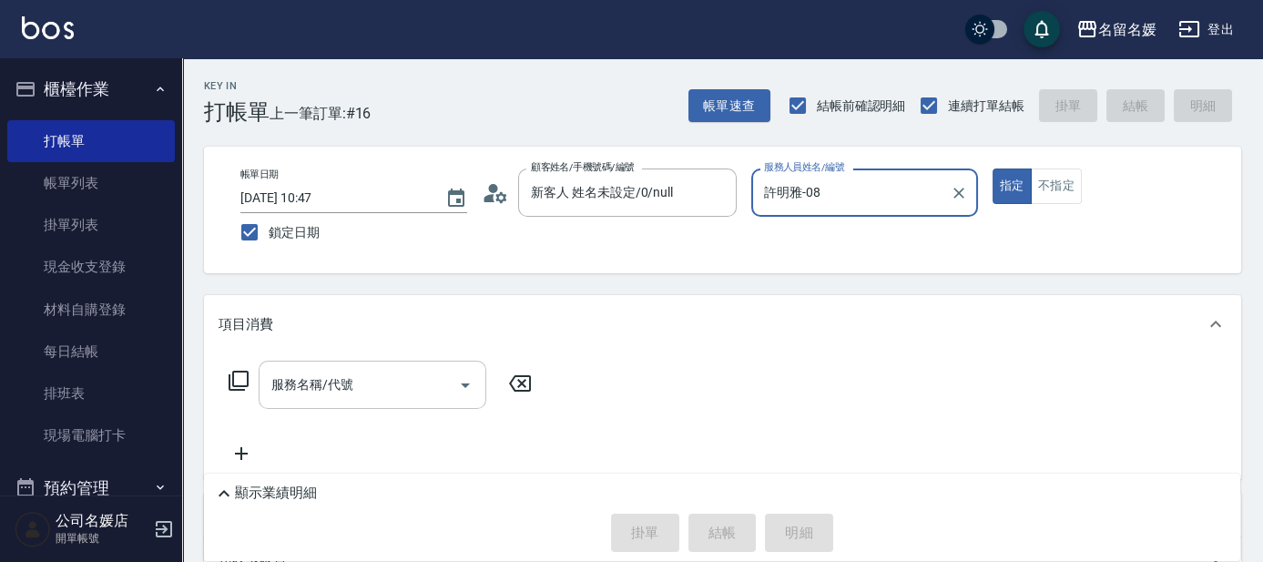
type input "許明雅-08"
click at [322, 389] on div "服務名稱/代號 服務名稱/代號" at bounding box center [373, 385] width 228 height 48
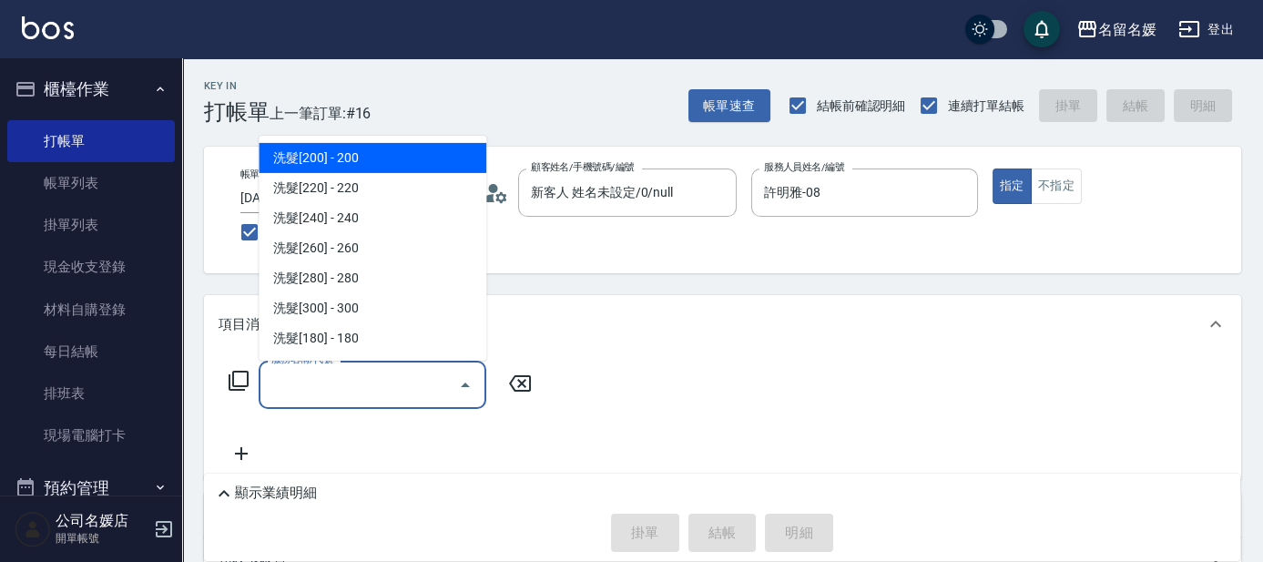
click at [243, 369] on div "服務名稱/代號 服務名稱/代號" at bounding box center [381, 385] width 324 height 48
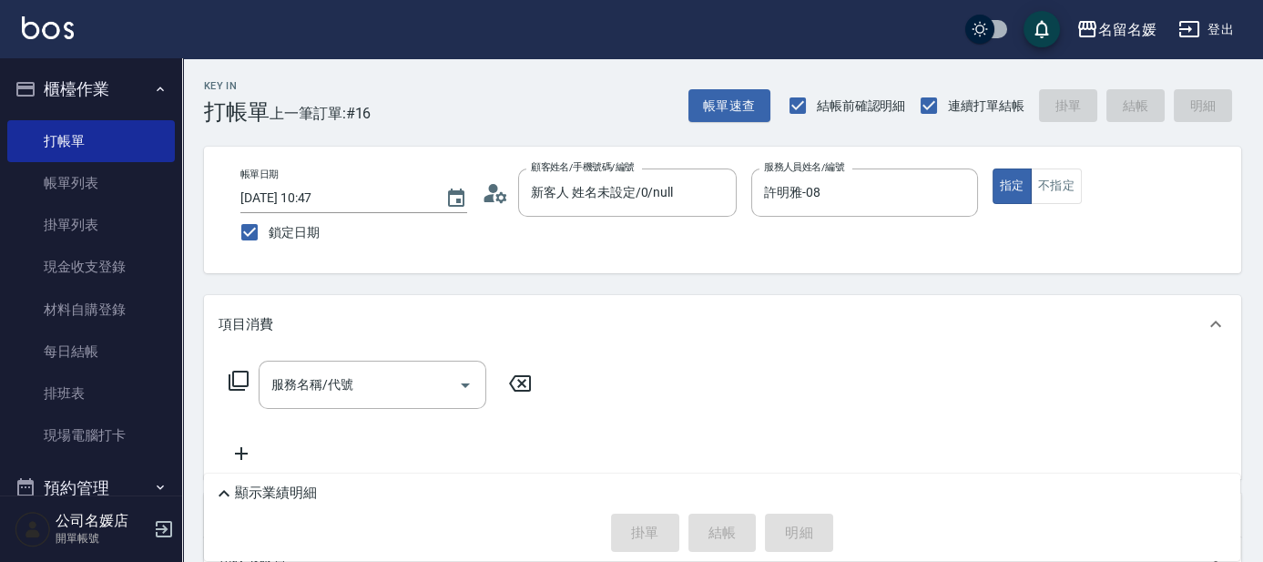
click at [238, 373] on icon at bounding box center [239, 381] width 22 height 22
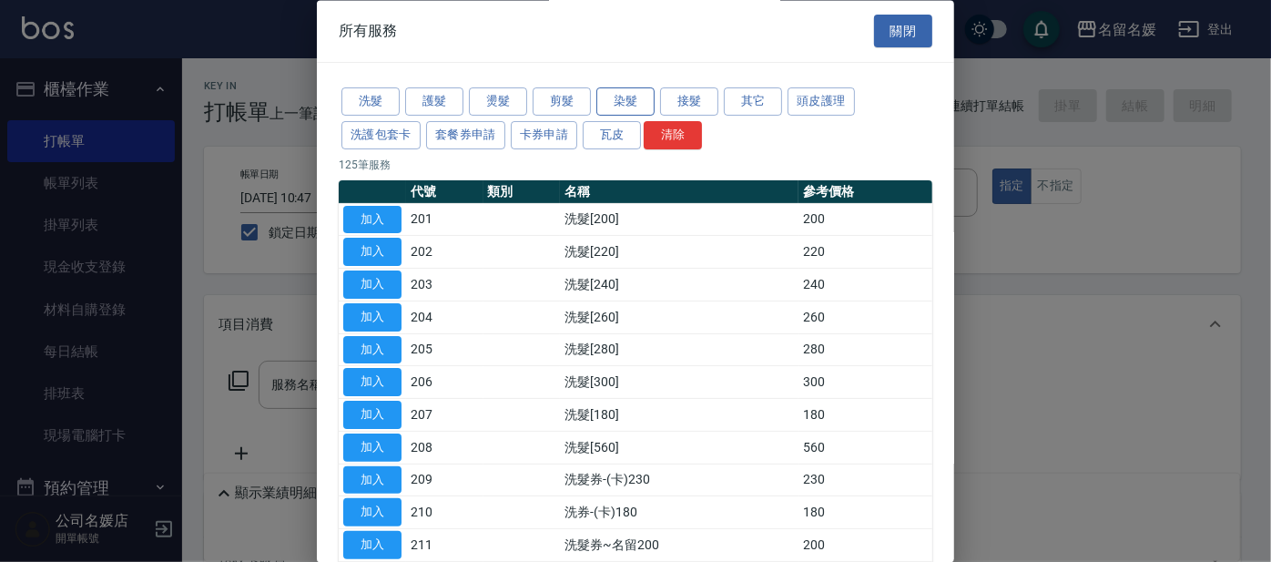
click at [626, 100] on button "染髮" at bounding box center [626, 102] width 58 height 28
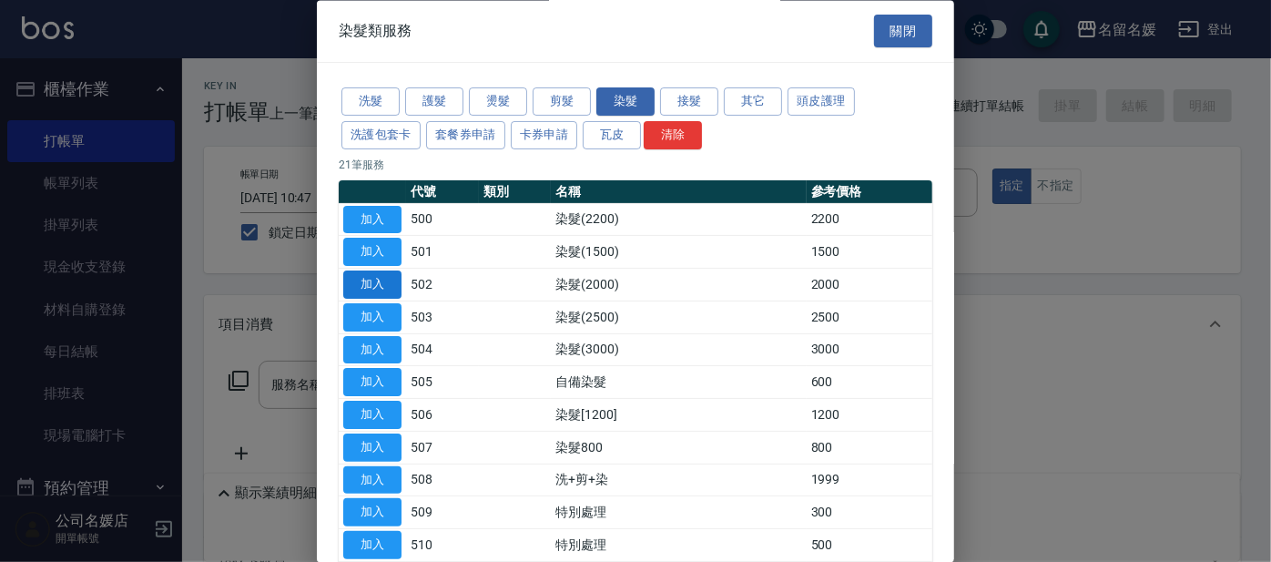
click at [375, 280] on button "加入" at bounding box center [372, 285] width 58 height 28
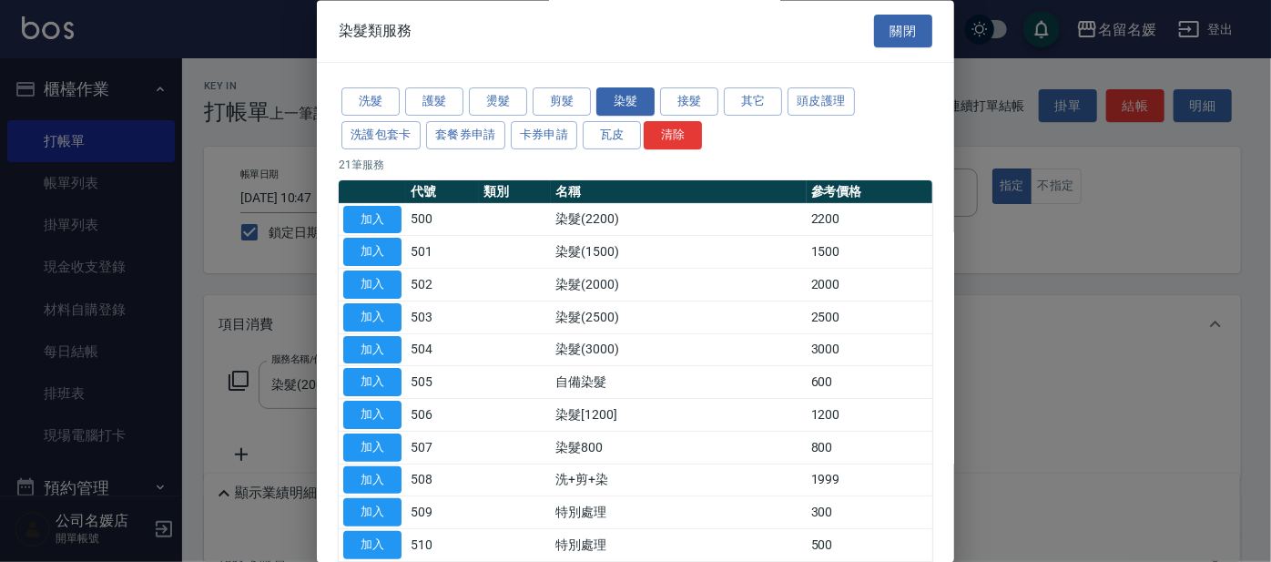
type input "染髮(2000)(502)"
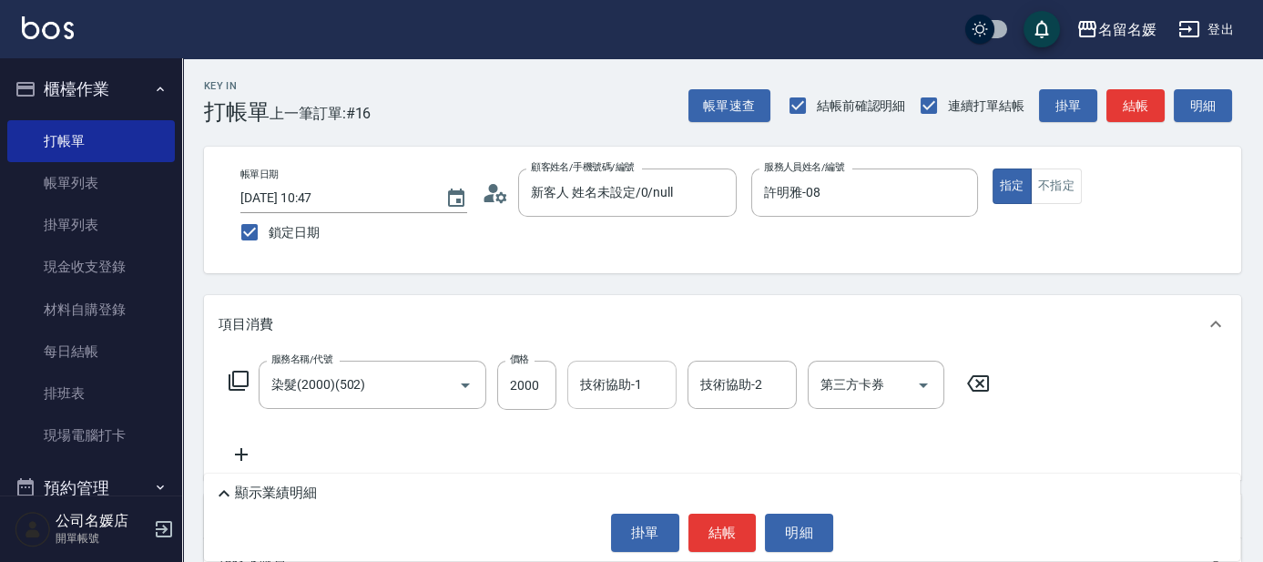
click at [643, 376] on input "技術協助-1" at bounding box center [622, 385] width 93 height 32
click at [645, 434] on div "[PERSON_NAME]-25" at bounding box center [621, 431] width 109 height 30
type input "[PERSON_NAME]-25"
click at [246, 454] on icon at bounding box center [241, 454] width 13 height 13
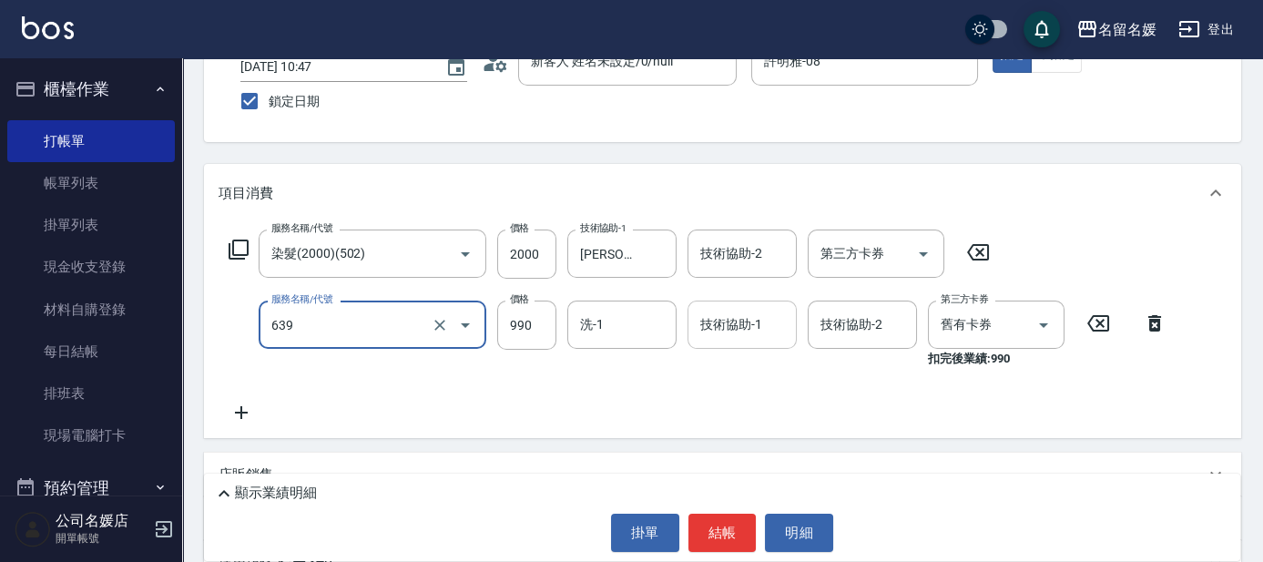
scroll to position [165, 0]
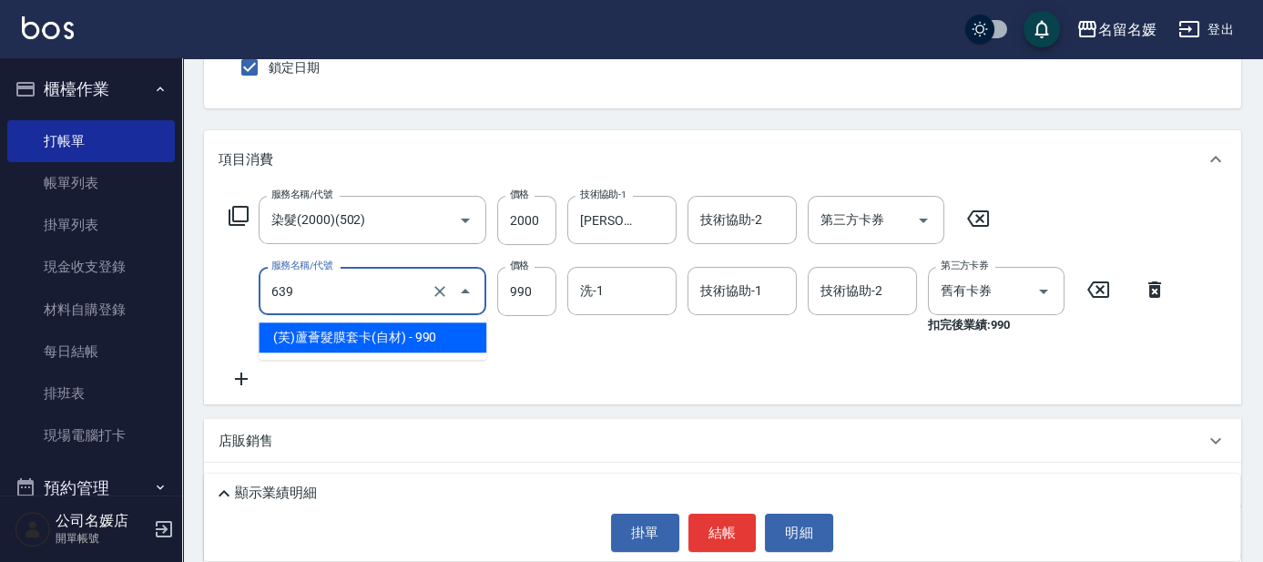
drag, startPoint x: 403, startPoint y: 293, endPoint x: 383, endPoint y: 316, distance: 29.7
click at [402, 293] on input "639" at bounding box center [347, 291] width 160 height 32
click at [373, 335] on span "(芙)蘆薈髮膜套卡(自材) - 990" at bounding box center [373, 337] width 228 height 30
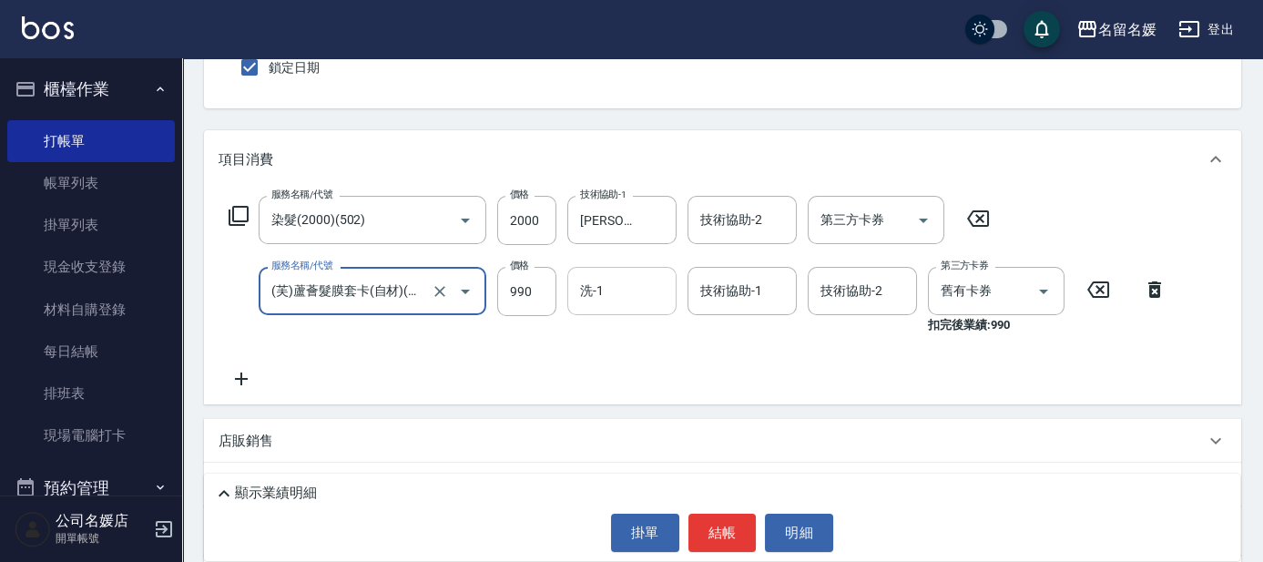
type input "(芙)蘆薈髮膜套卡(自材)(639)"
click at [630, 282] on input "洗-1" at bounding box center [622, 291] width 93 height 32
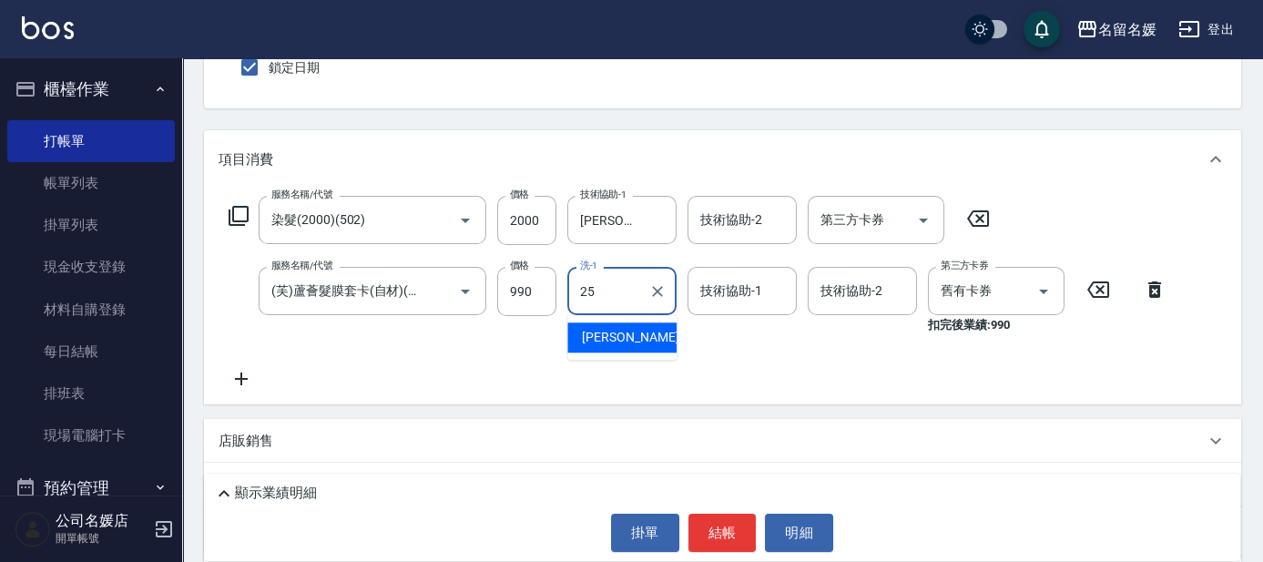
click at [648, 338] on div "[PERSON_NAME]-25" at bounding box center [621, 337] width 109 height 30
type input "[PERSON_NAME]-25"
click at [723, 291] on div "技術協助-1 技術協助-1" at bounding box center [742, 291] width 109 height 48
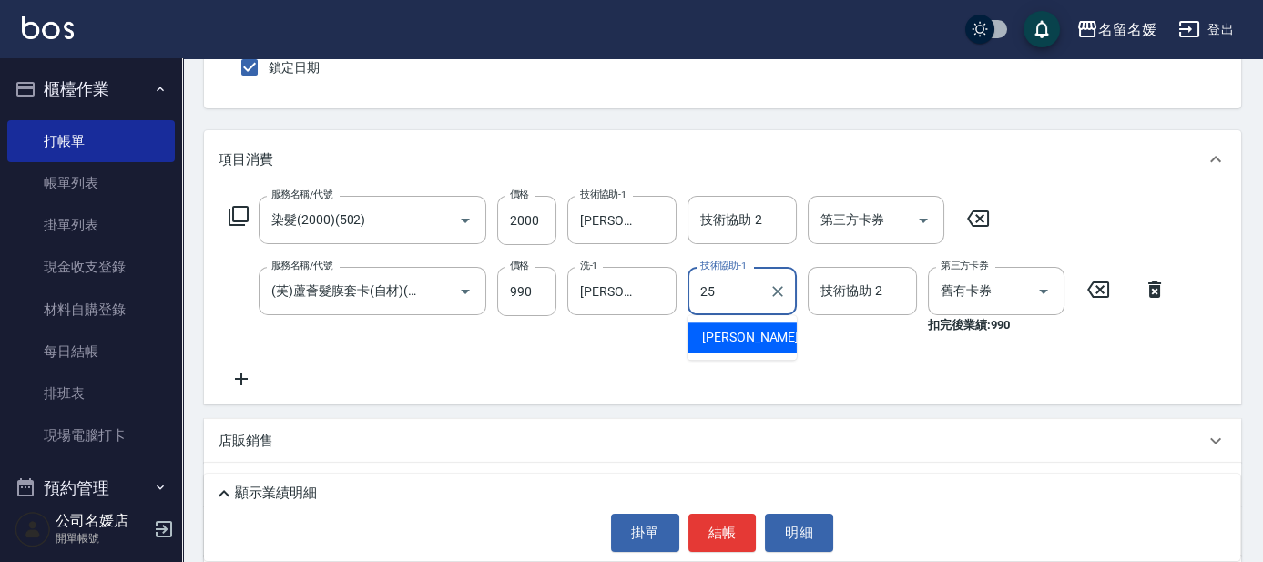
click at [740, 337] on span "[PERSON_NAME]-25" at bounding box center [759, 337] width 115 height 19
type input "[PERSON_NAME]-25"
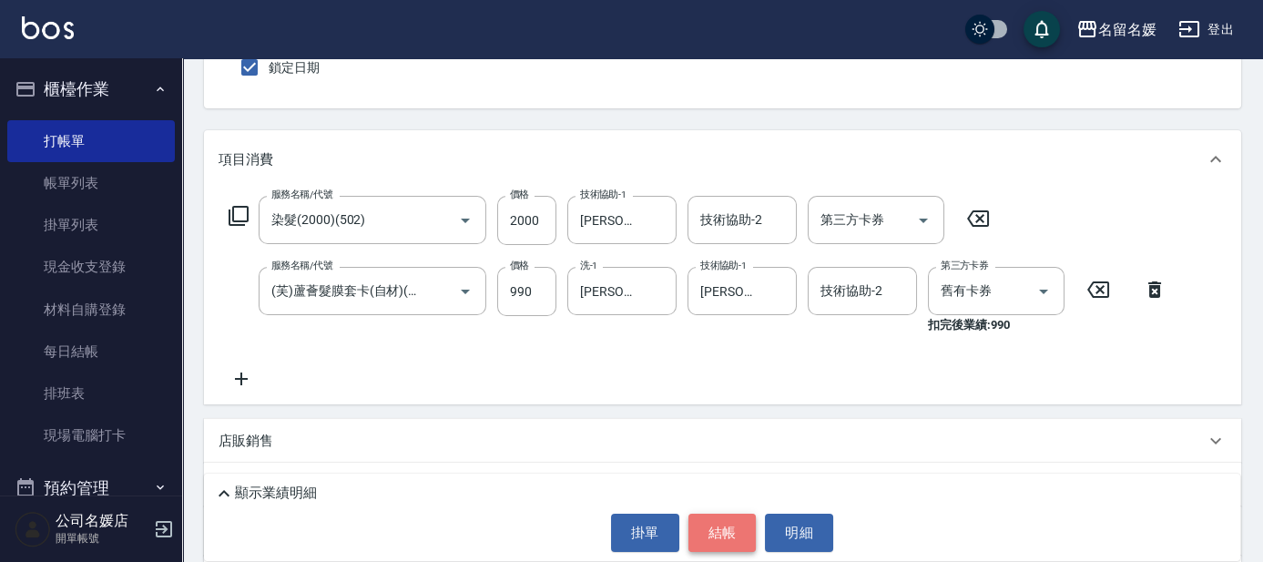
click at [710, 531] on button "結帳" at bounding box center [723, 533] width 68 height 38
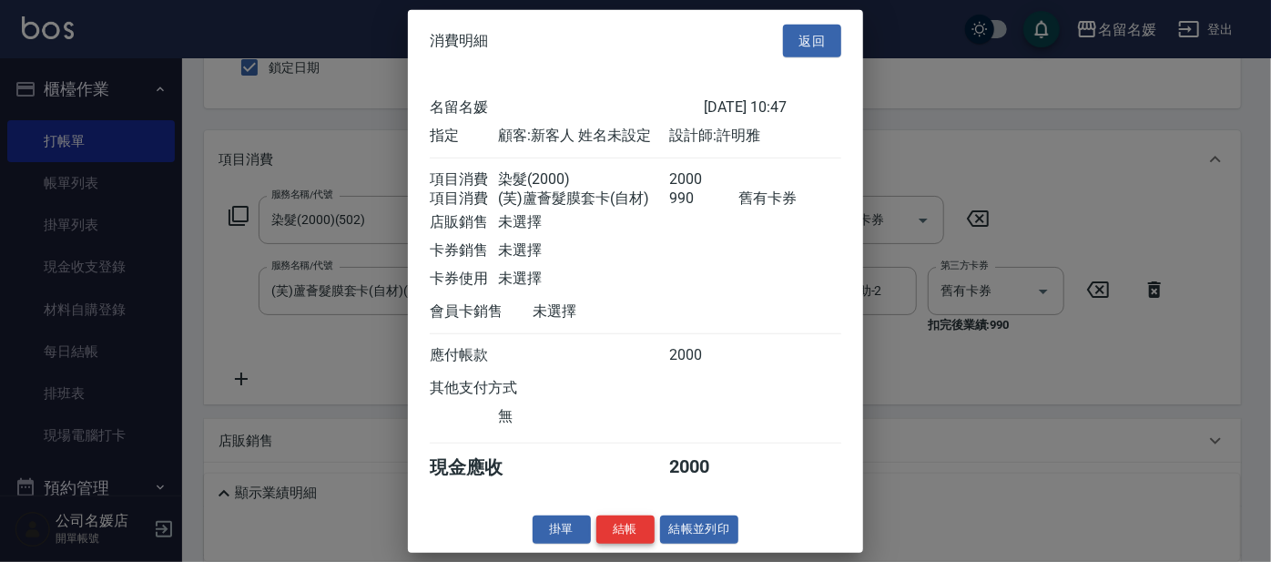
click at [626, 544] on button "結帳" at bounding box center [626, 529] width 58 height 28
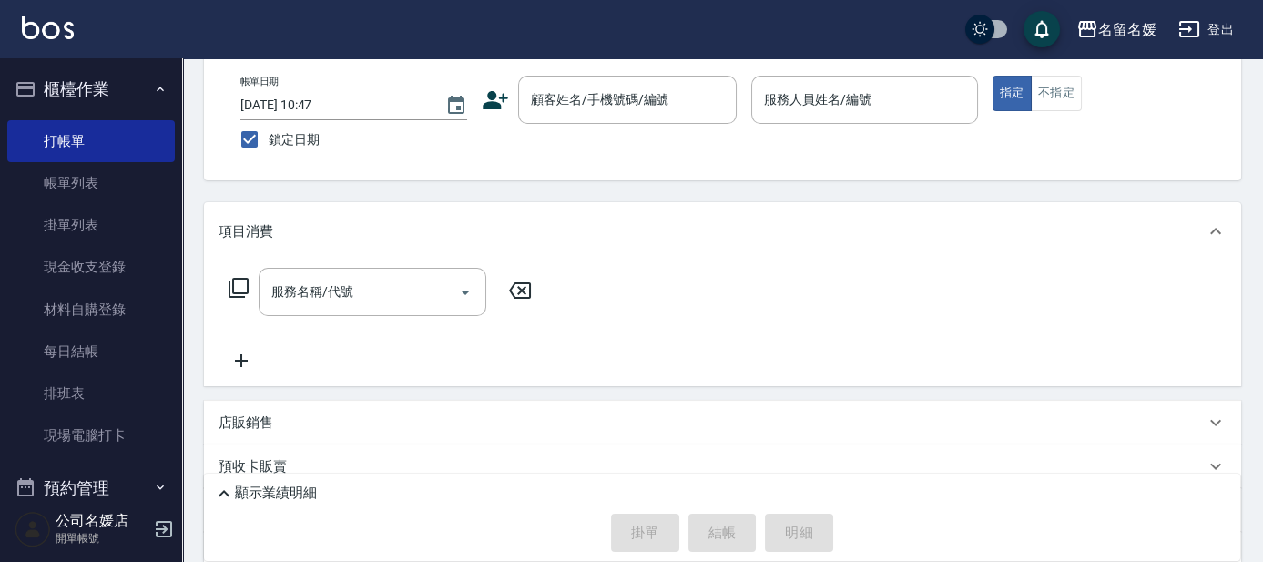
scroll to position [0, 0]
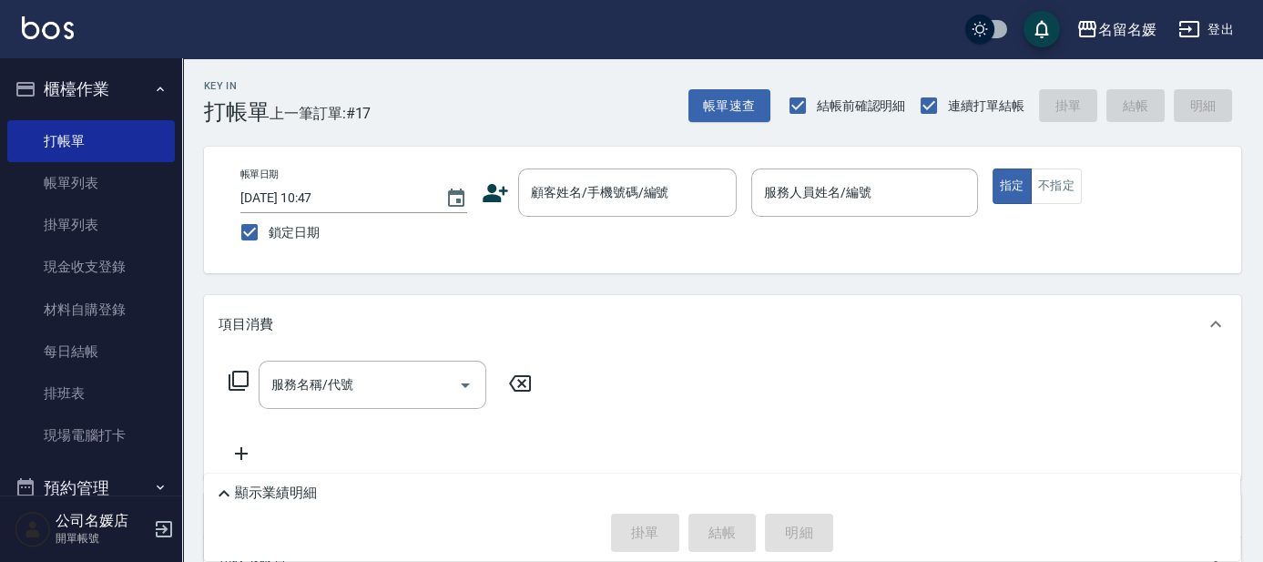
drag, startPoint x: 944, startPoint y: 304, endPoint x: 944, endPoint y: 294, distance: 10.0
click at [945, 303] on div "項目消費" at bounding box center [722, 324] width 1037 height 58
click at [607, 205] on input "顧客姓名/手機號碼/編號" at bounding box center [613, 193] width 175 height 32
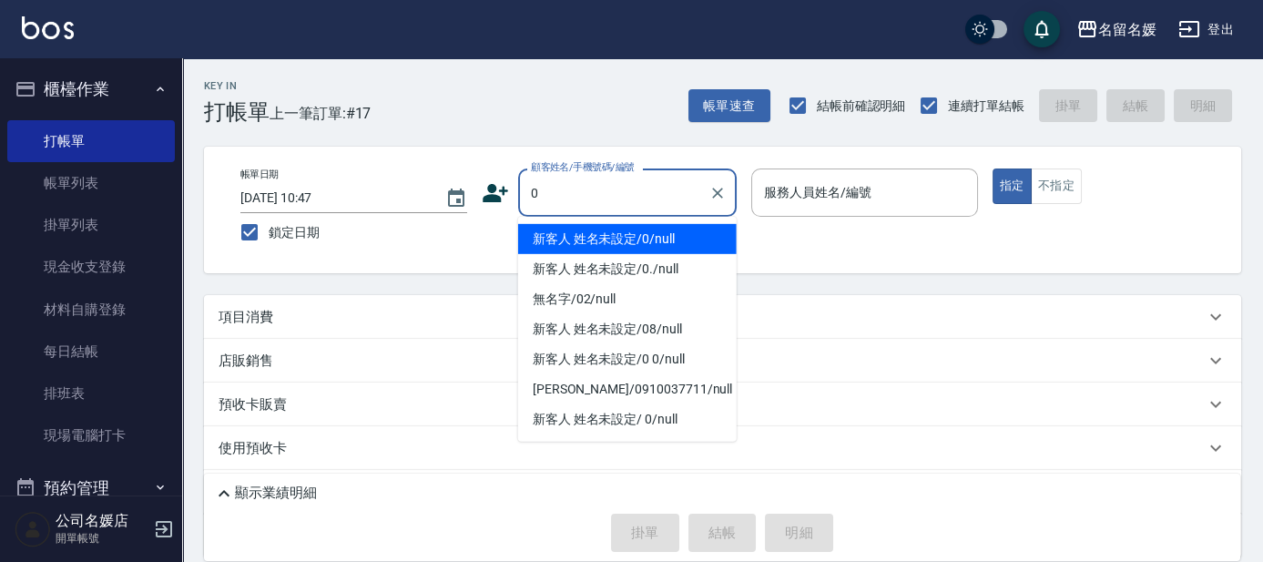
type input "0"
type input "13"
type button "true"
click at [993, 168] on button "指定" at bounding box center [1012, 186] width 39 height 36
type input "新客人 姓名未設定/0/null"
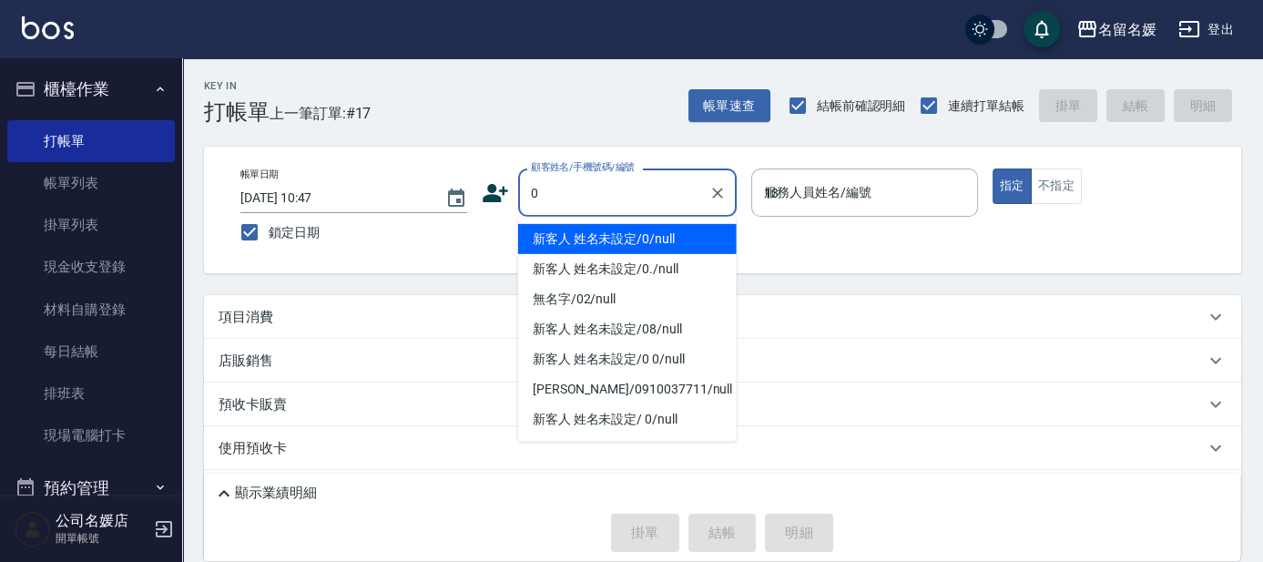
type input "支援-13"
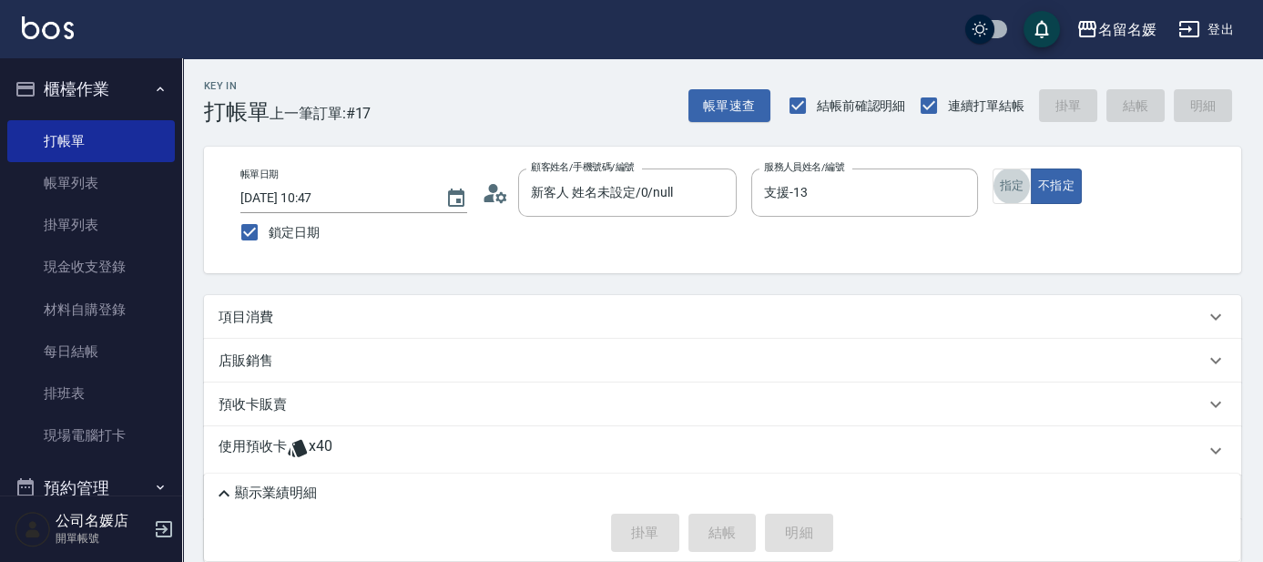
click at [993, 168] on button "指定" at bounding box center [1012, 186] width 39 height 36
click at [634, 300] on div "項目消費" at bounding box center [722, 317] width 1037 height 44
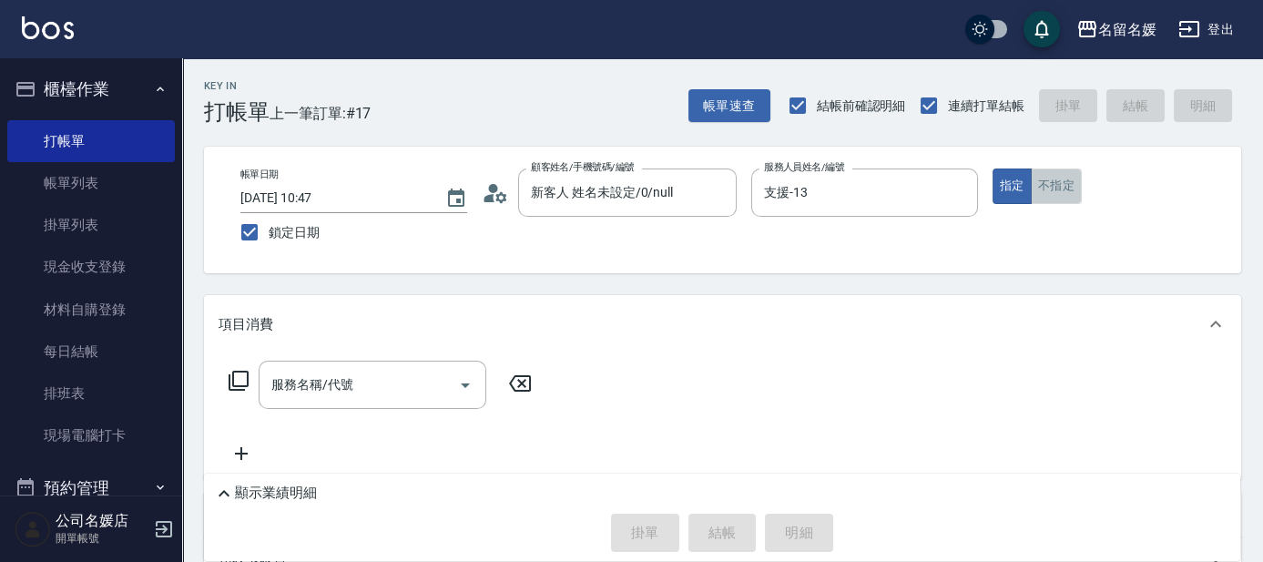
click at [1045, 185] on button "不指定" at bounding box center [1056, 186] width 51 height 36
click at [326, 384] on div "服務名稱/代號 服務名稱/代號" at bounding box center [373, 385] width 228 height 48
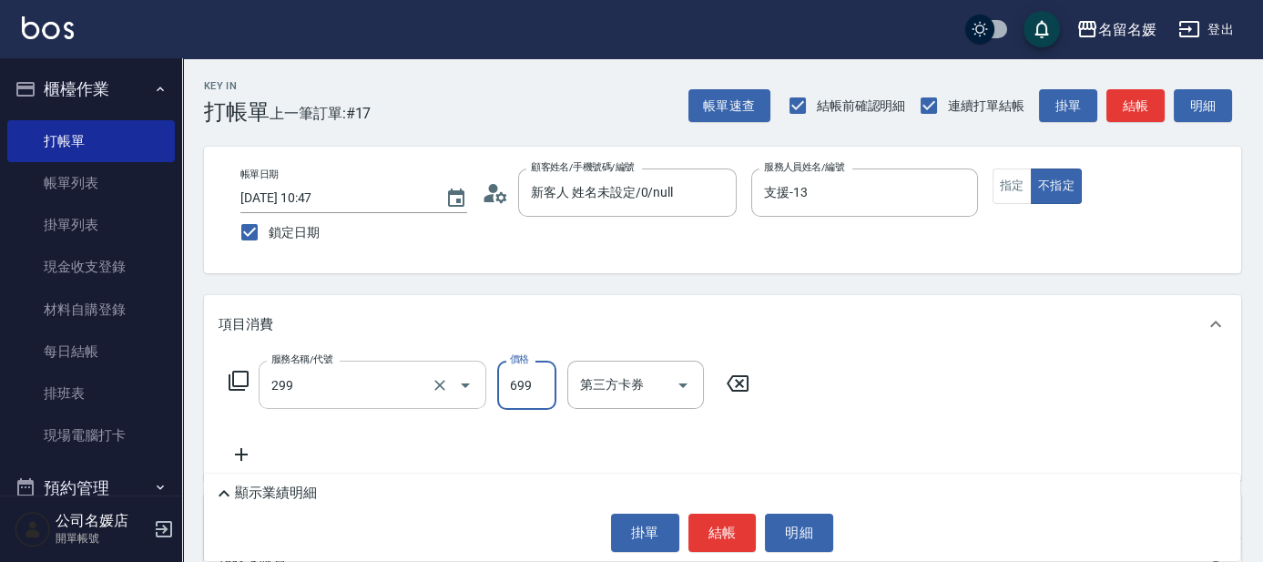
type input "滾珠洗髮699(299)"
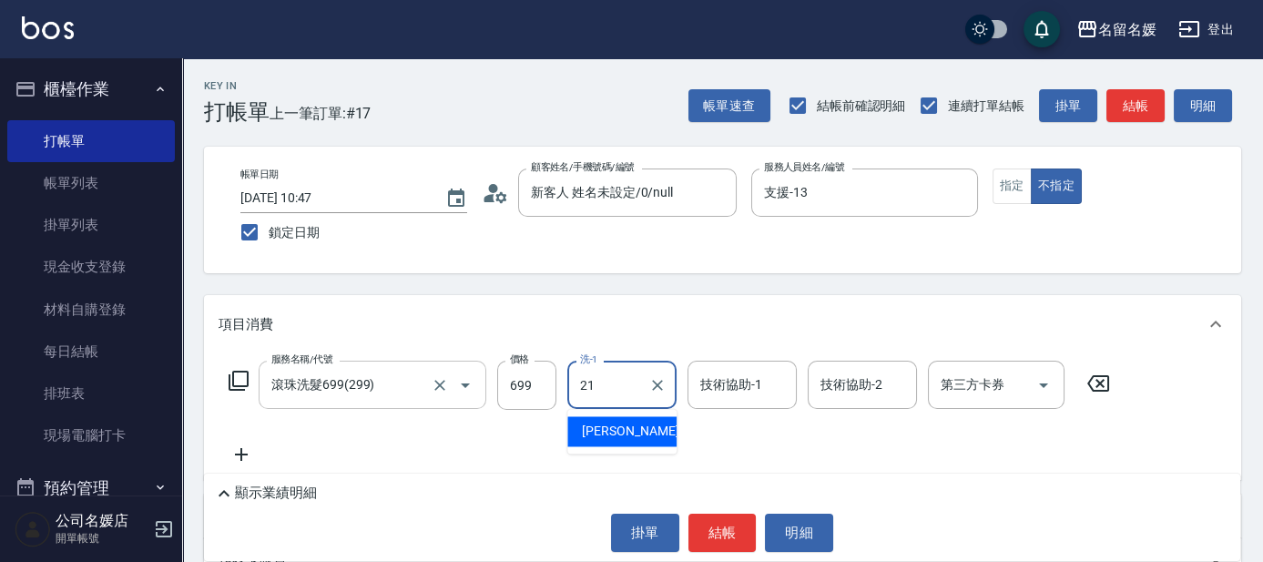
type input "21"
type input "2"
type input "許庭瑀-21"
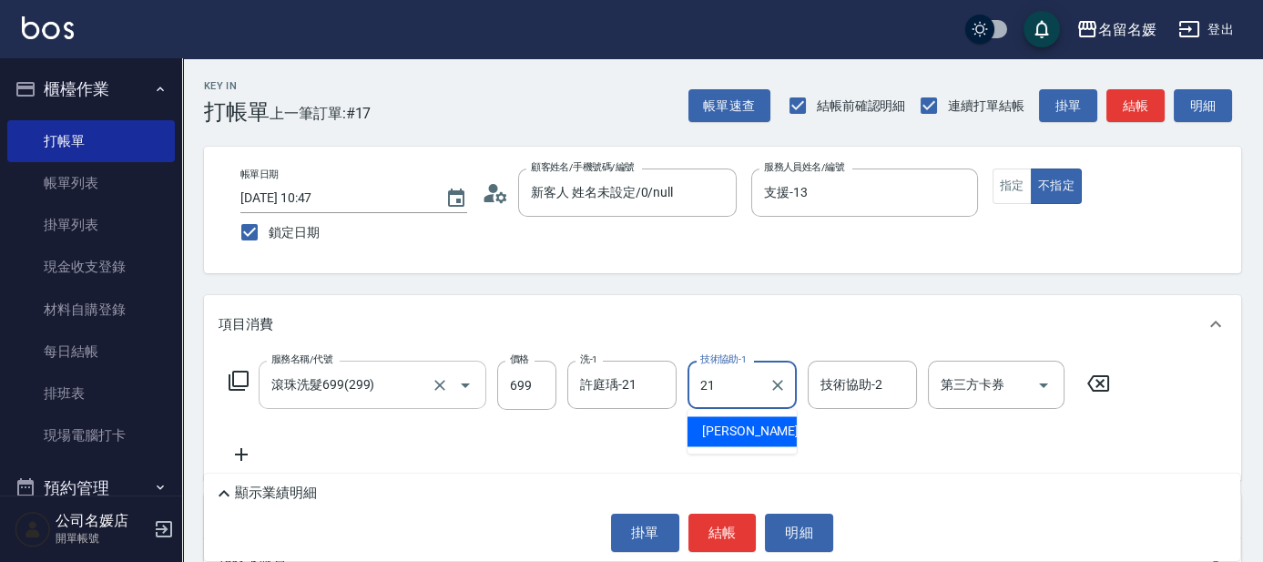
type input "許庭瑀-21"
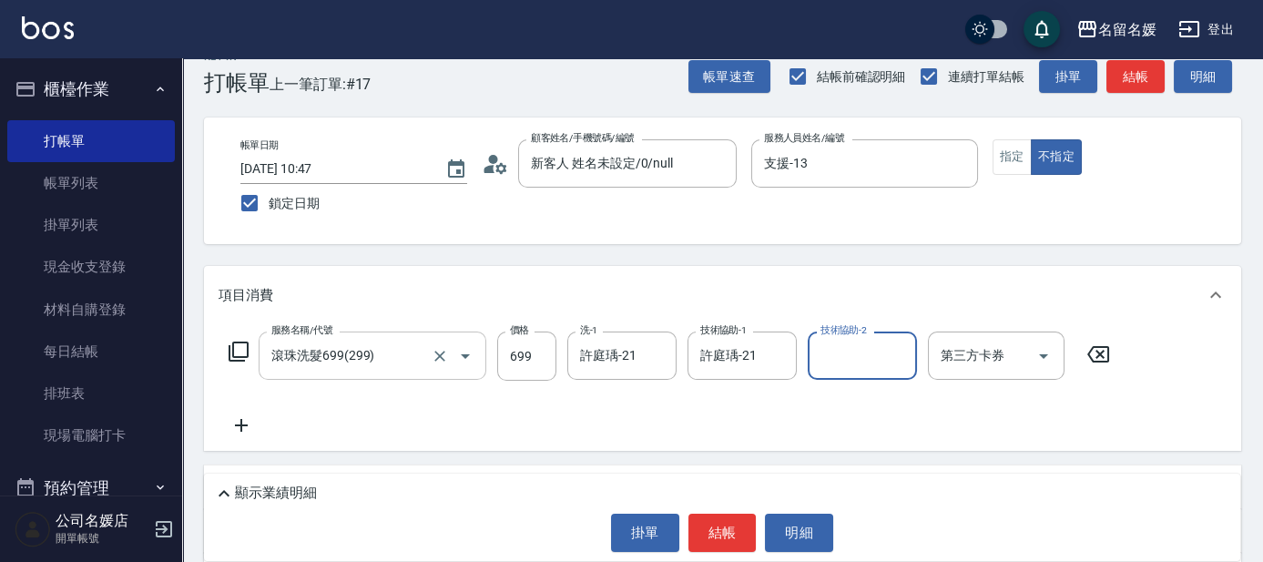
scroll to position [82, 0]
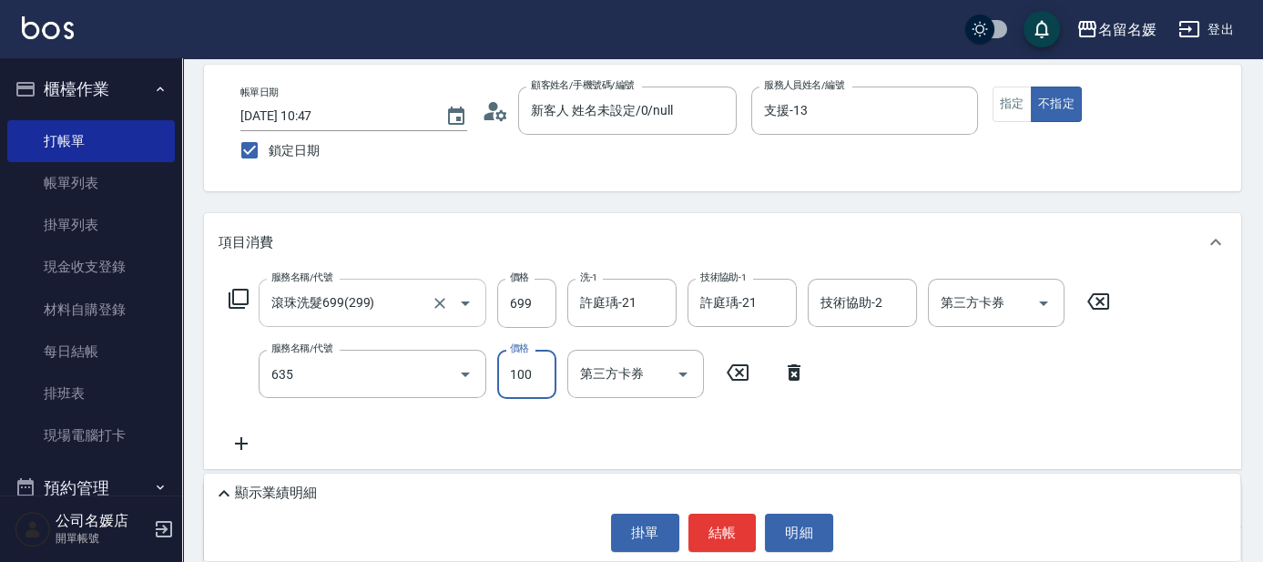
type input "煥彩.玻酸.晶膜.水療(635)"
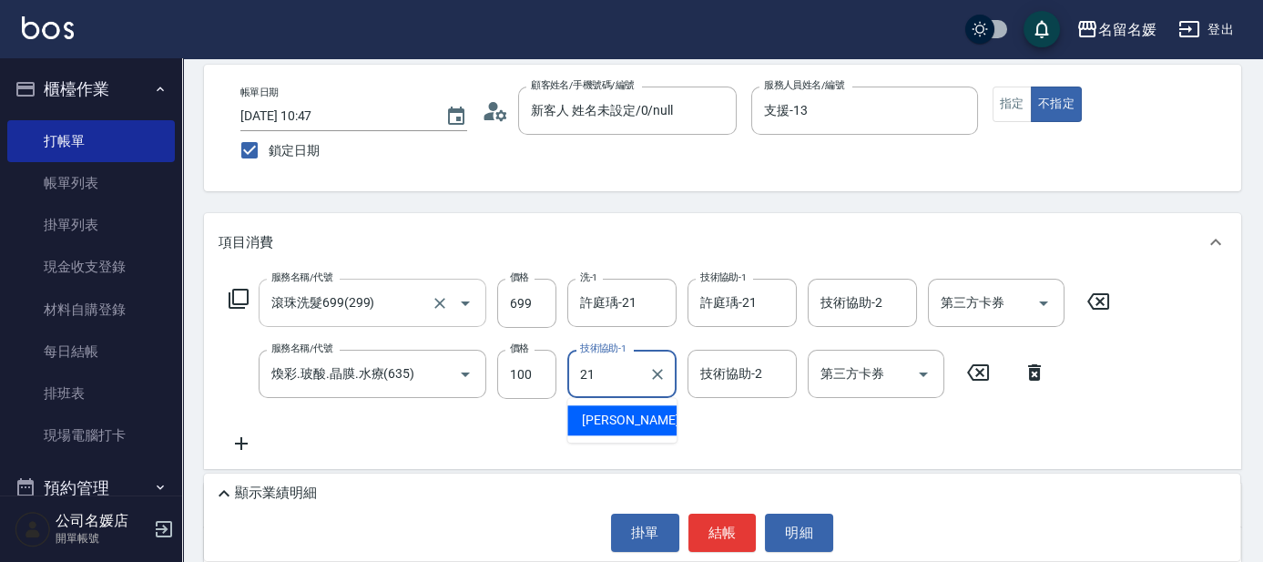
type input "許庭瑀-21"
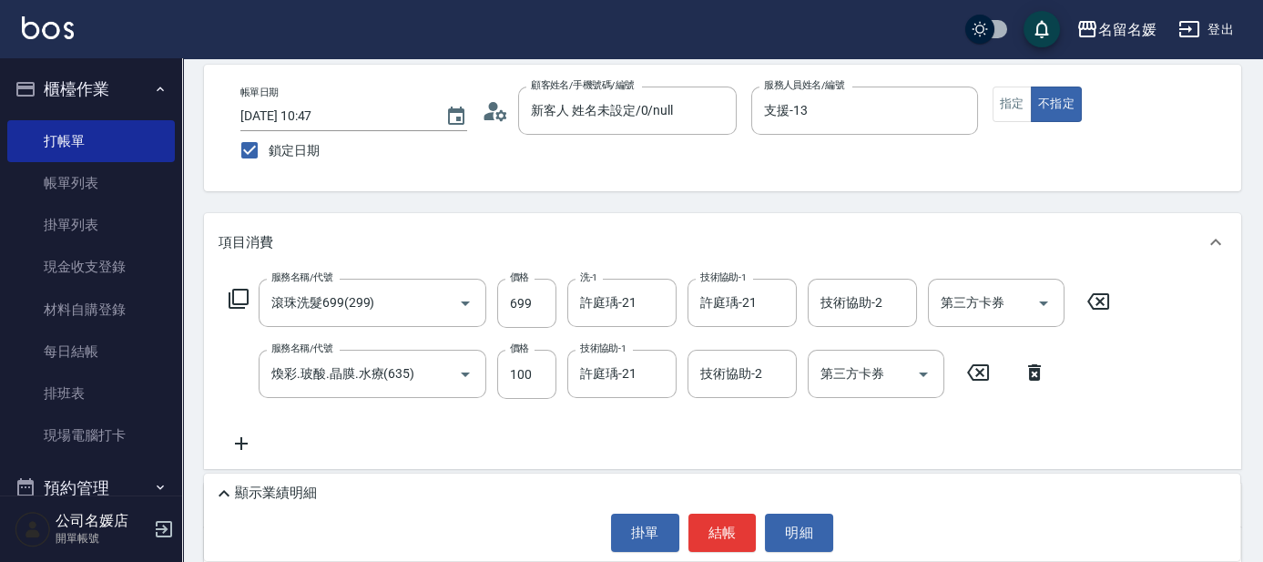
click at [780, 204] on div "Key In 打帳單 上一筆訂單:#17 帳單速查 結帳前確認明細 連續打單結帳 掛單 結帳 明細 帳單日期 [DATE] 10:47 鎖定日期 顧客姓名/手…" at bounding box center [722, 392] width 1081 height 832
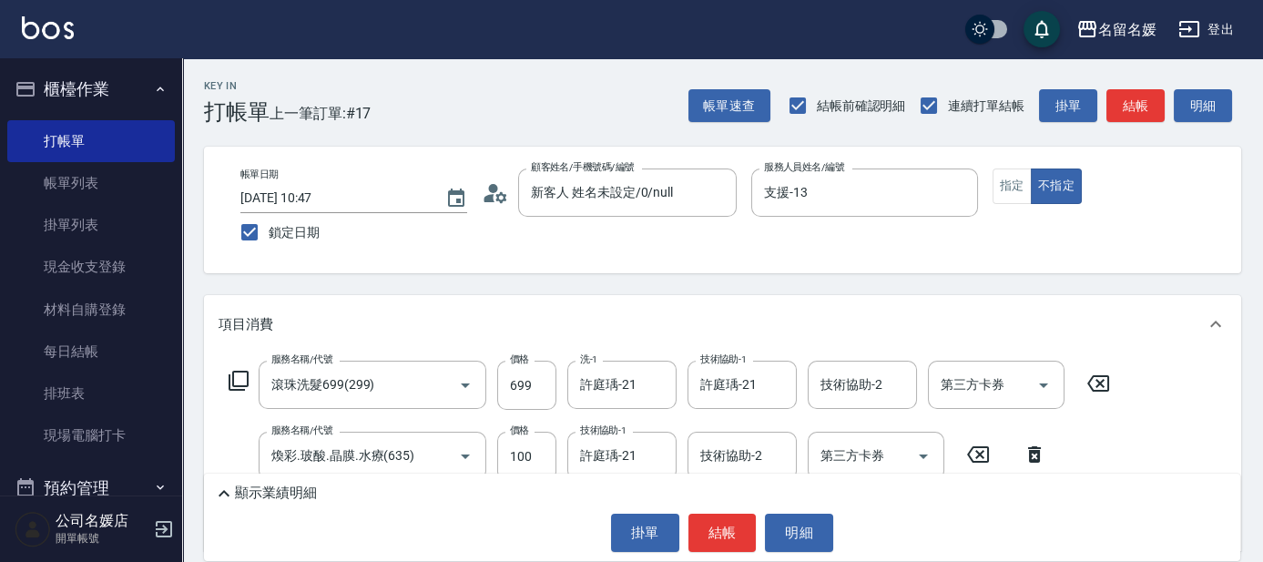
scroll to position [0, 0]
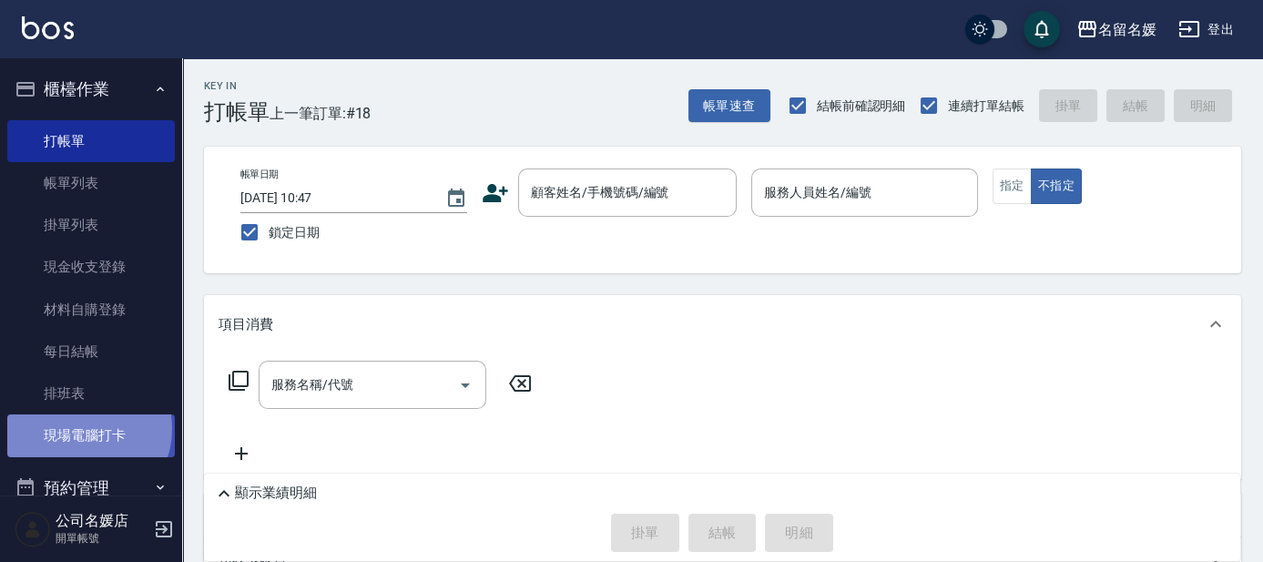
click at [81, 428] on link "現場電腦打卡" at bounding box center [91, 435] width 168 height 42
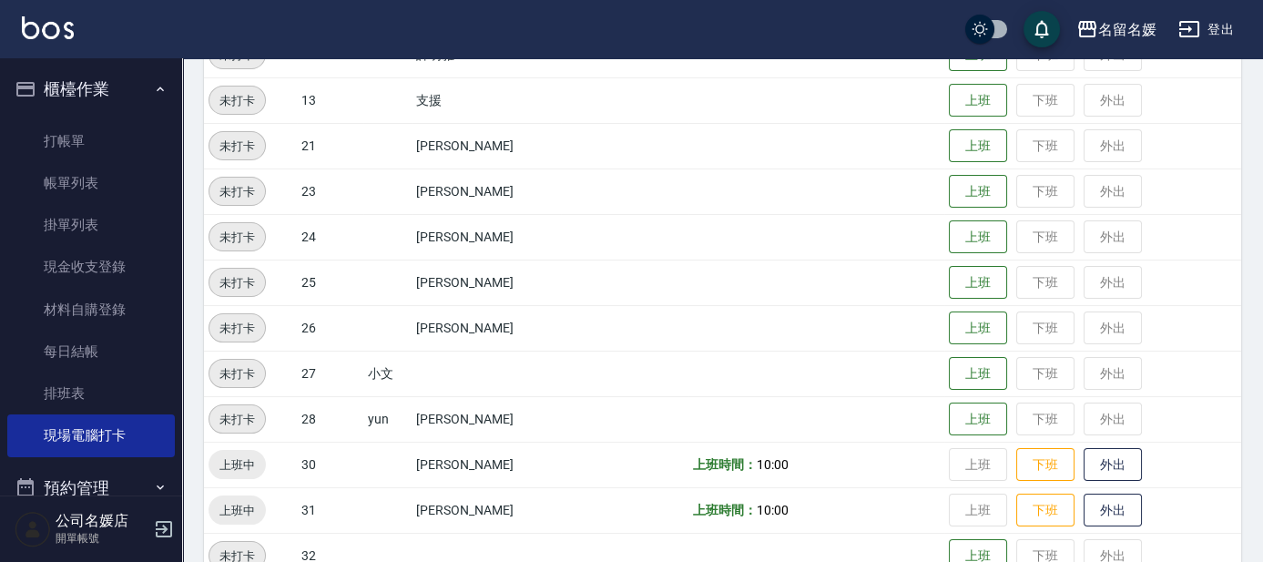
scroll to position [579, 0]
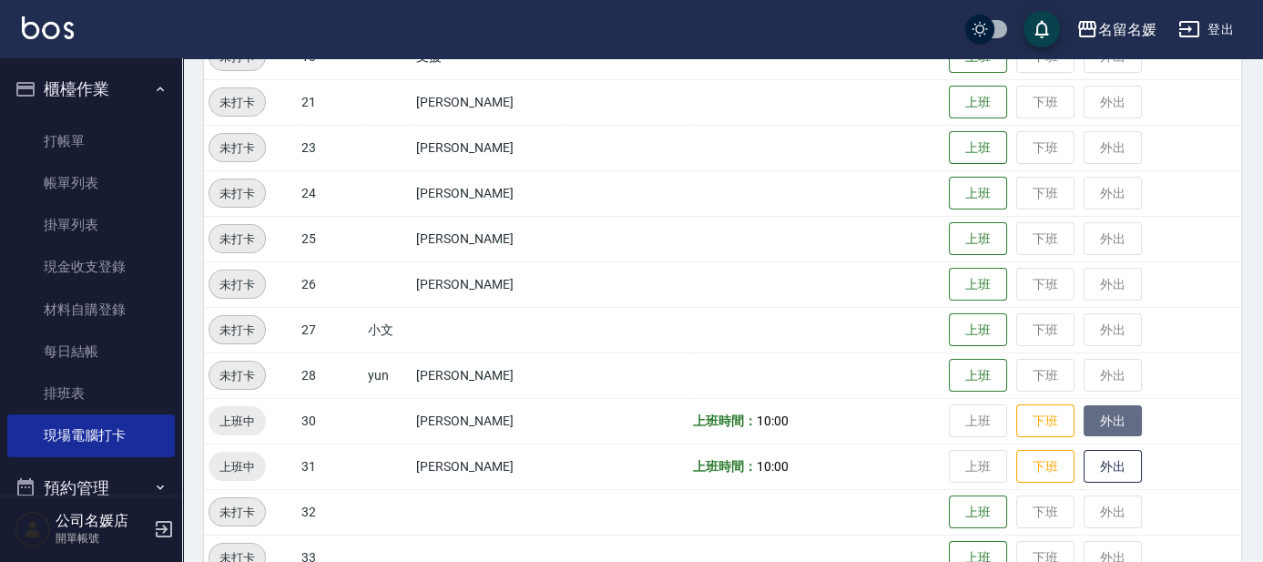
click at [1109, 420] on button "外出" at bounding box center [1113, 421] width 58 height 32
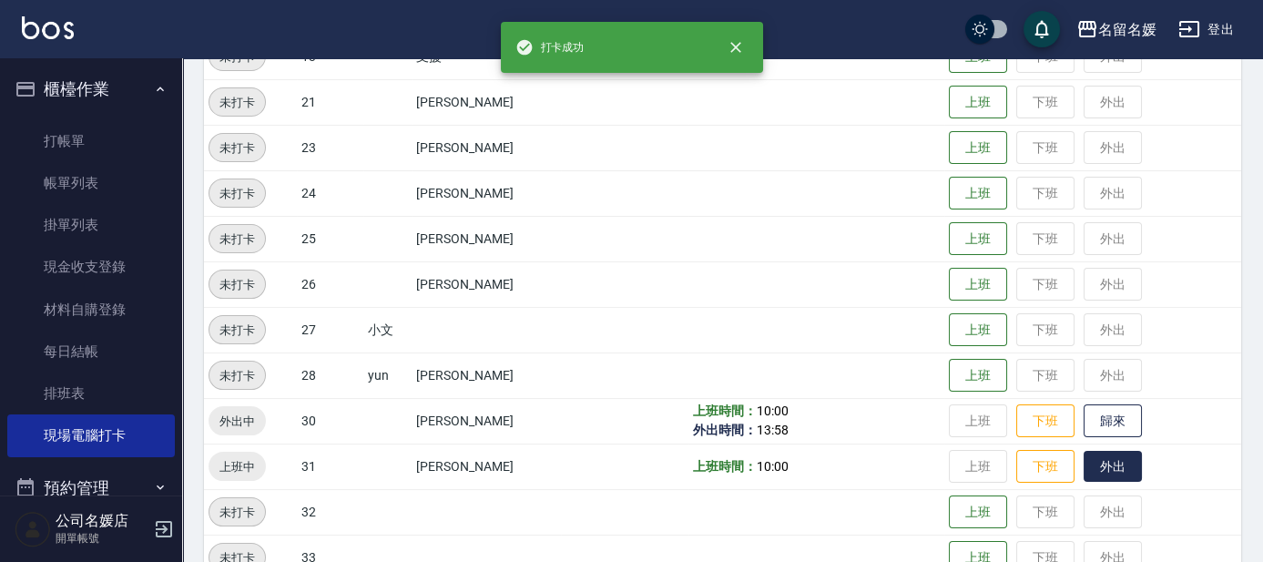
click at [1106, 455] on button "外出" at bounding box center [1113, 467] width 58 height 32
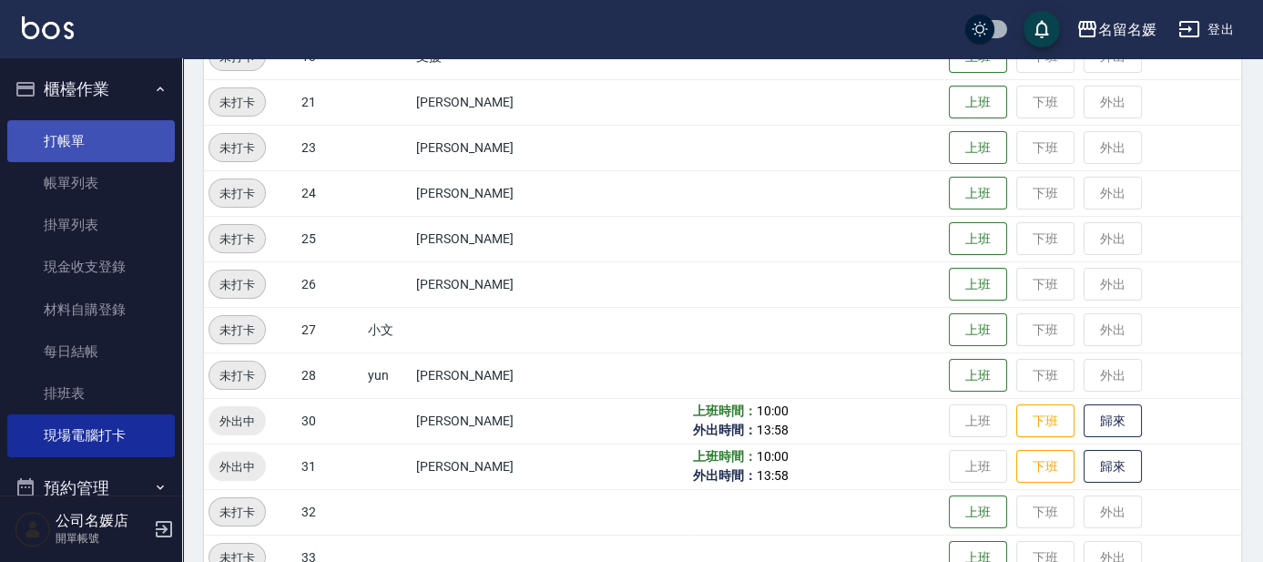
click at [70, 148] on link "打帳單" at bounding box center [91, 141] width 168 height 42
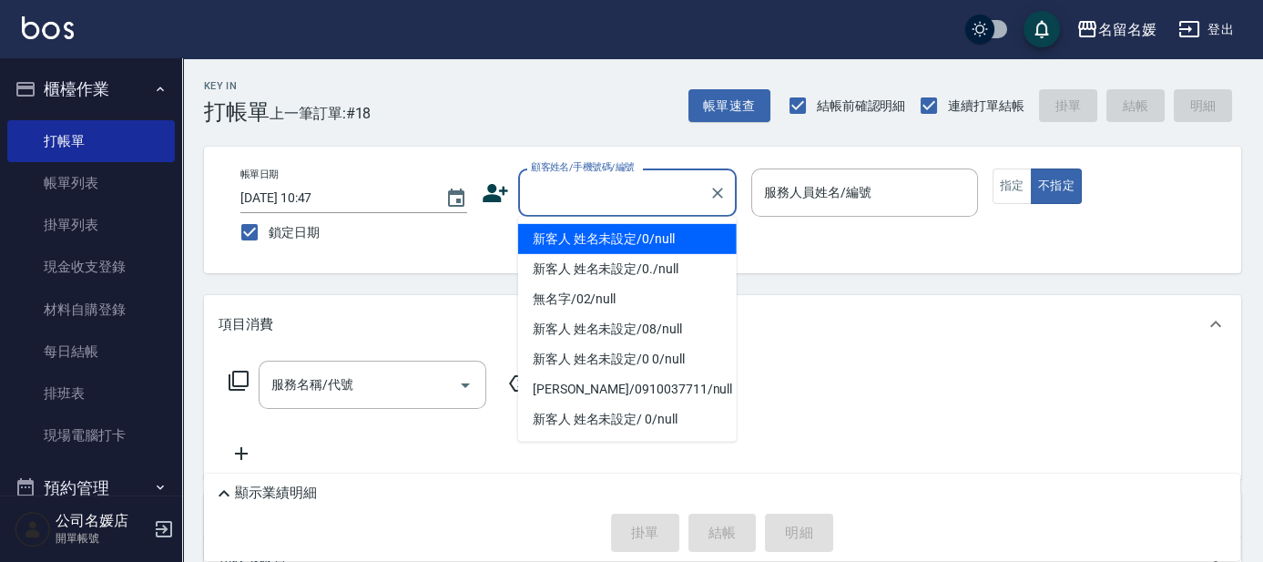
click at [638, 199] on input "顧客姓名/手機號碼/編號" at bounding box center [613, 193] width 175 height 32
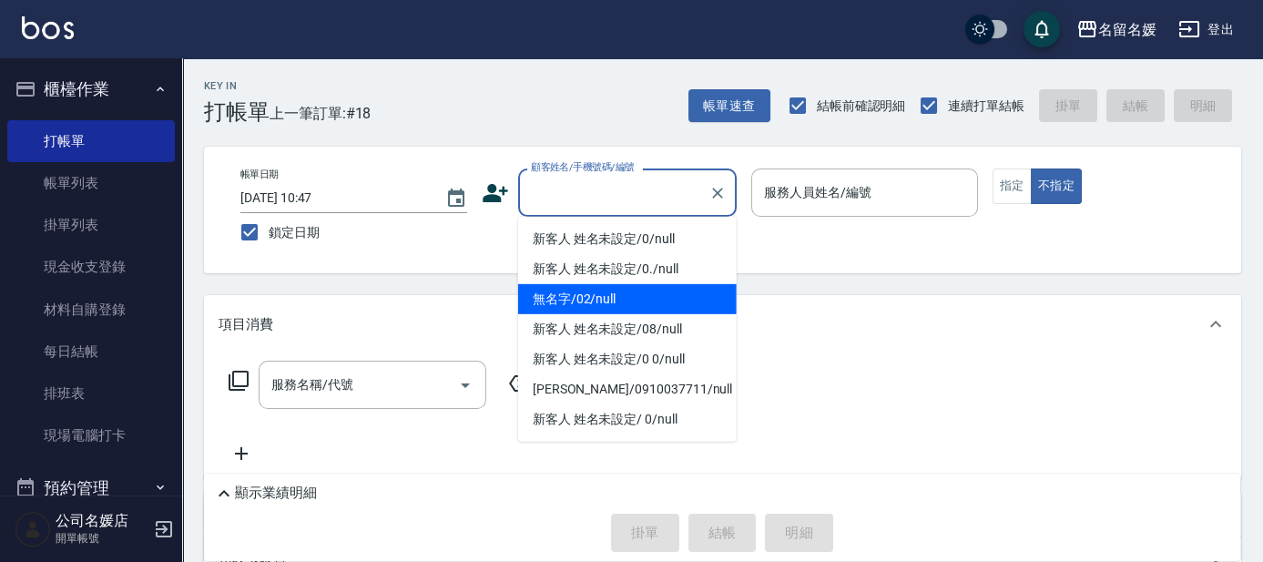
click at [612, 301] on li "無名字/02/null" at bounding box center [627, 299] width 219 height 30
type input "無名字/02/null"
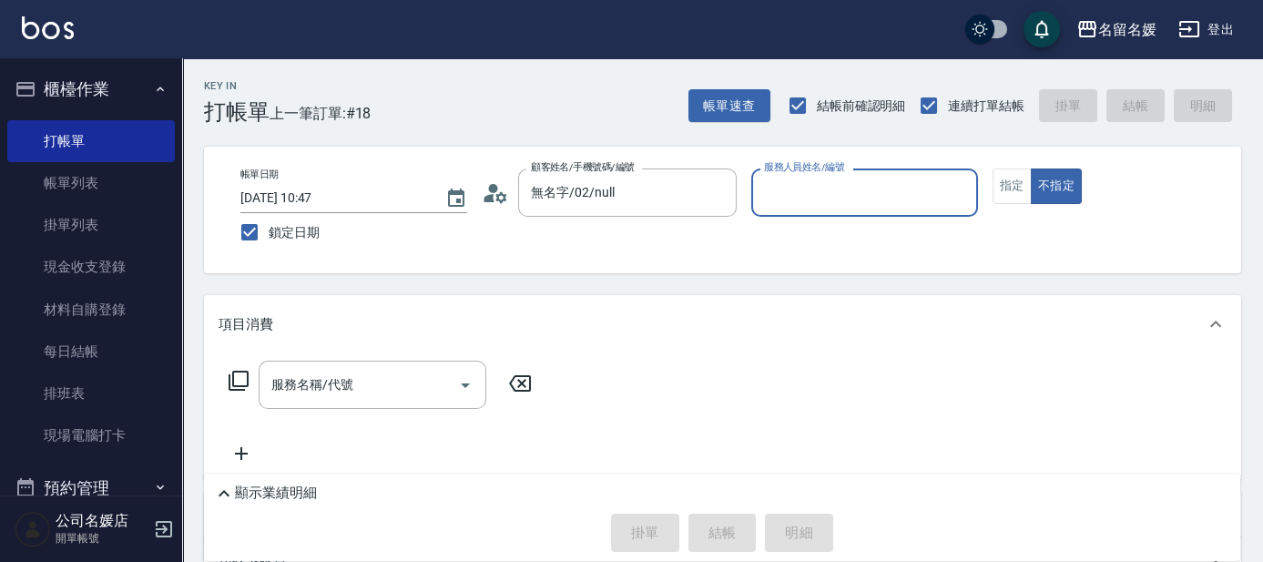
click at [850, 197] on input "服務人員姓名/編號" at bounding box center [865, 193] width 210 height 32
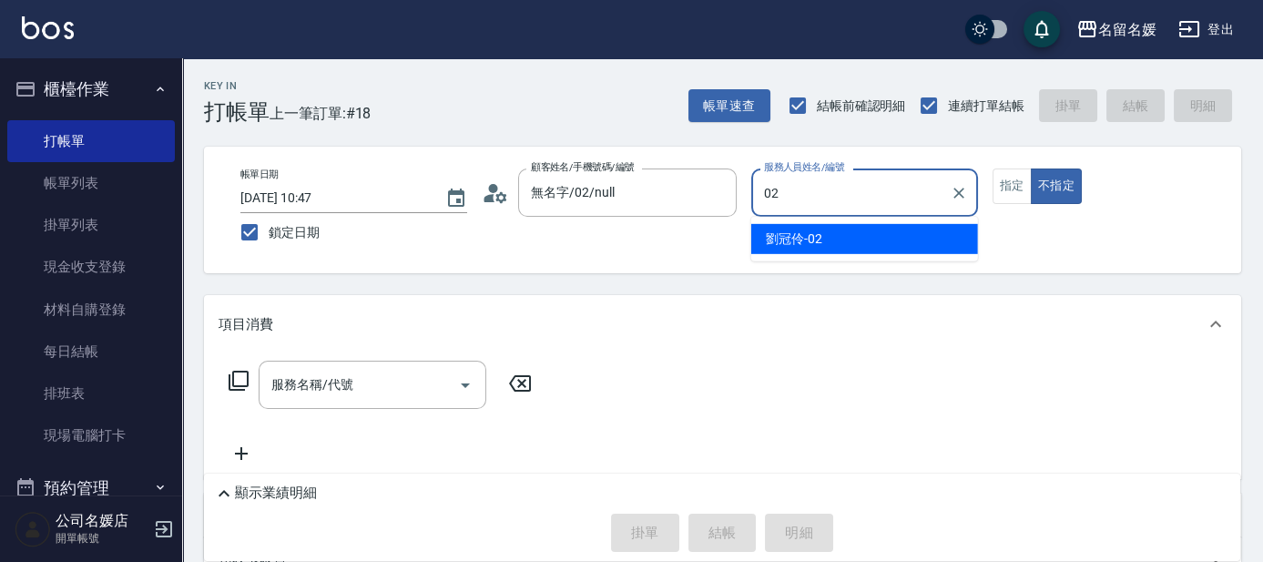
type input "02"
type button "false"
type input "[PERSON_NAME]-02"
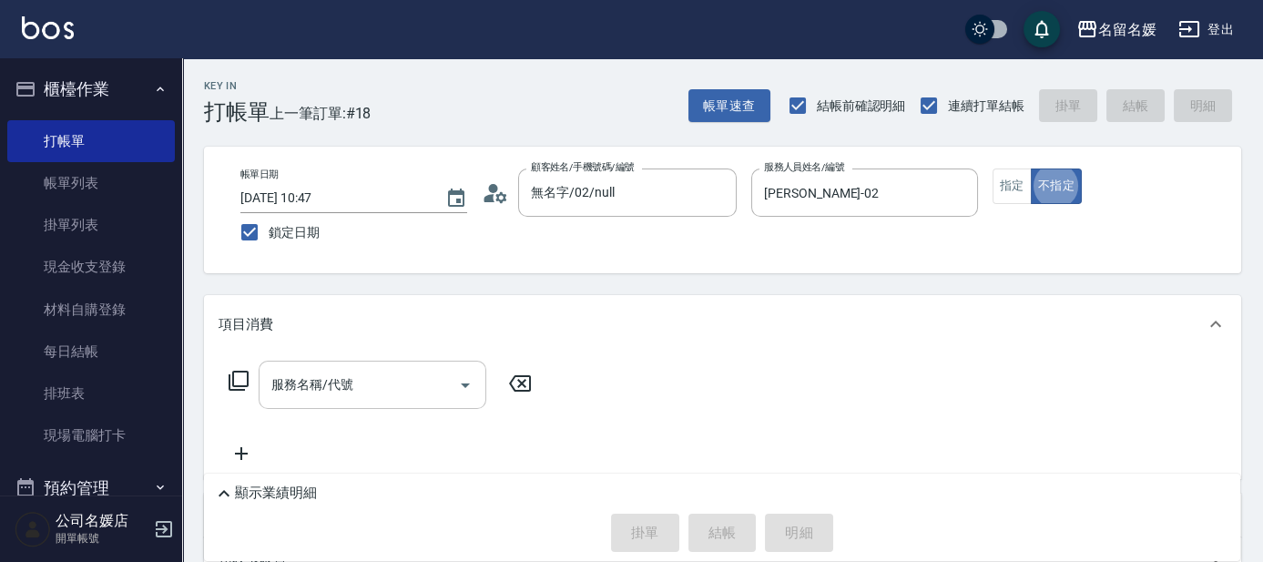
click at [388, 380] on input "服務名稱/代號" at bounding box center [359, 385] width 184 height 32
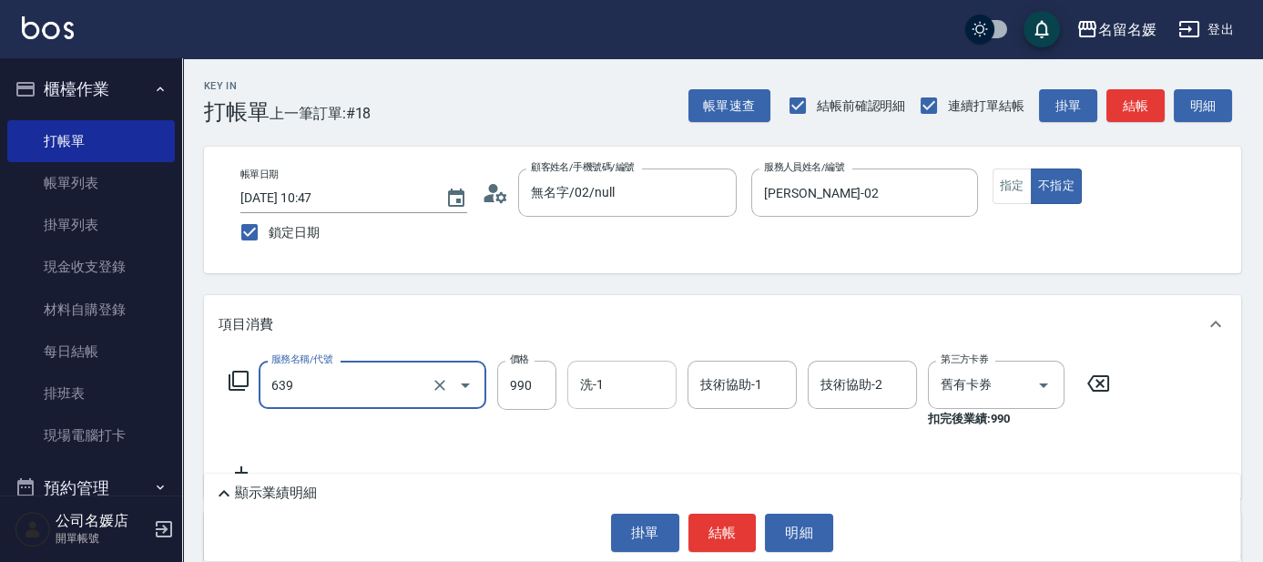
click at [621, 387] on input "洗-1" at bounding box center [622, 385] width 93 height 32
type input "(芙)蘆薈髮膜套卡(自材)(639)"
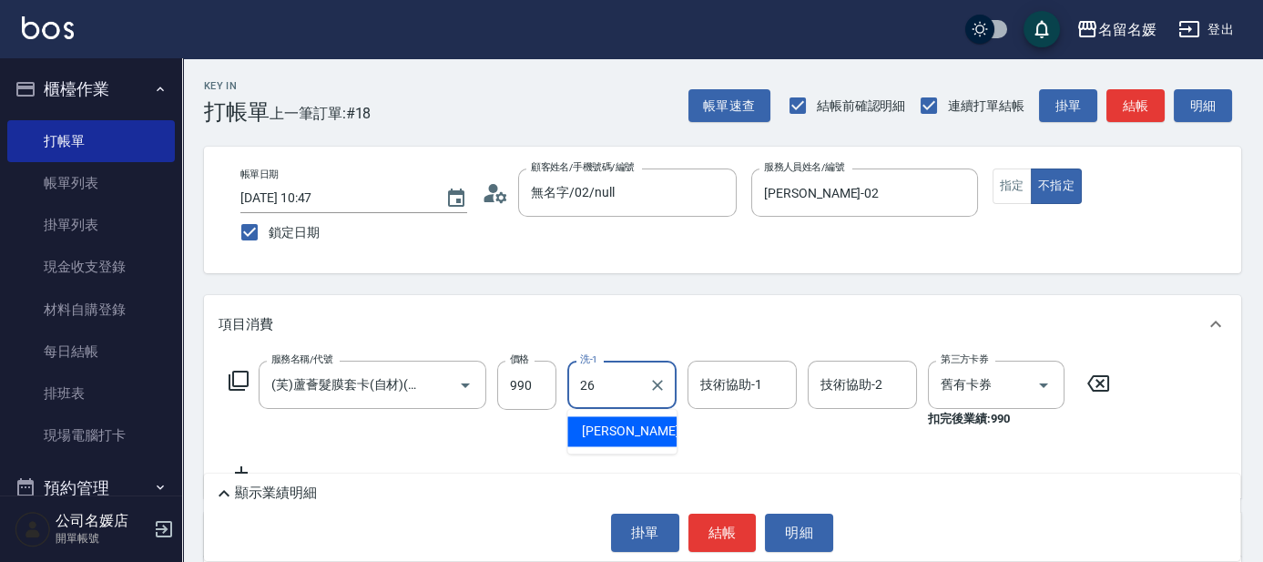
type input "蔡愛陵-26"
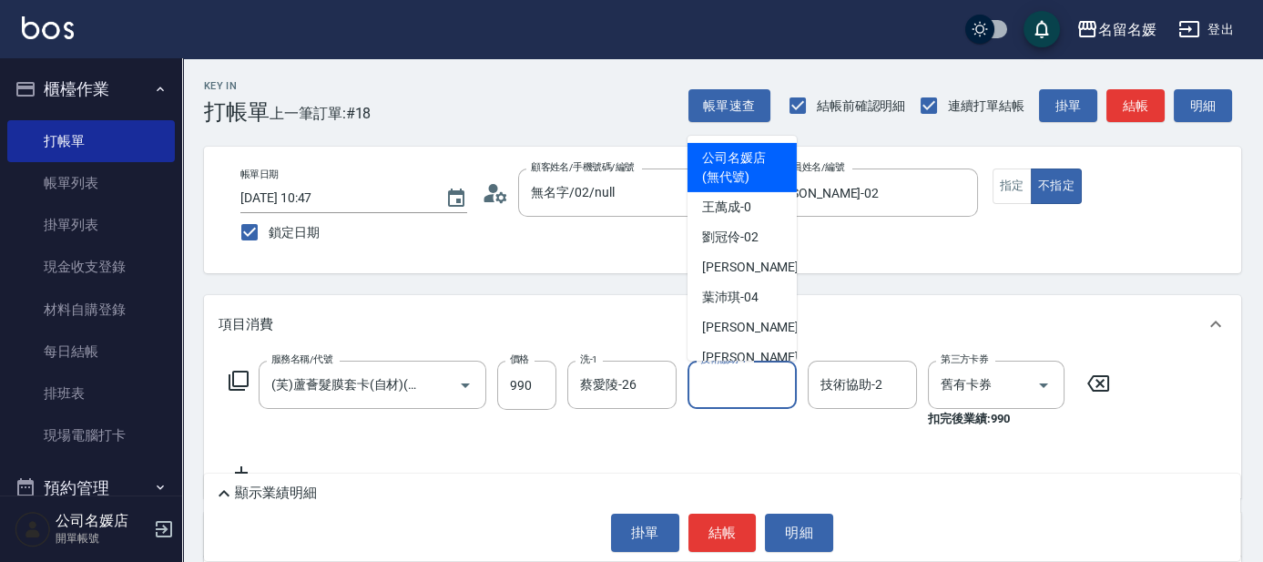
click at [760, 393] on input "技術協助-1" at bounding box center [742, 385] width 93 height 32
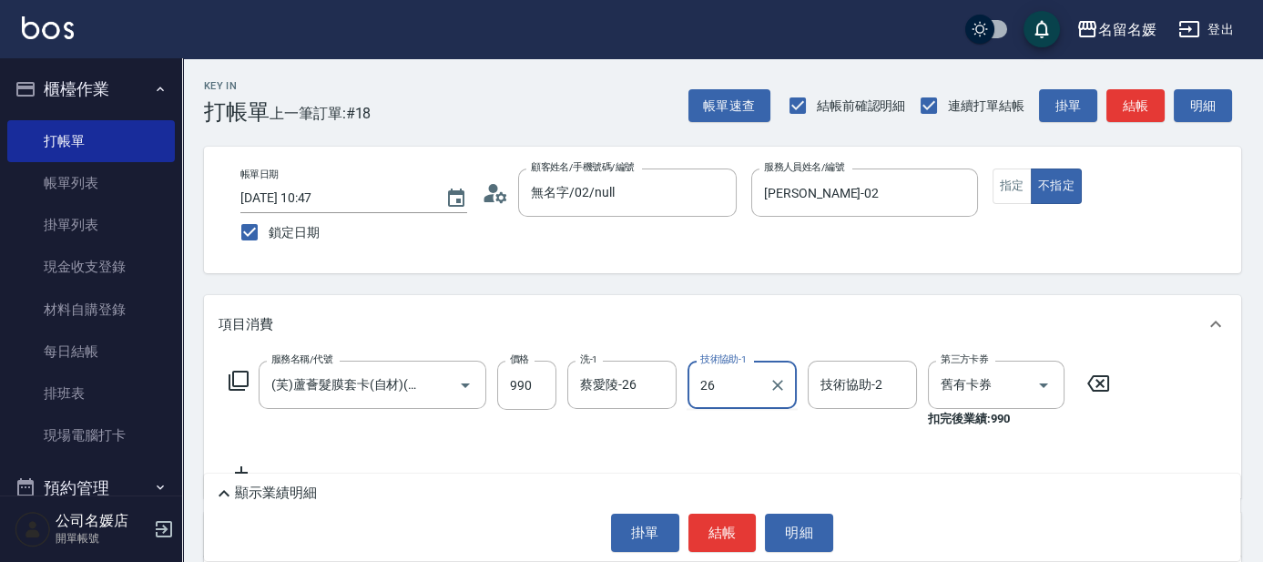
type input "蔡愛陵-26"
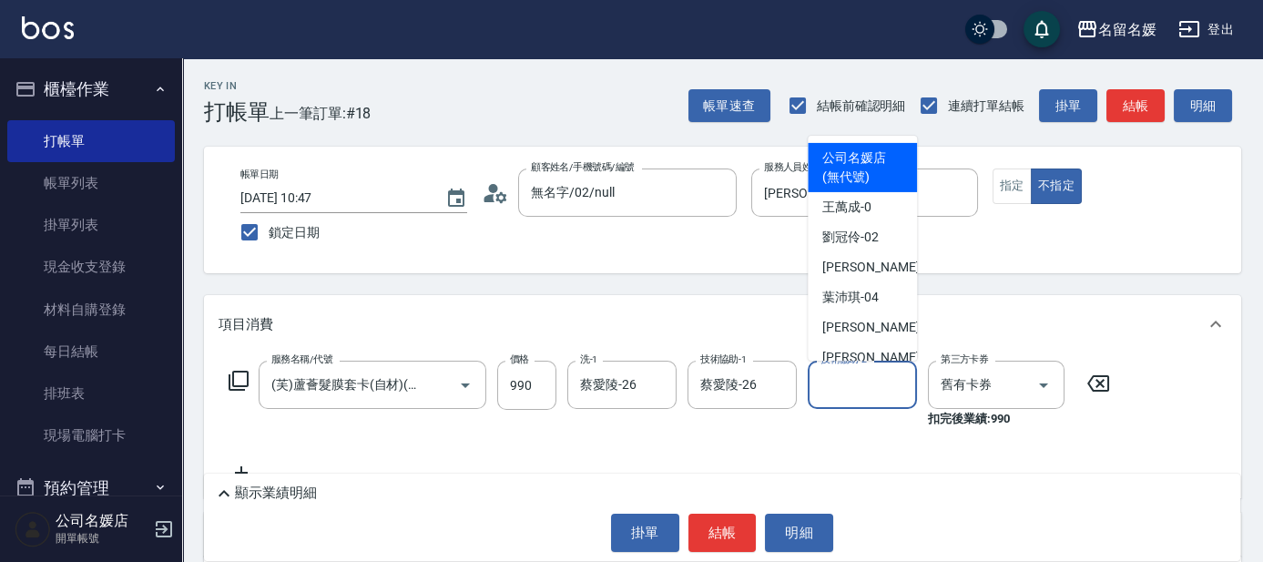
click at [869, 379] on input "技術協助-2" at bounding box center [862, 385] width 93 height 32
type input "2"
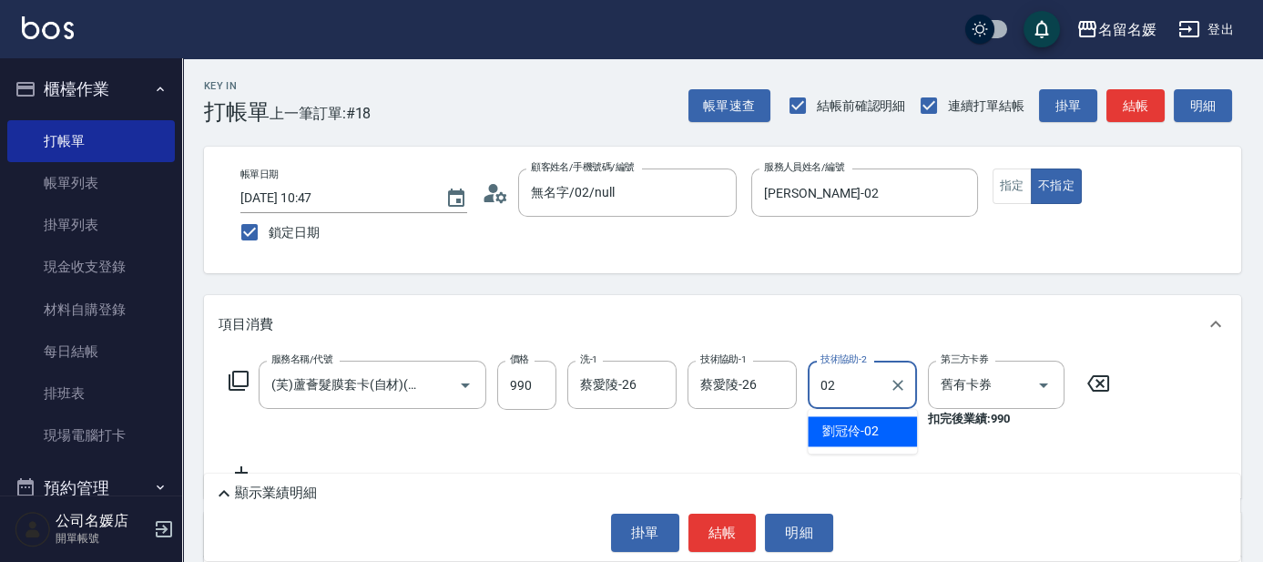
type input "[PERSON_NAME]-02"
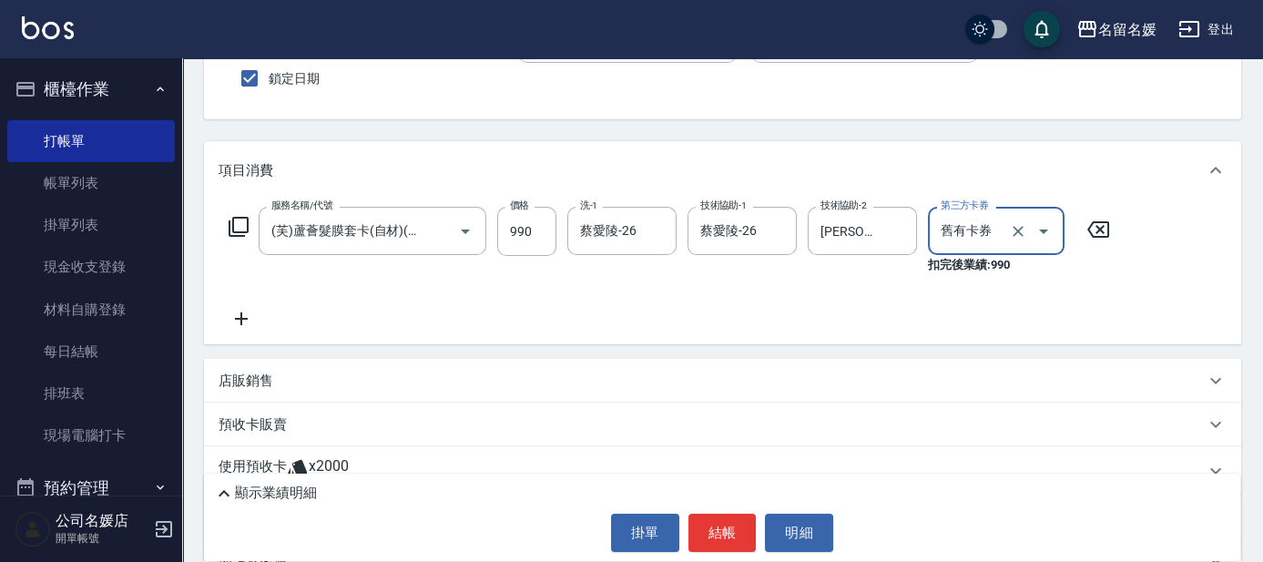
scroll to position [165, 0]
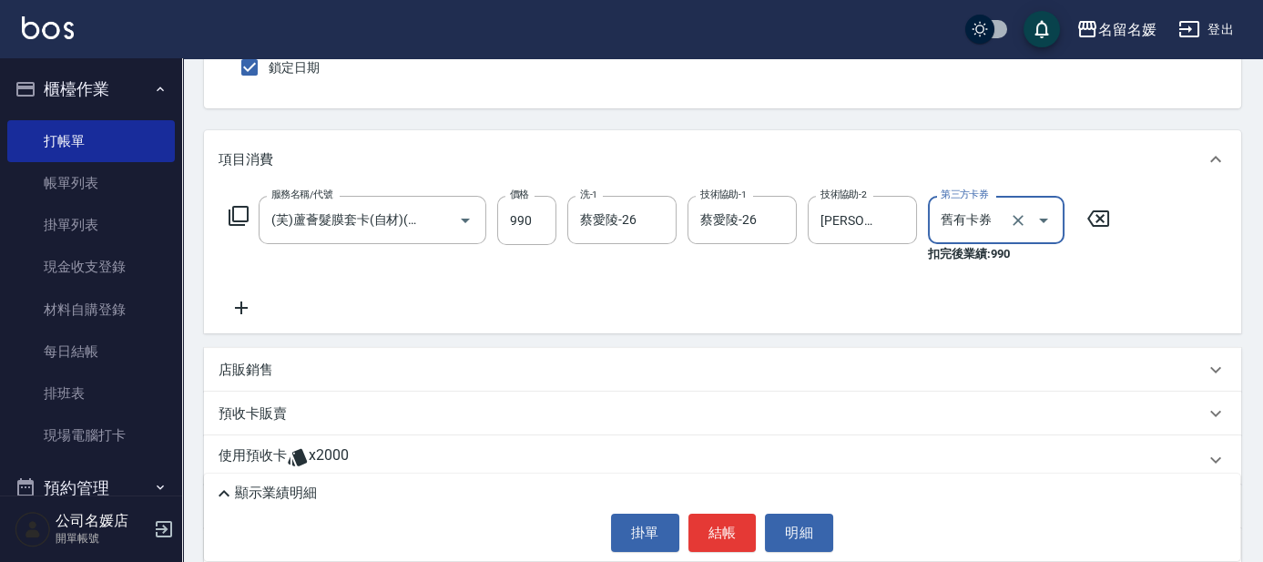
click at [238, 303] on icon at bounding box center [242, 308] width 46 height 22
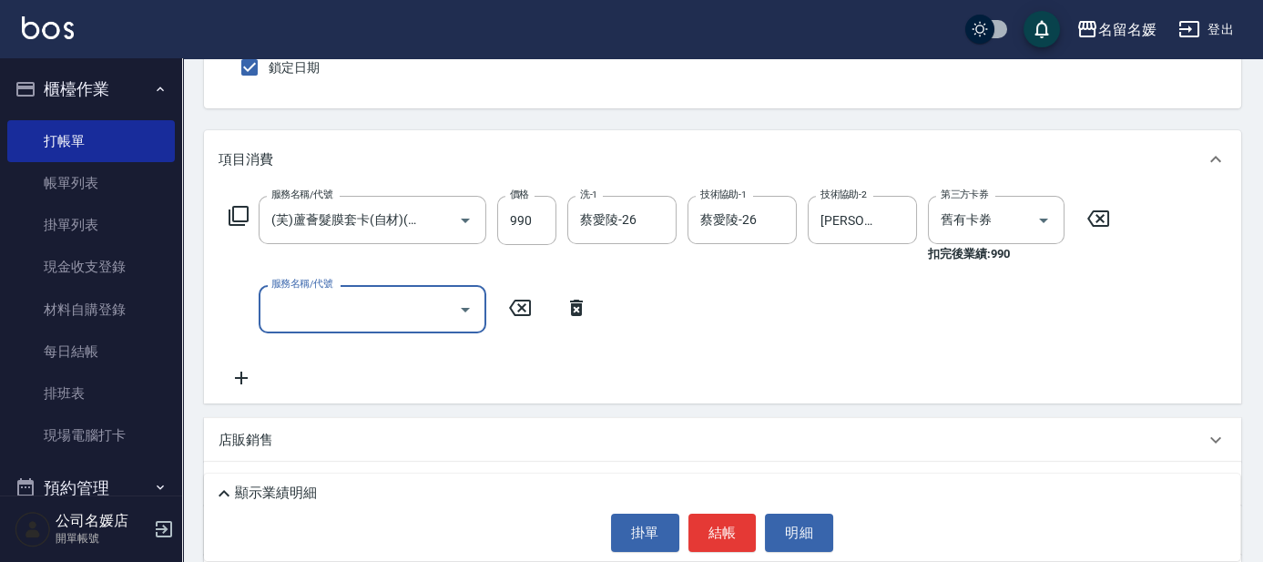
scroll to position [0, 0]
click at [308, 309] on input "服務名稱/代號" at bounding box center [359, 309] width 184 height 32
click at [621, 311] on input "洗-1" at bounding box center [622, 309] width 93 height 32
type input "滾珠洗髮699(299)"
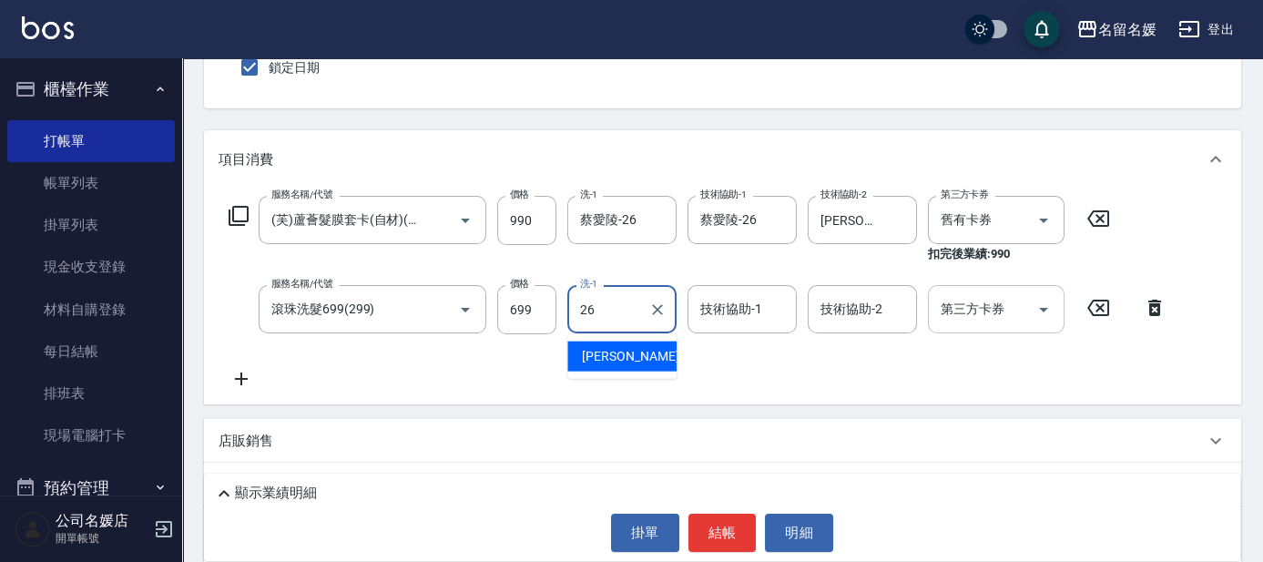
type input "蔡愛陵-26"
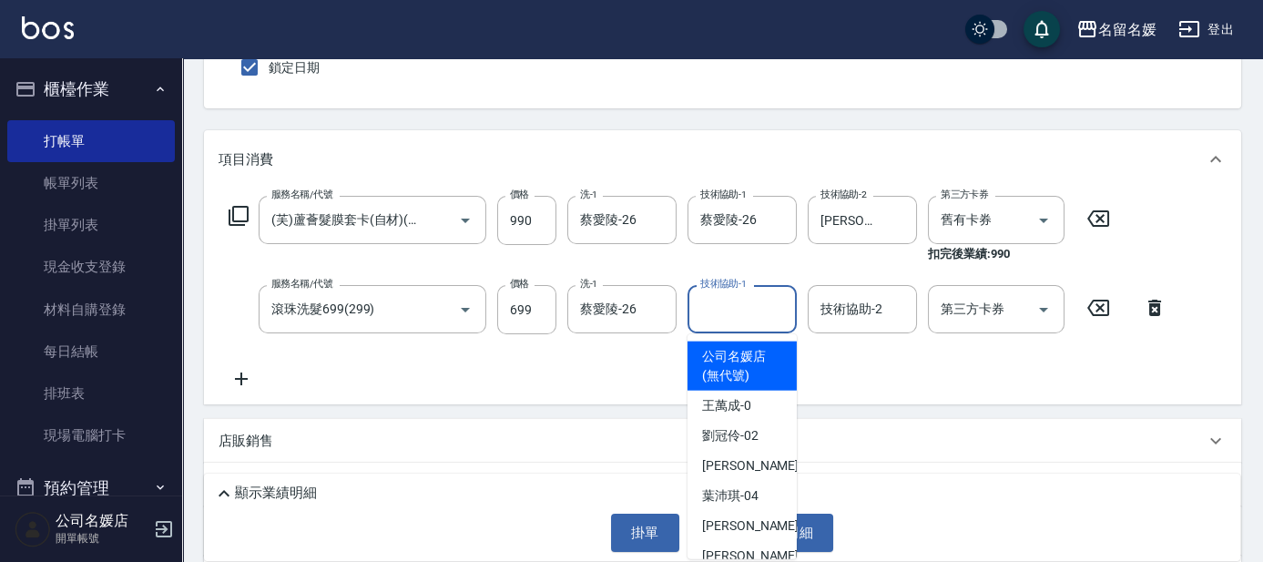
click at [774, 309] on input "技術協助-1" at bounding box center [742, 309] width 93 height 32
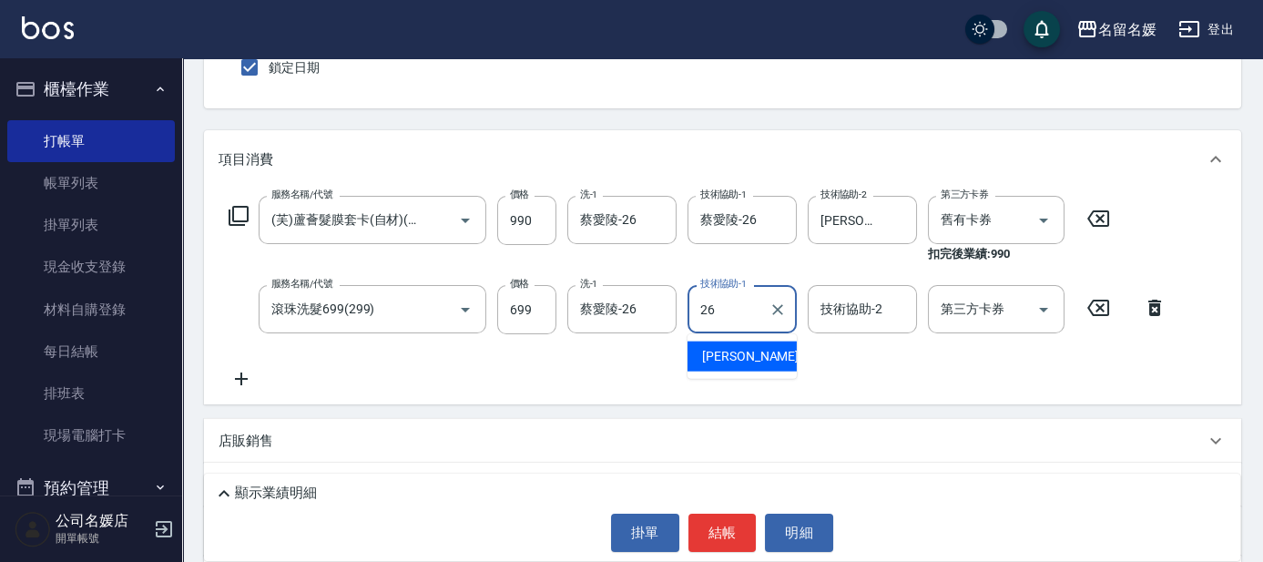
type input "蔡愛陵-26"
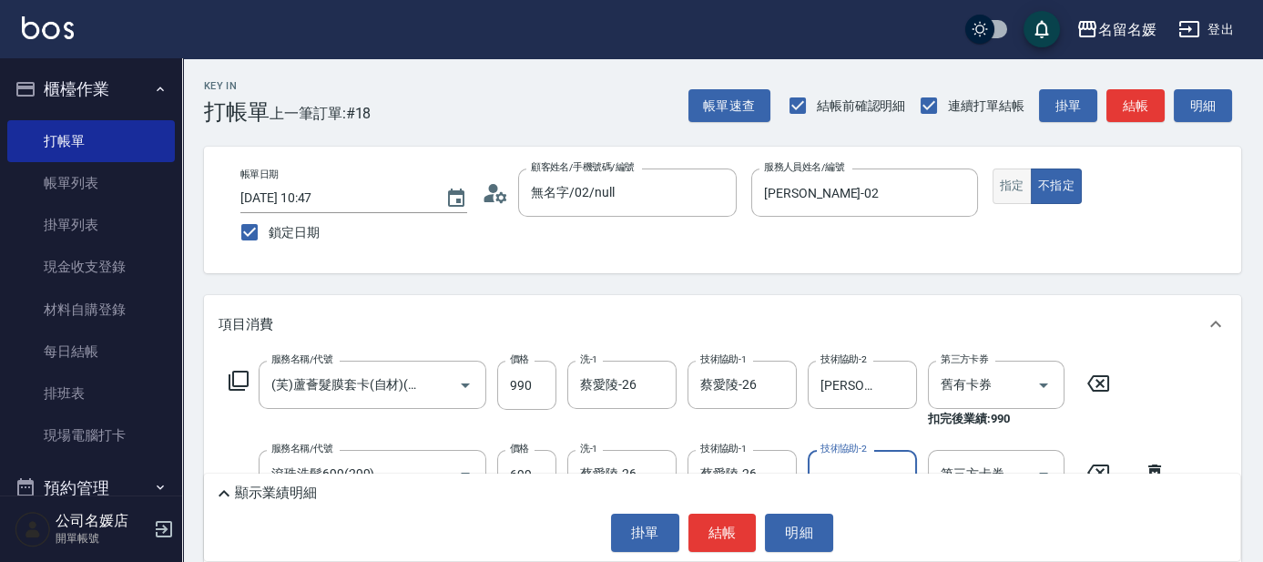
click at [1023, 183] on button "指定" at bounding box center [1012, 186] width 39 height 36
type button "true"
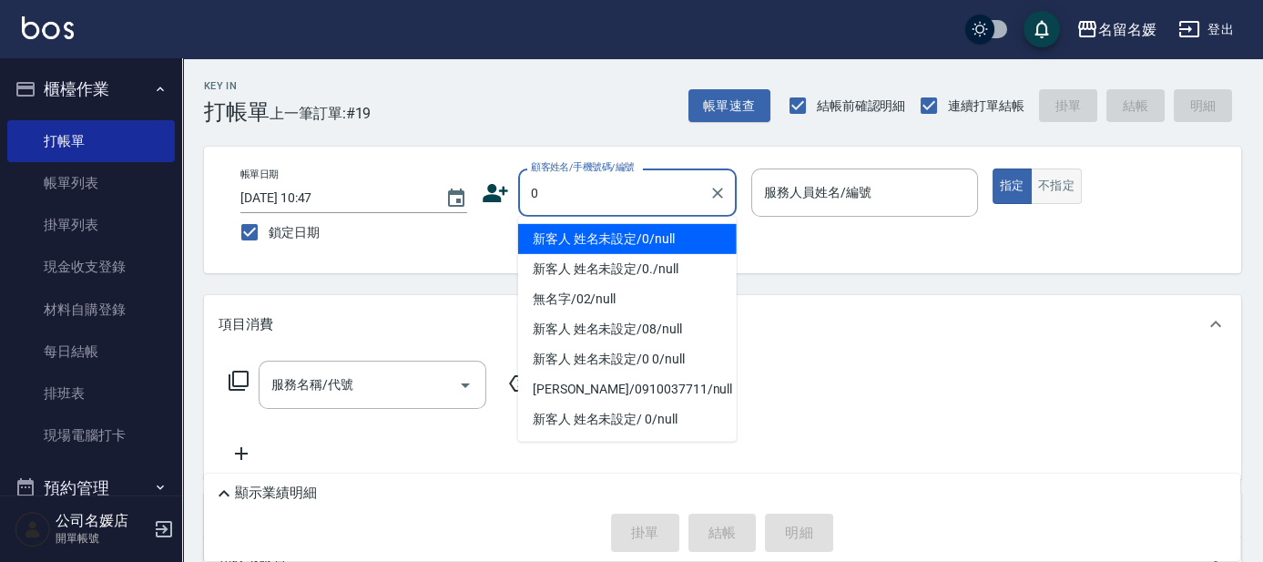
type input "0"
type input "1"
type input "新客人 姓名未設定/0/null"
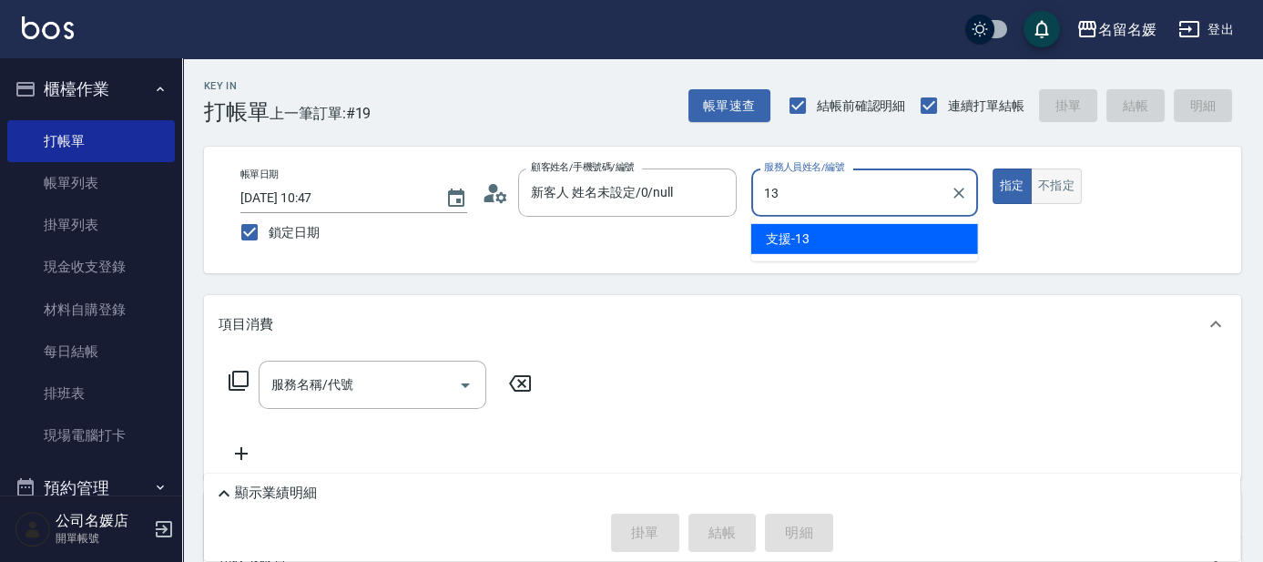
type input "支援-13"
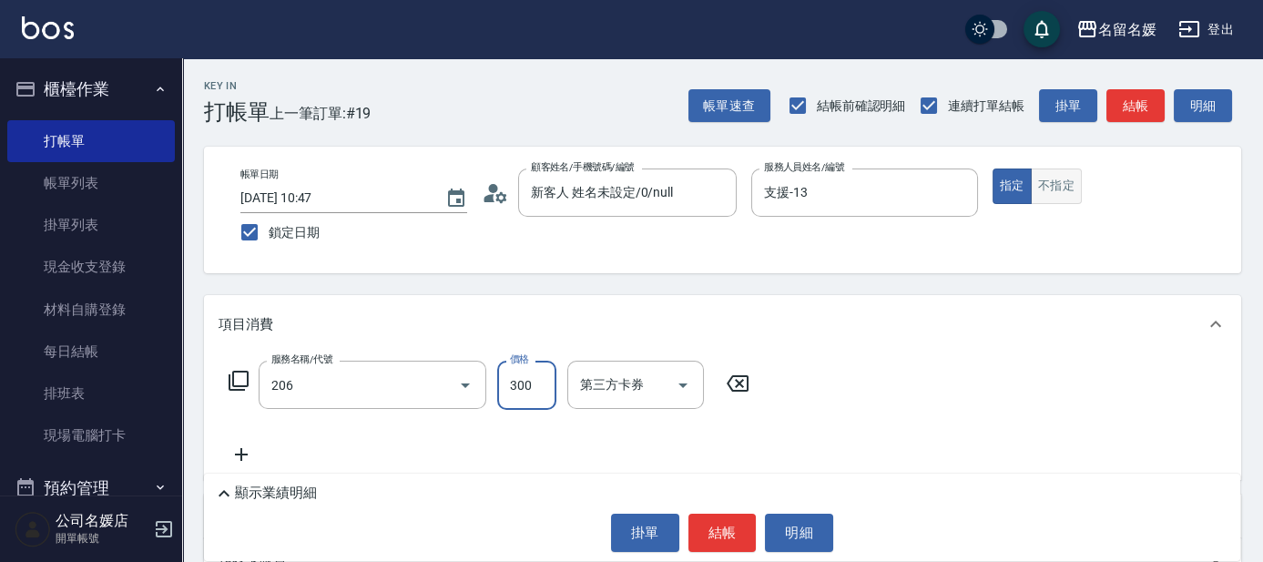
type input "洗髮[300](206)"
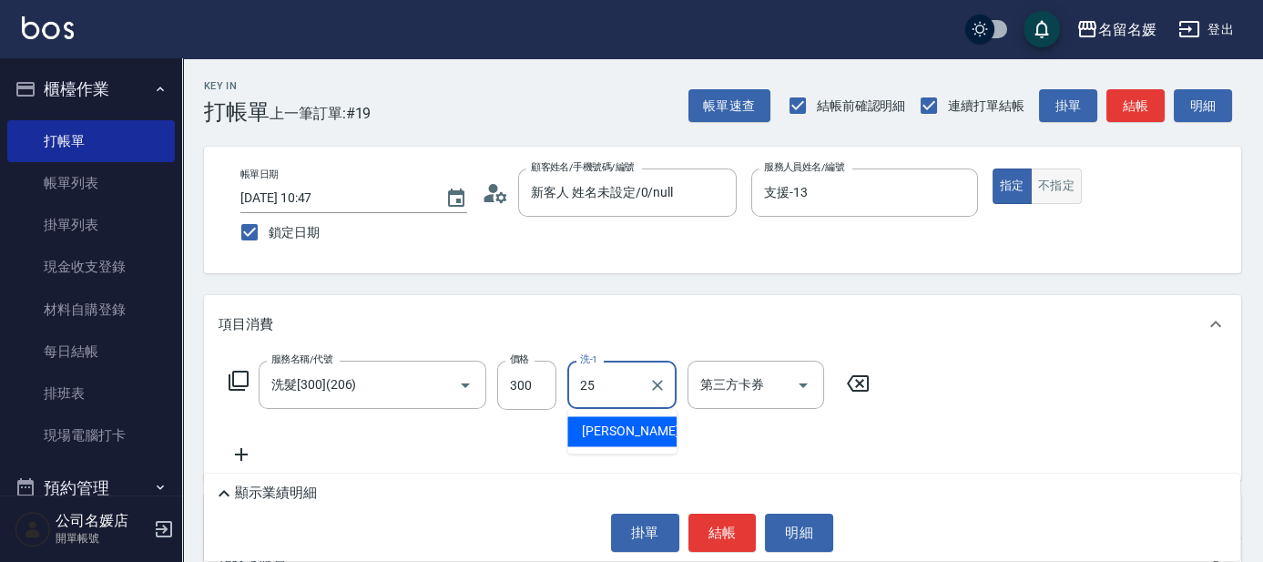
type input "[PERSON_NAME]-25"
